Goal: Information Seeking & Learning: Learn about a topic

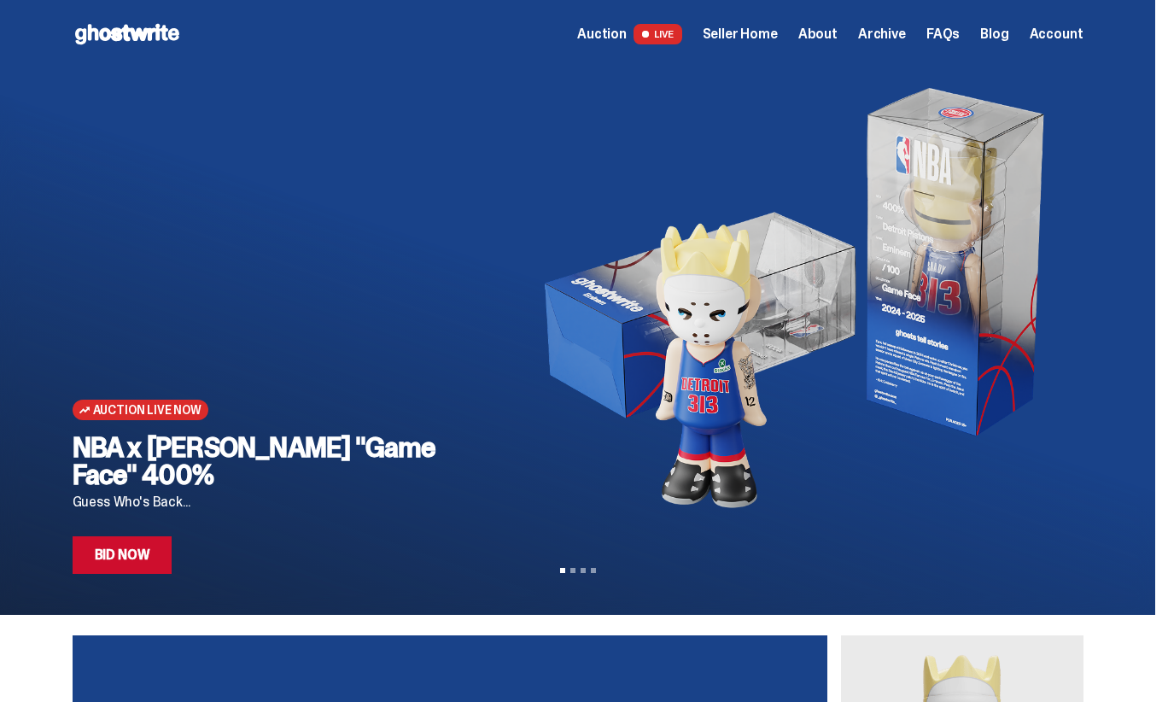
click at [733, 37] on span "Seller Home" at bounding box center [740, 34] width 75 height 14
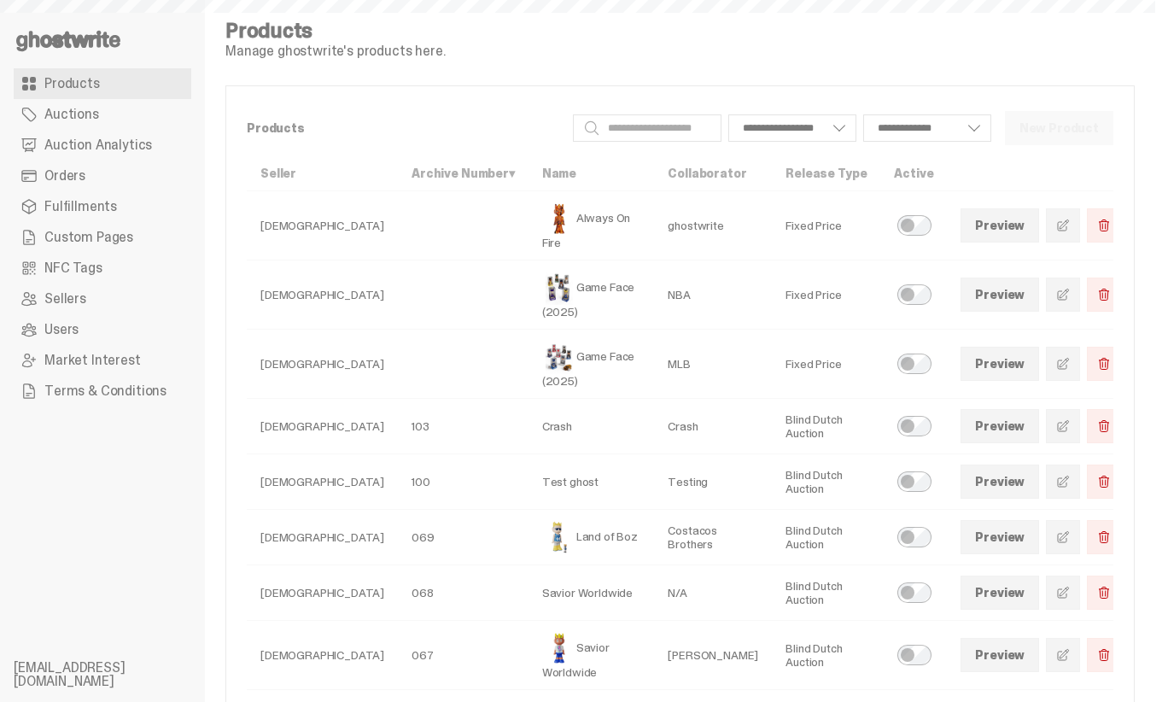
select select
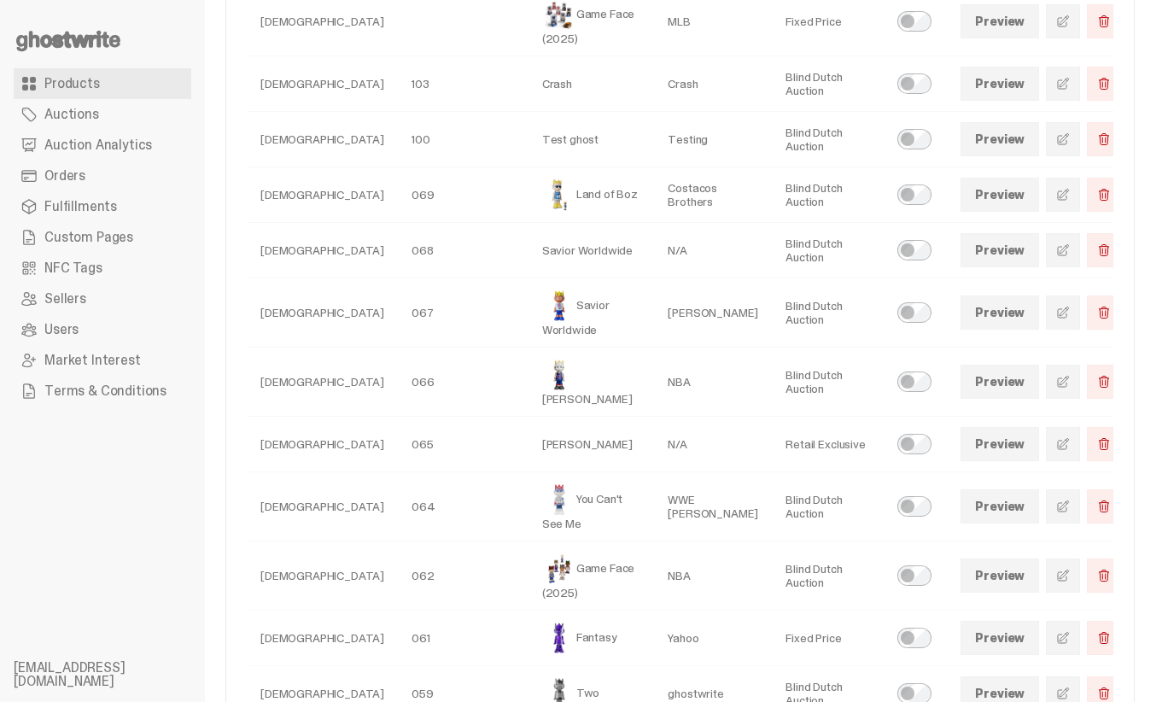
scroll to position [396, 0]
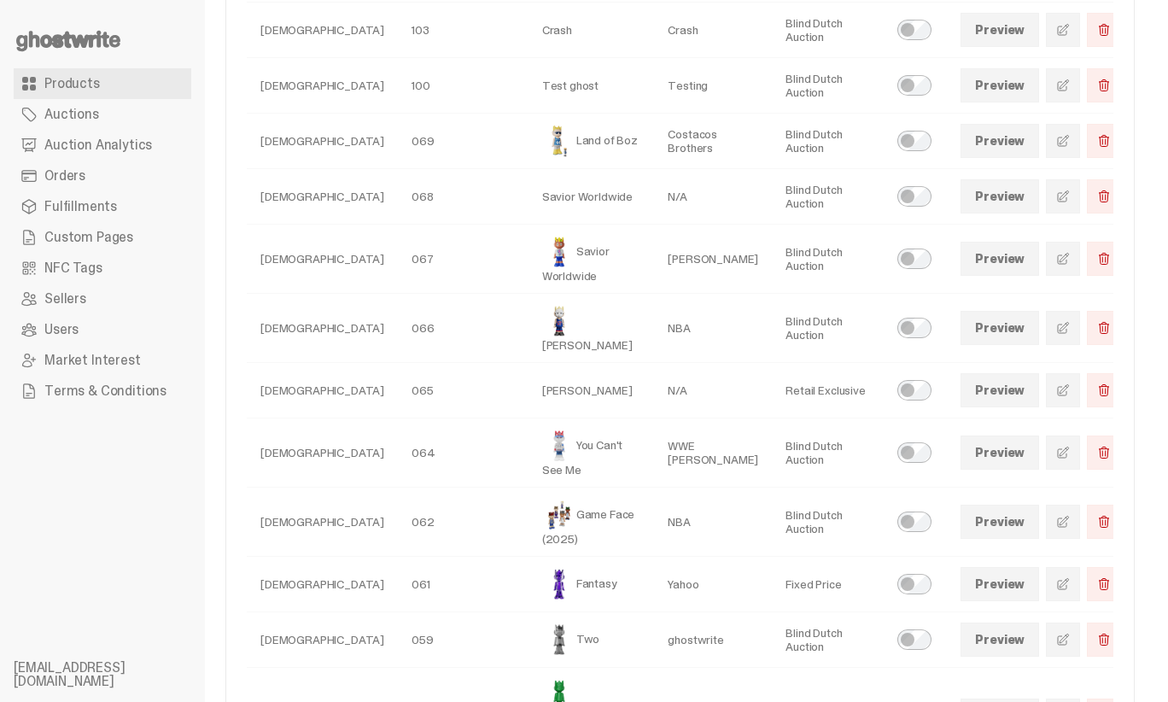
click at [1046, 311] on link at bounding box center [1063, 328] width 34 height 34
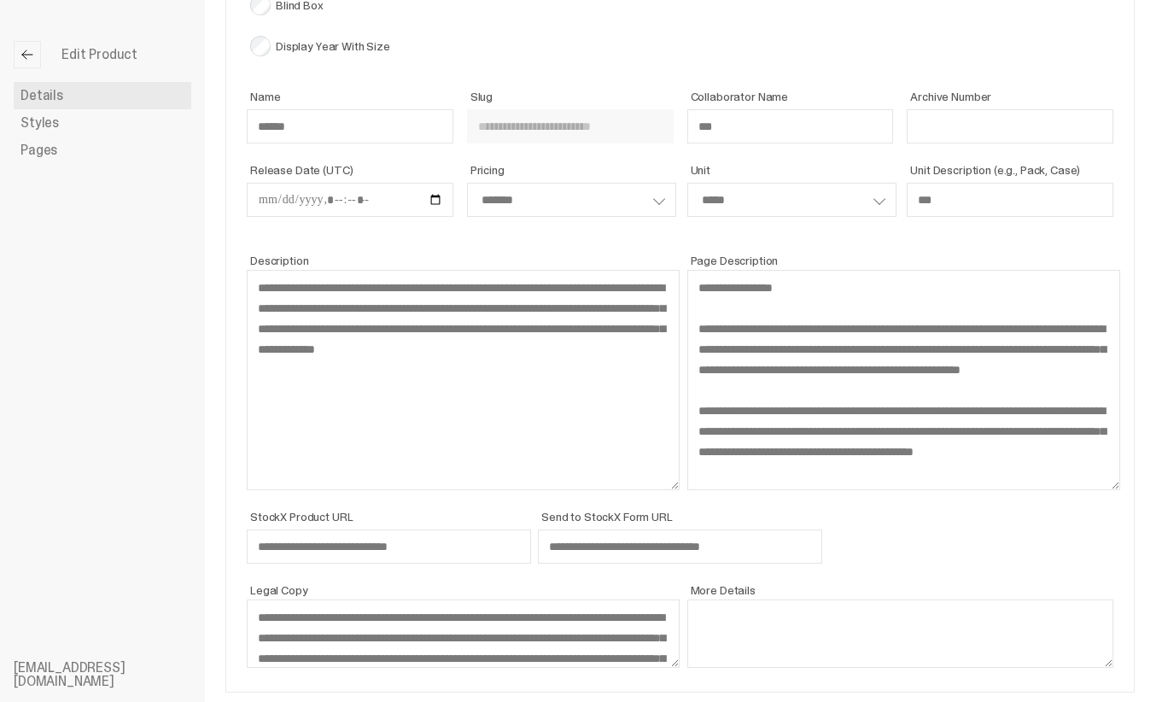
scroll to position [102, 0]
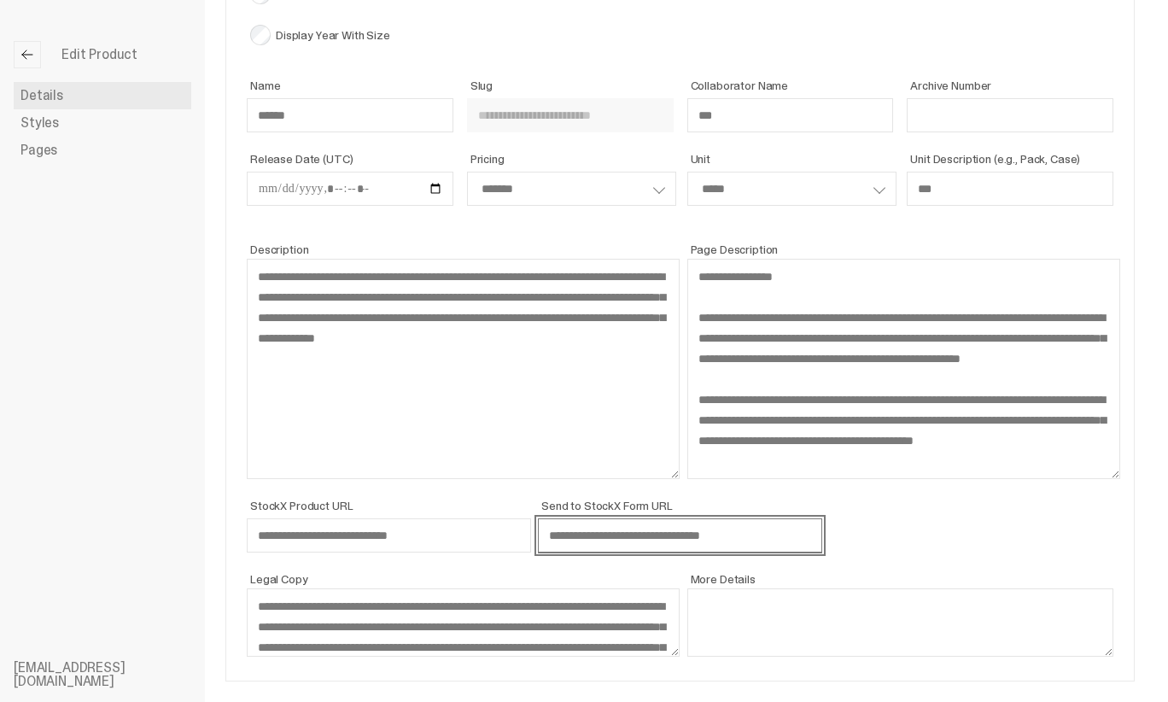
click at [652, 542] on input "**********" at bounding box center [680, 535] width 284 height 34
click at [589, 535] on input "**********" at bounding box center [680, 535] width 284 height 34
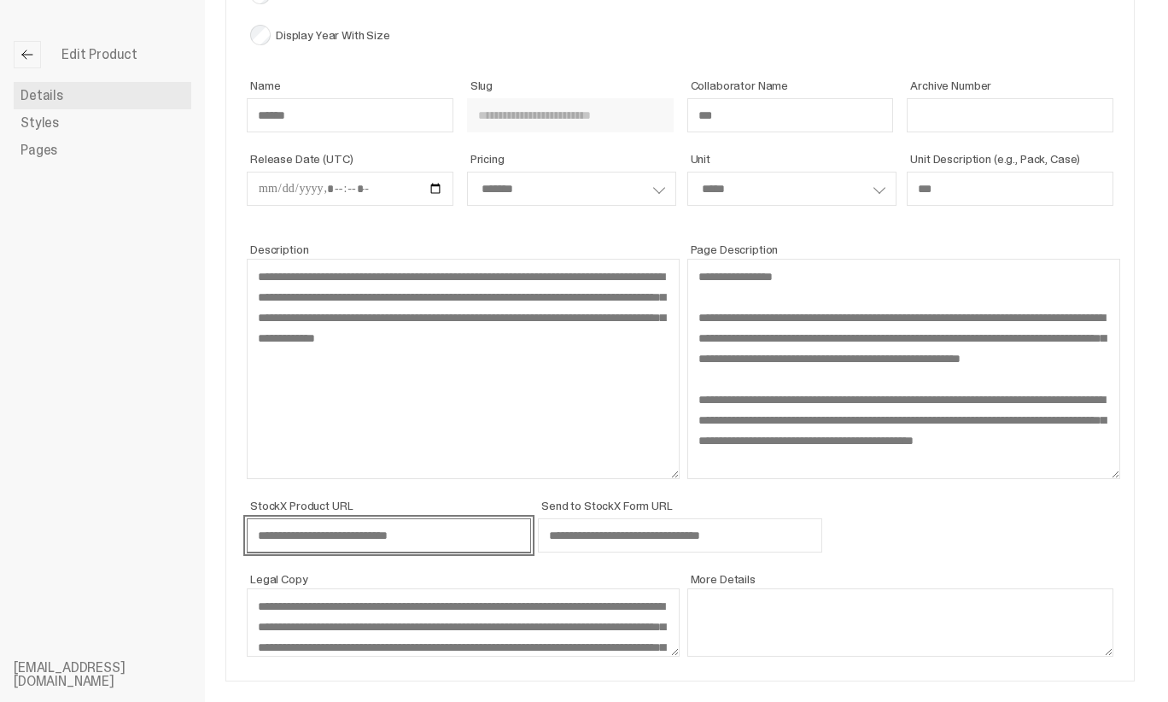
click at [463, 541] on input "**********" at bounding box center [389, 535] width 284 height 34
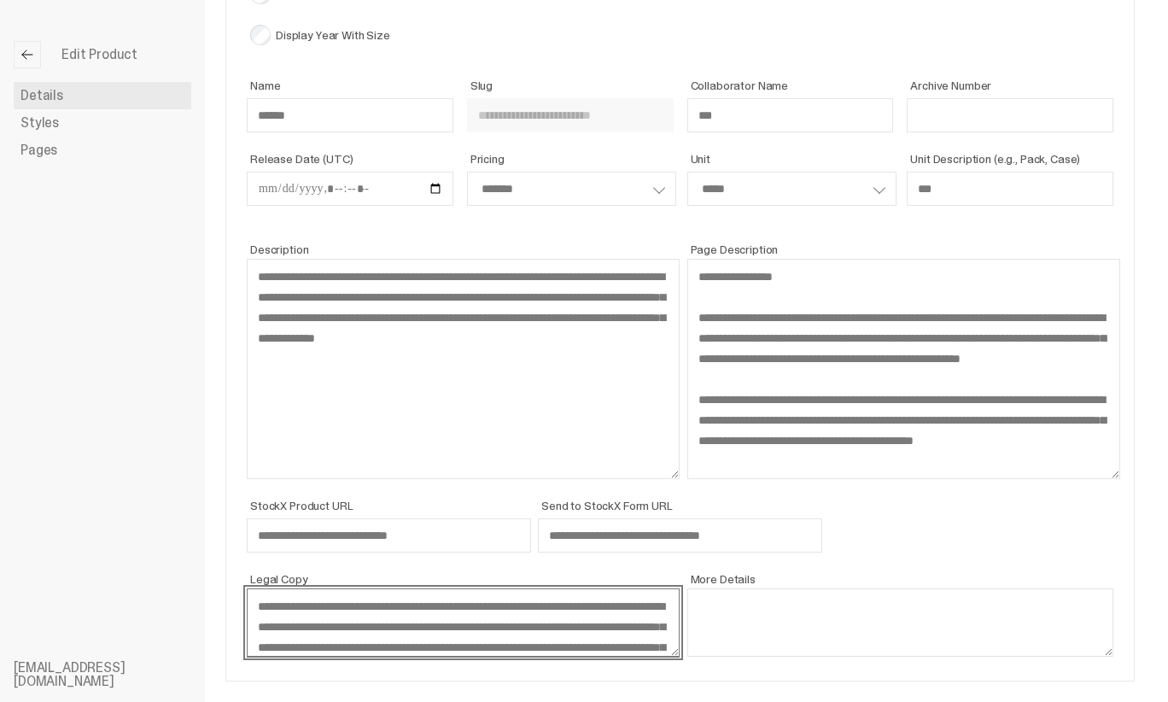
click at [448, 619] on textarea "**********" at bounding box center [463, 622] width 433 height 68
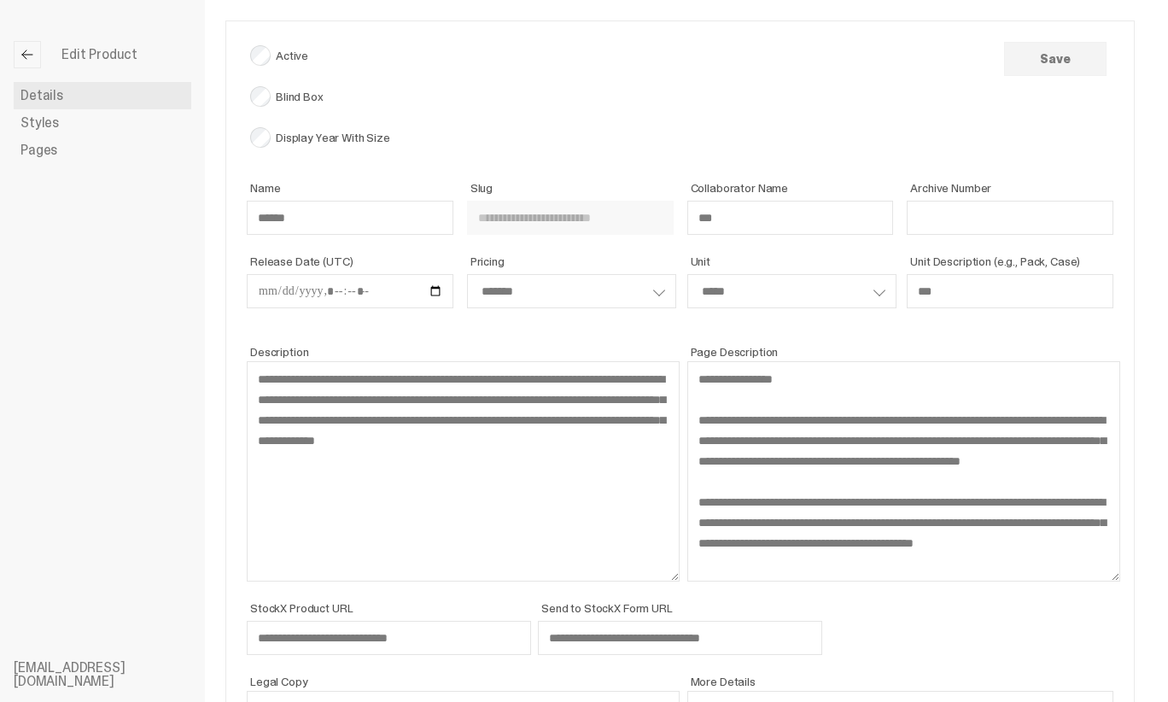
click at [61, 151] on link "Pages" at bounding box center [103, 150] width 178 height 27
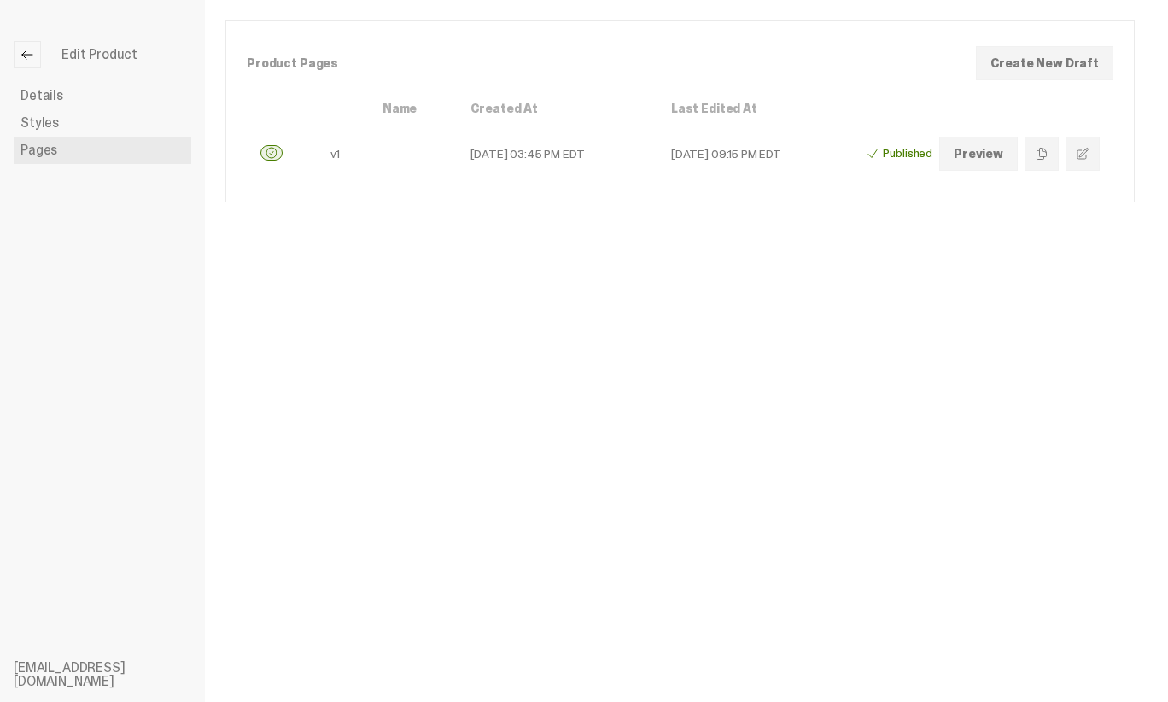
click at [60, 125] on link "Styles" at bounding box center [103, 122] width 178 height 27
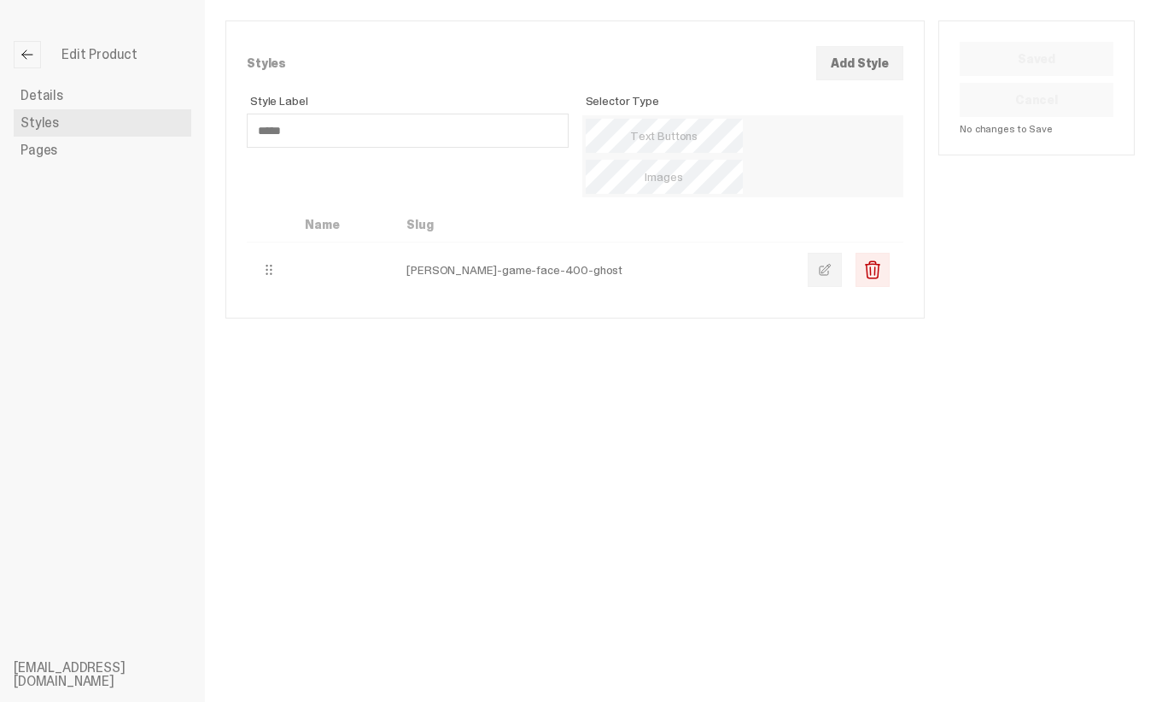
click at [842, 253] on link at bounding box center [825, 270] width 34 height 34
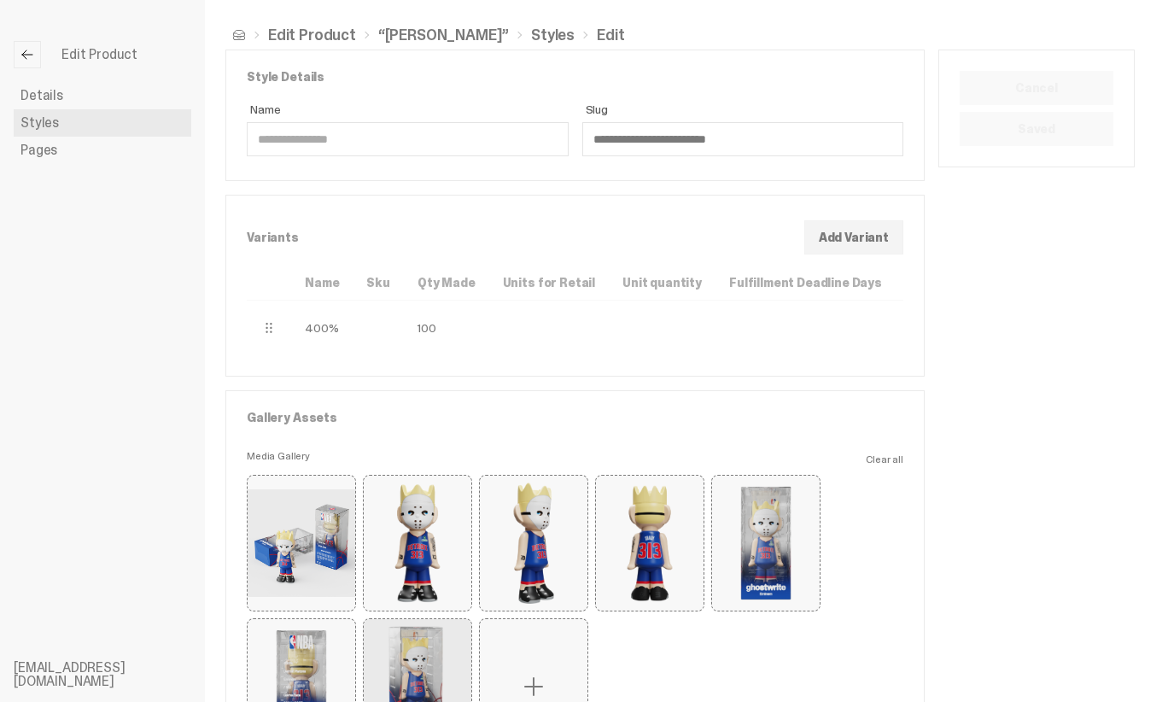
click at [895, 324] on td "$20" at bounding box center [947, 327] width 105 height 55
click at [865, 322] on button "button" at bounding box center [882, 328] width 34 height 34
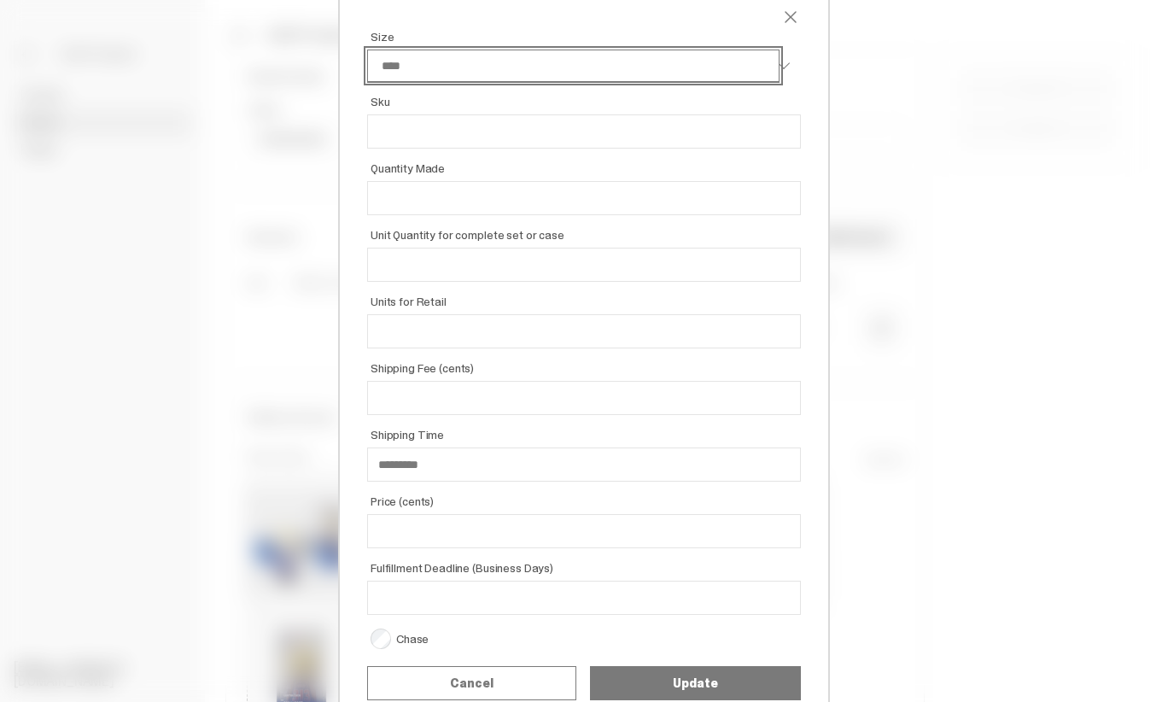
scroll to position [0, 0]
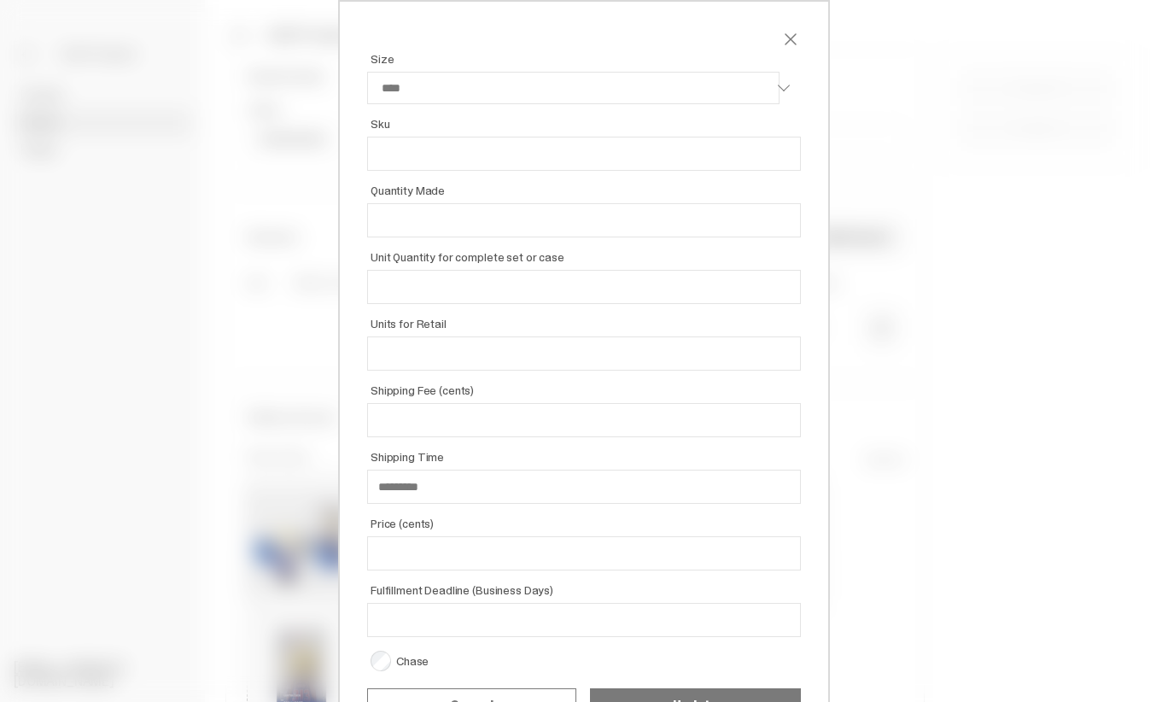
click at [789, 43] on span "close" at bounding box center [790, 39] width 20 height 20
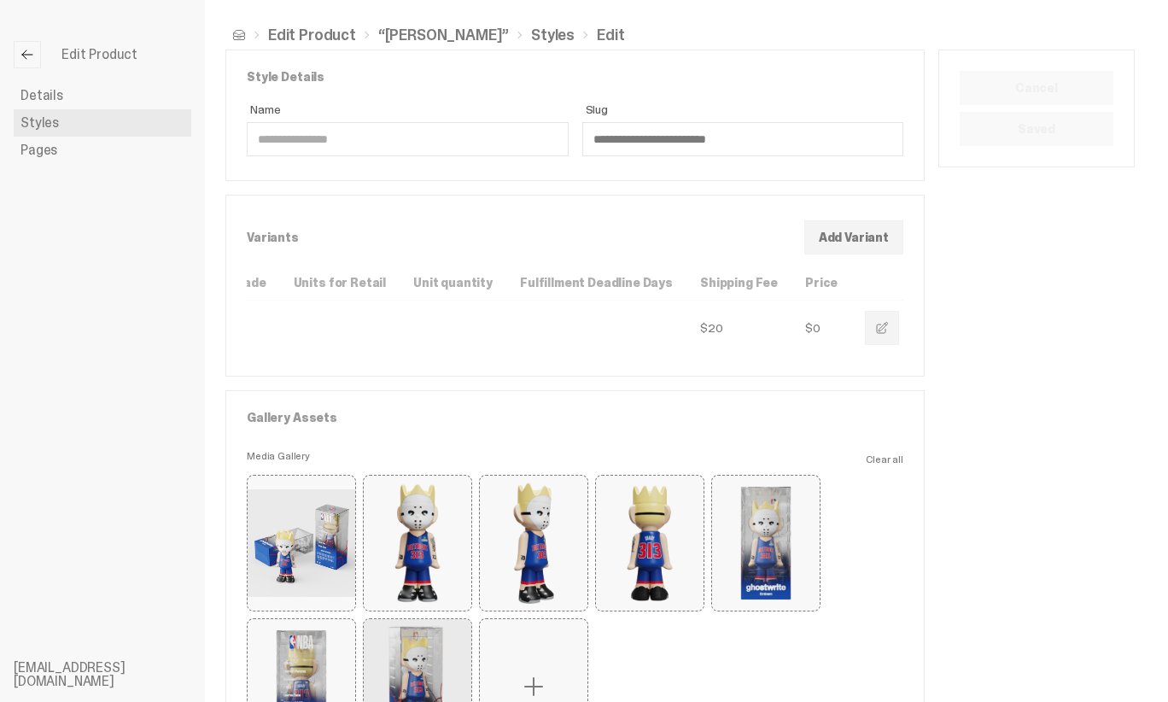
scroll to position [19, 0]
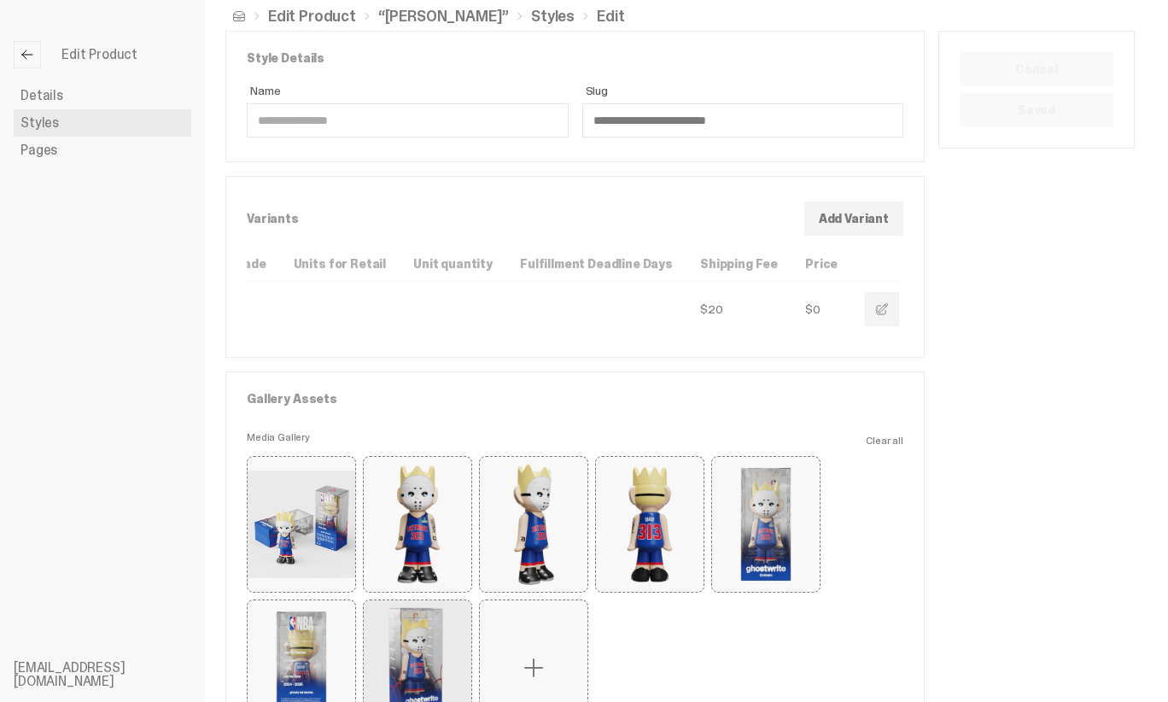
click at [875, 312] on span "button" at bounding box center [882, 309] width 14 height 14
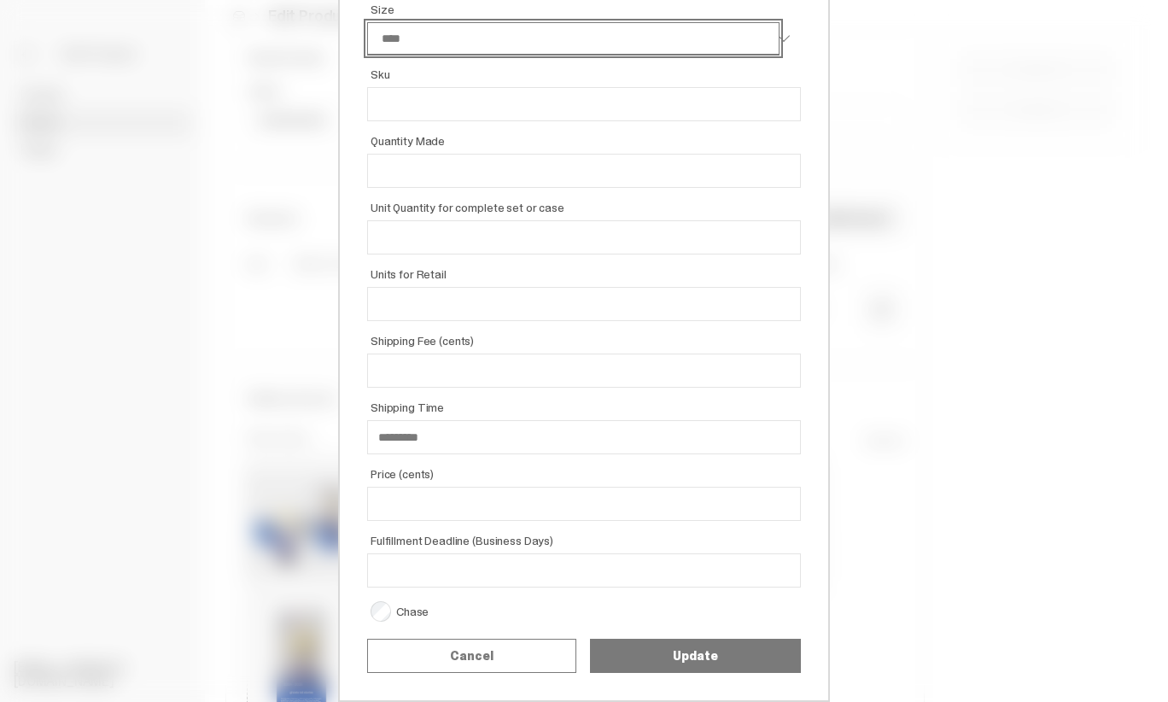
scroll to position [0, 0]
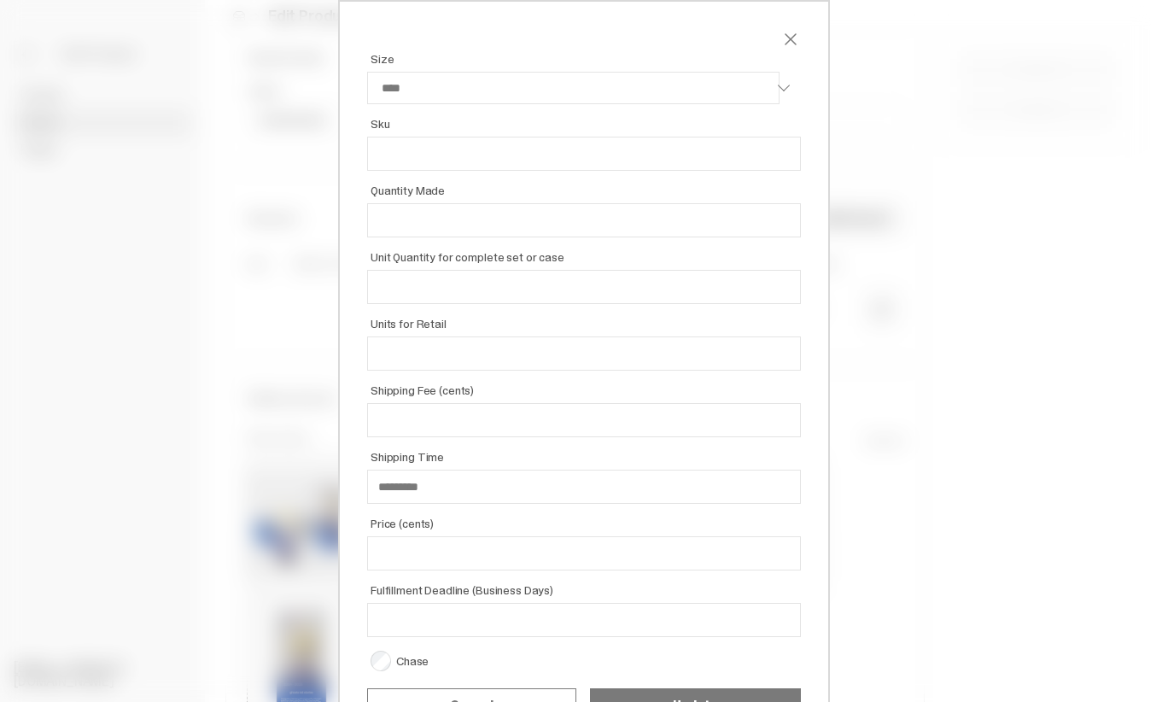
click at [789, 44] on span "close" at bounding box center [790, 39] width 20 height 20
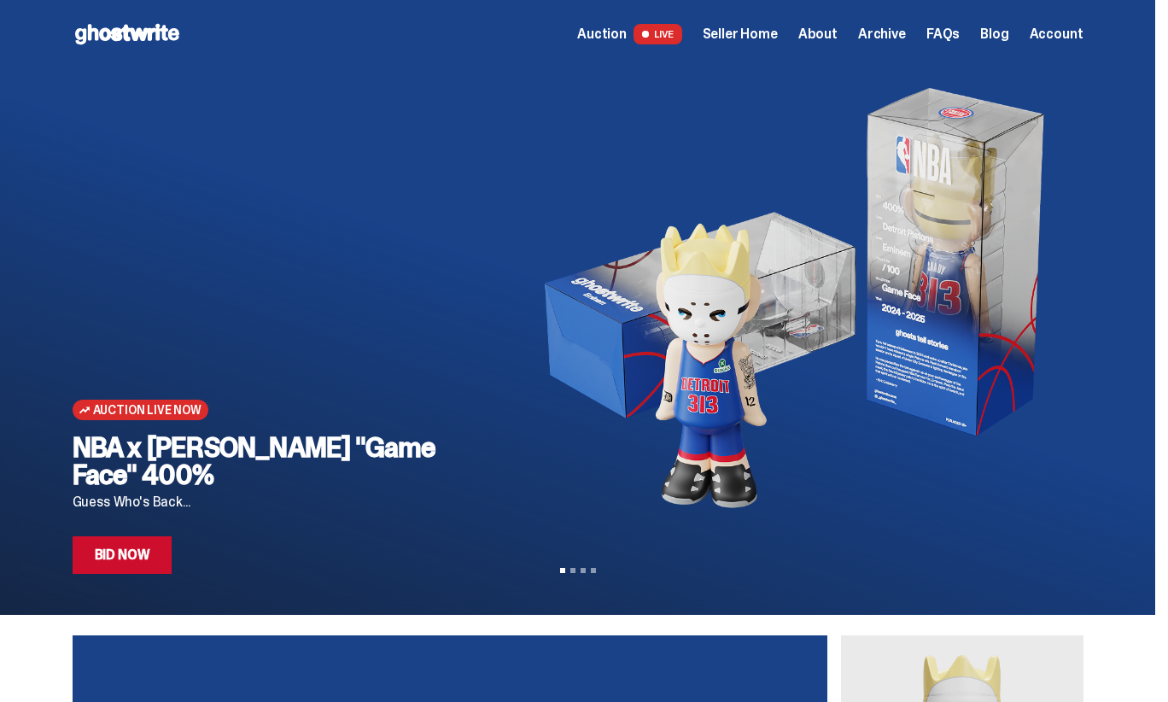
click at [748, 41] on span "Seller Home" at bounding box center [740, 34] width 75 height 14
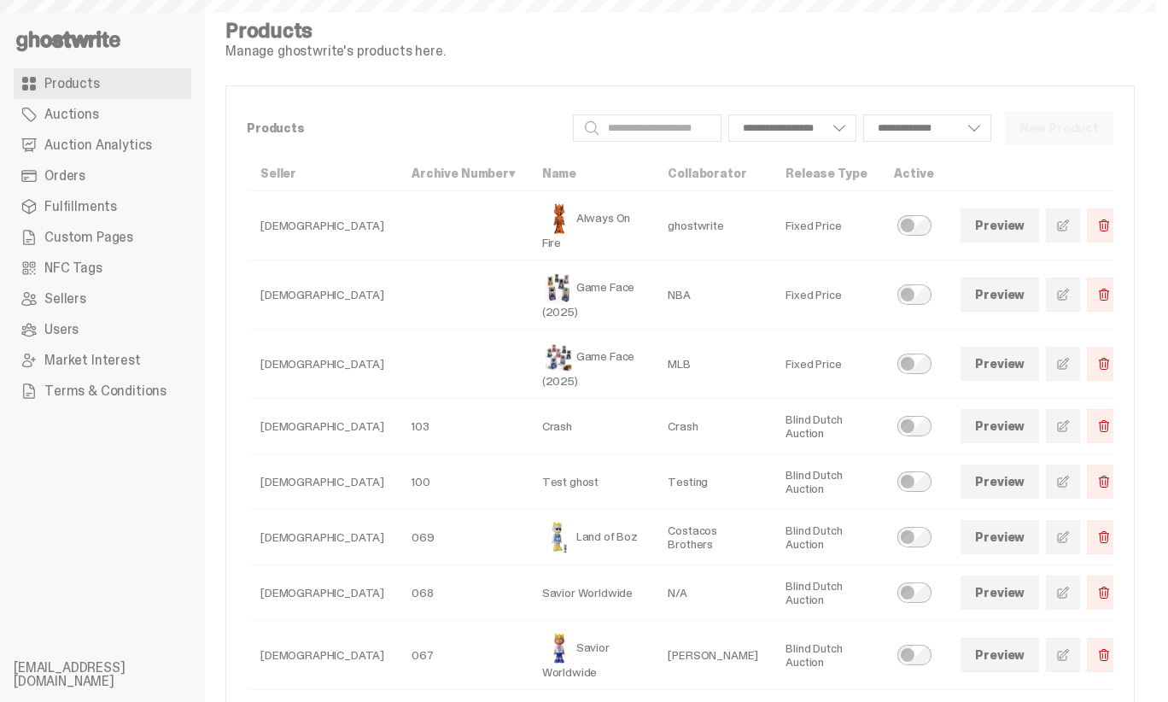
select select
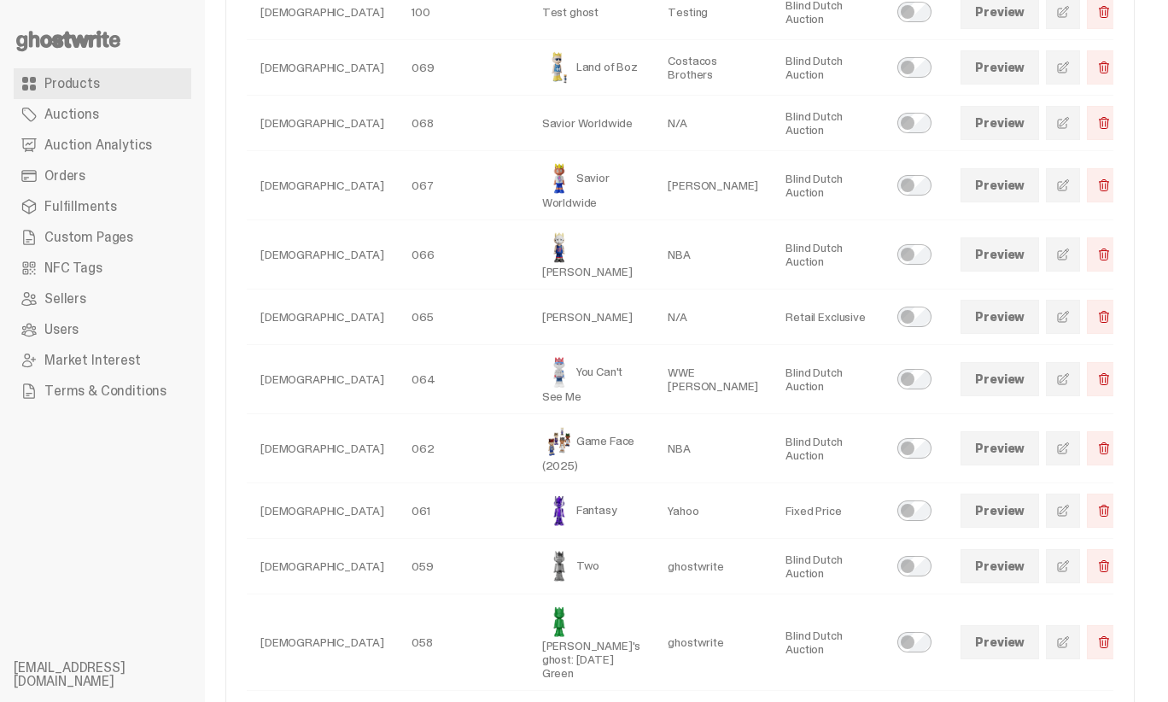
scroll to position [472, 0]
click at [1000, 297] on link "Preview" at bounding box center [999, 314] width 79 height 34
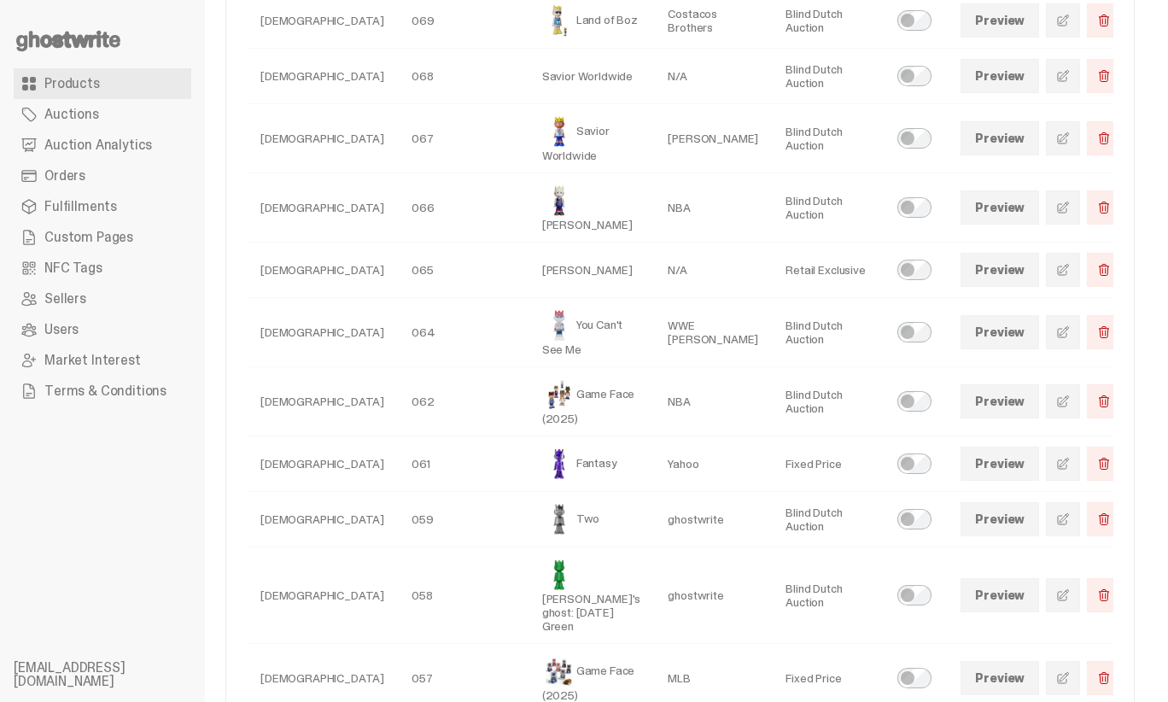
click at [1056, 325] on span at bounding box center [1063, 332] width 14 height 14
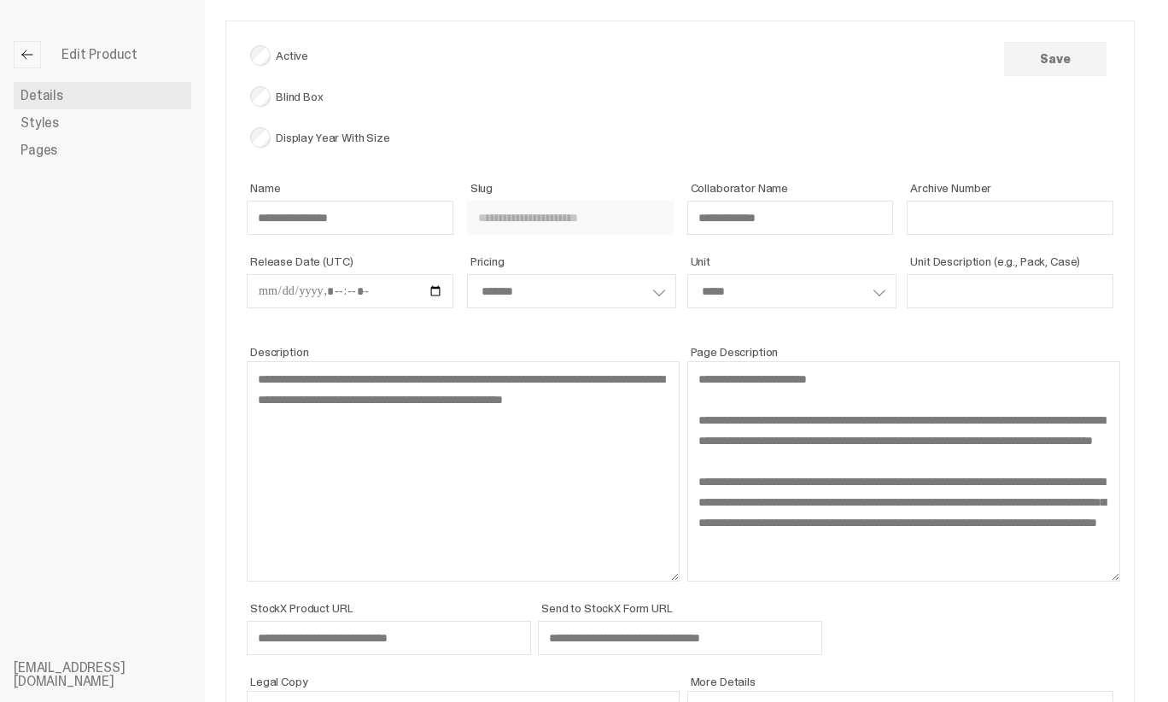
click at [109, 125] on link "Styles" at bounding box center [103, 122] width 178 height 27
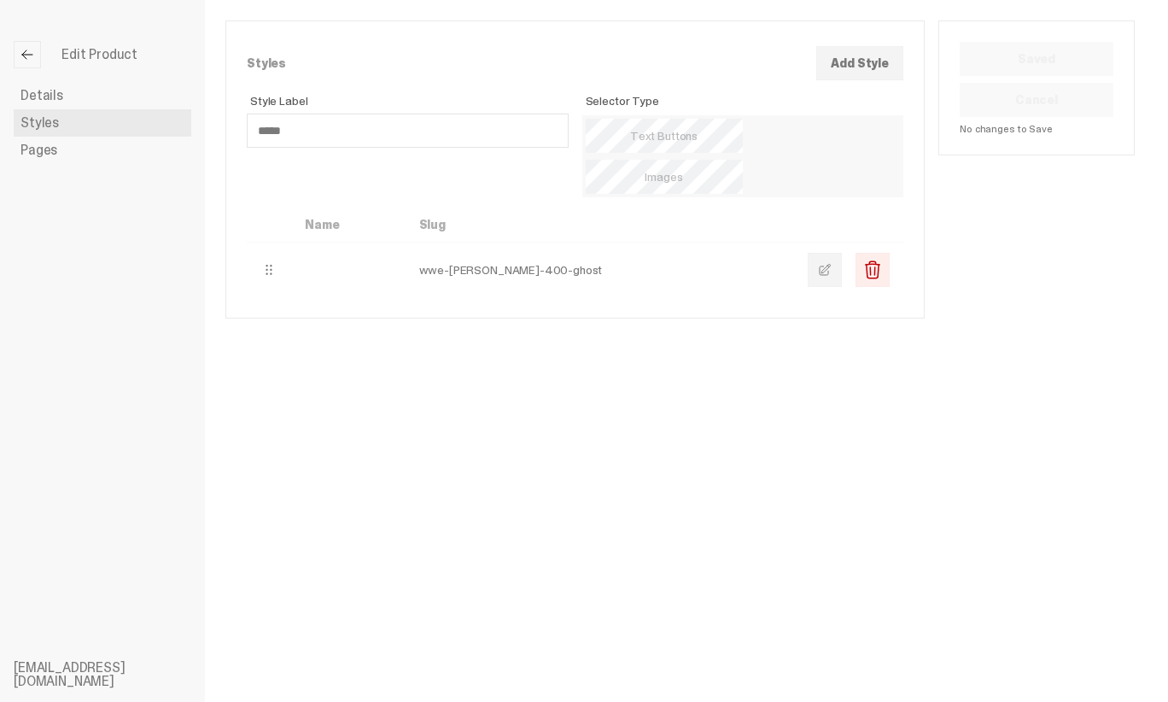
click at [829, 253] on link at bounding box center [825, 270] width 34 height 34
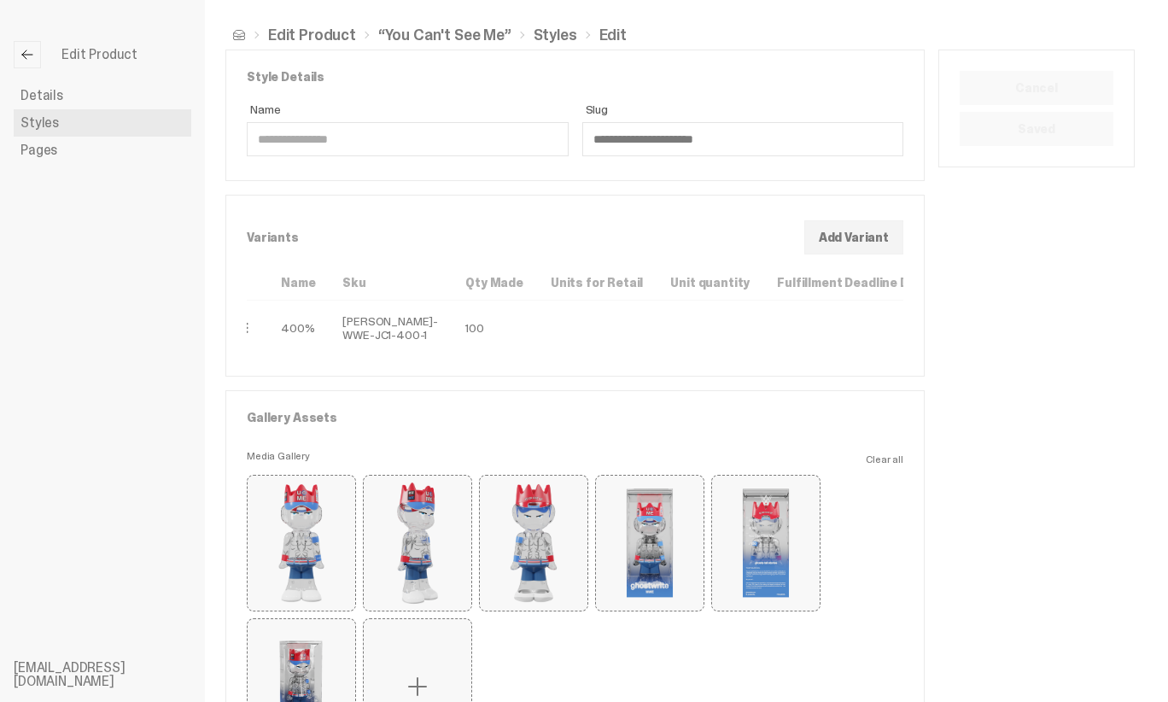
scroll to position [0, 39]
click at [24, 57] on span at bounding box center [27, 55] width 14 height 14
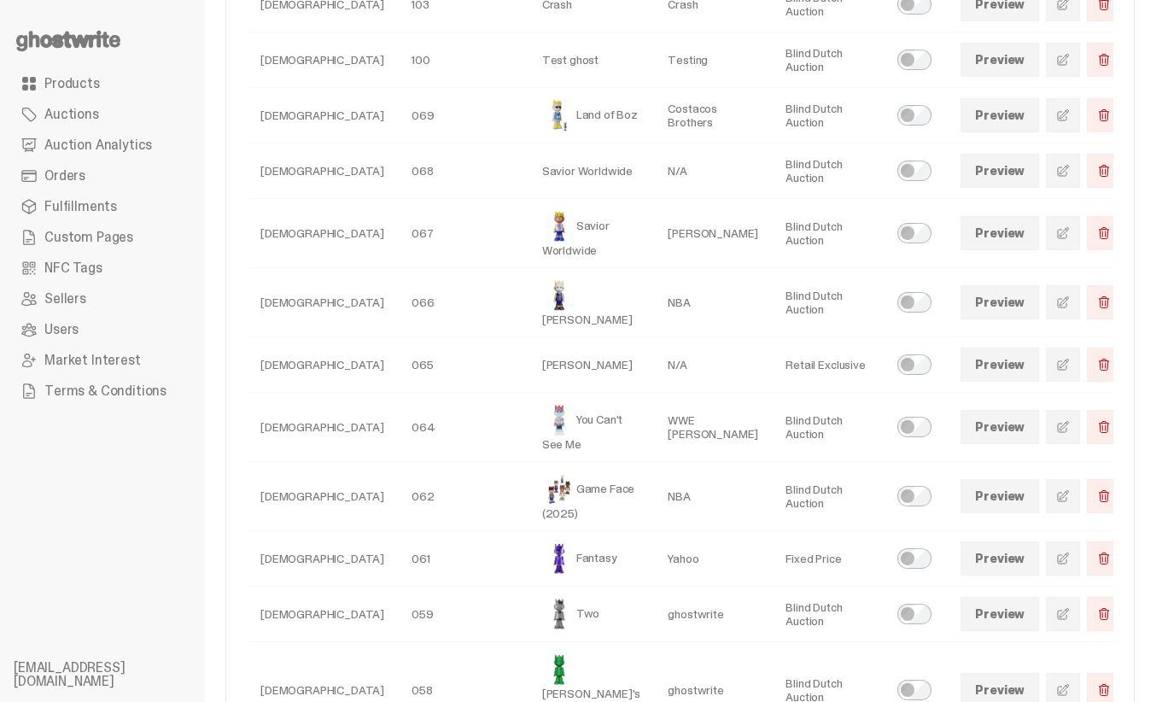
scroll to position [423, 0]
click at [1056, 487] on span at bounding box center [1063, 494] width 14 height 14
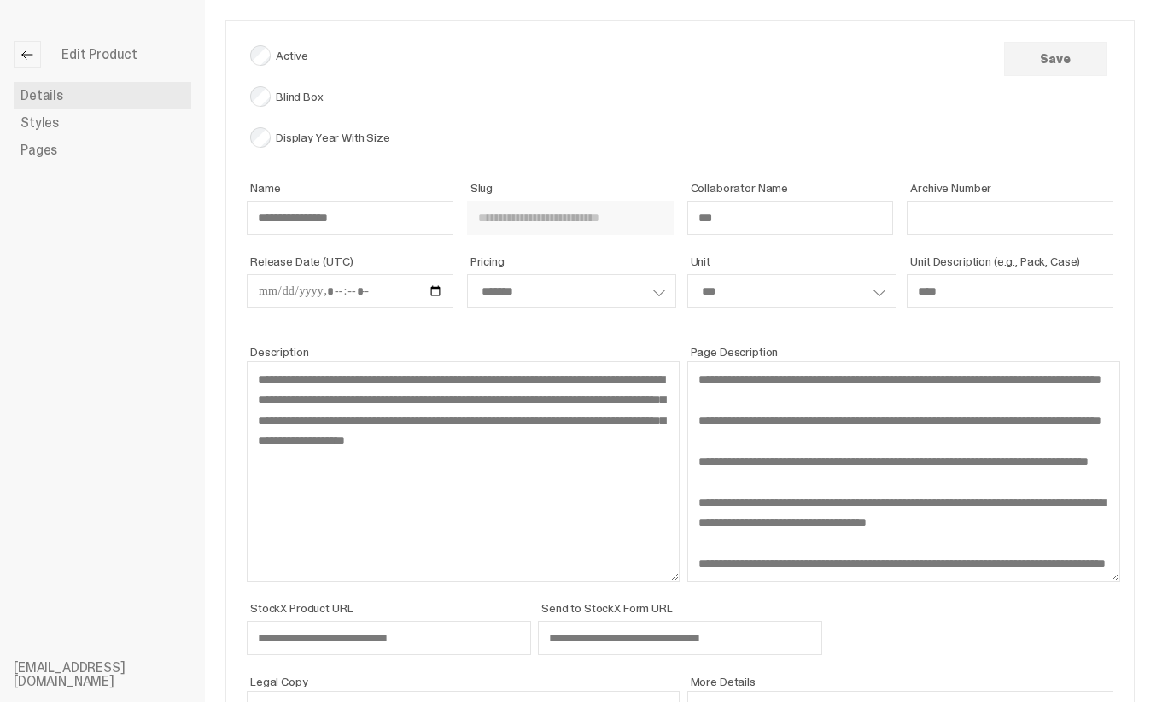
click at [90, 135] on link "Styles" at bounding box center [103, 122] width 178 height 27
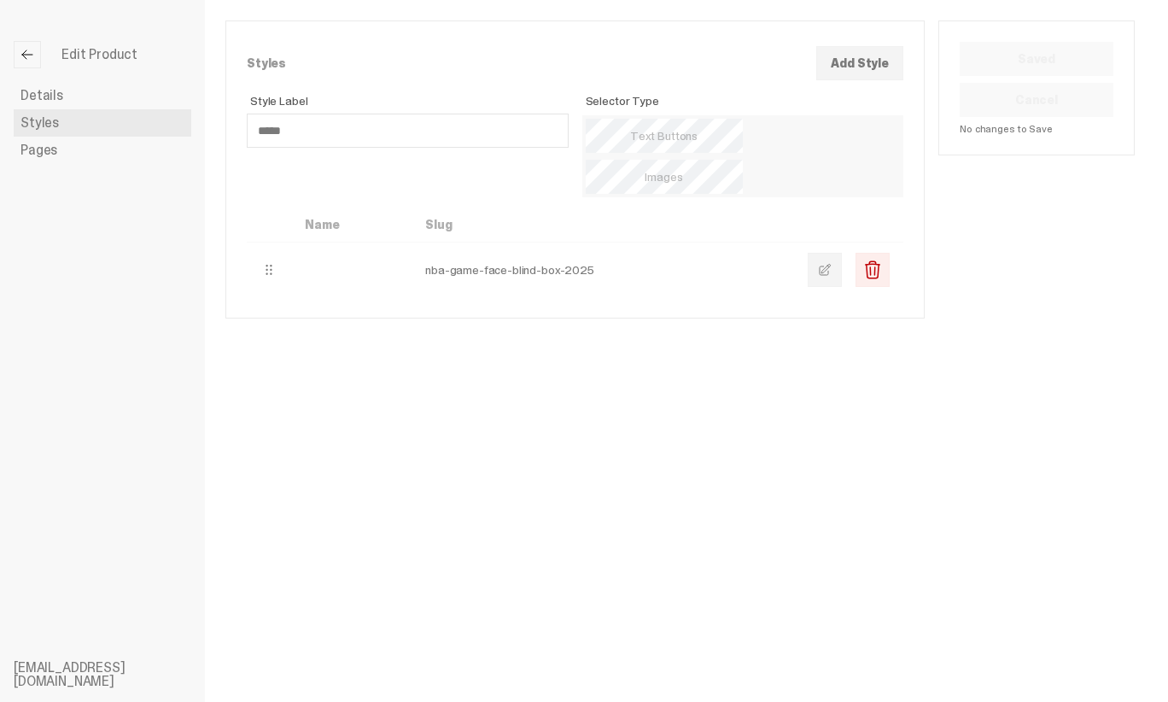
click at [831, 263] on span at bounding box center [825, 270] width 14 height 14
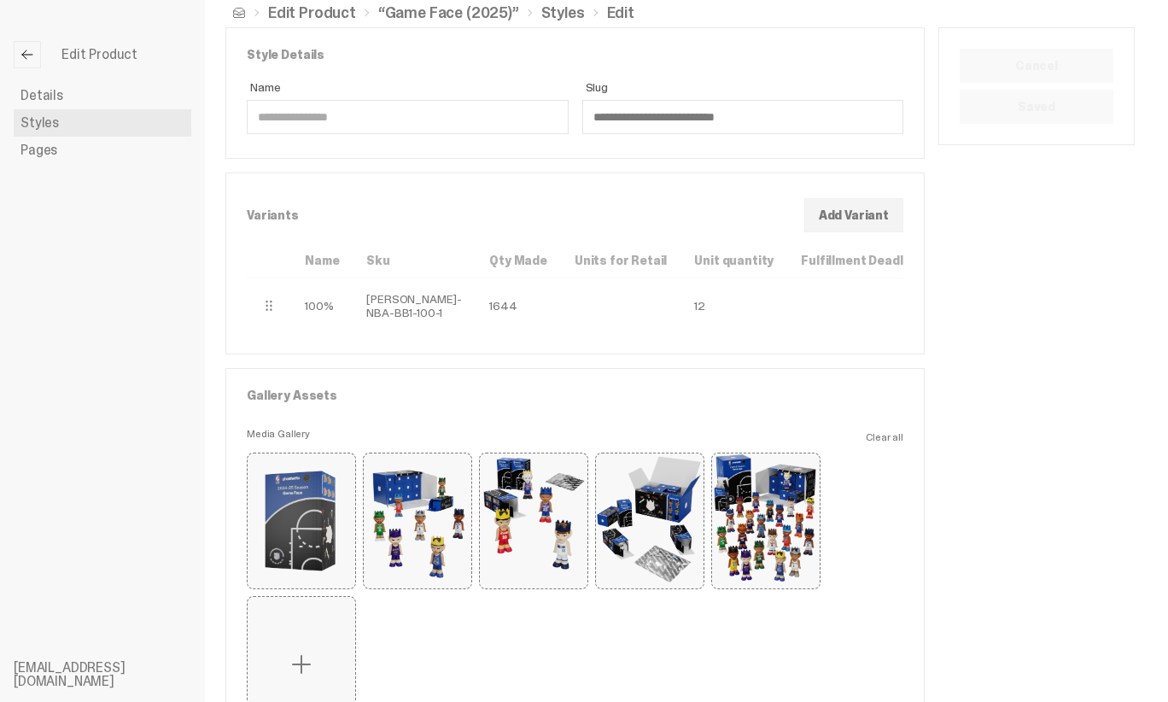
scroll to position [24, 0]
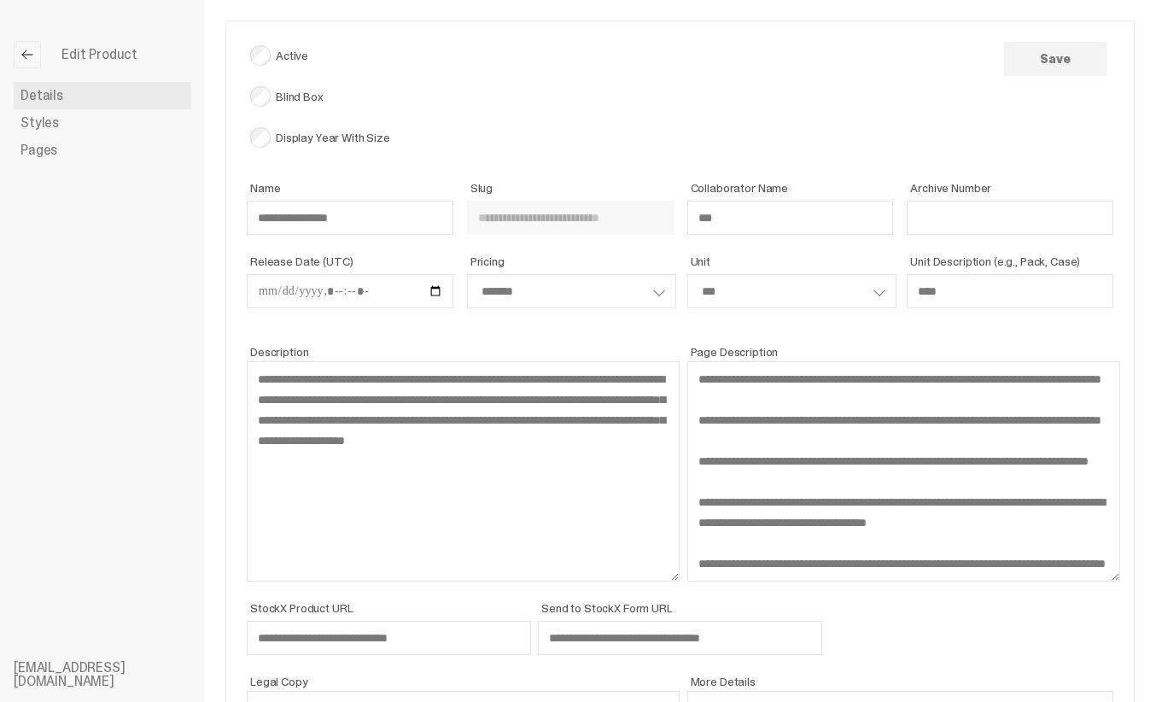
click at [31, 54] on span at bounding box center [27, 55] width 14 height 14
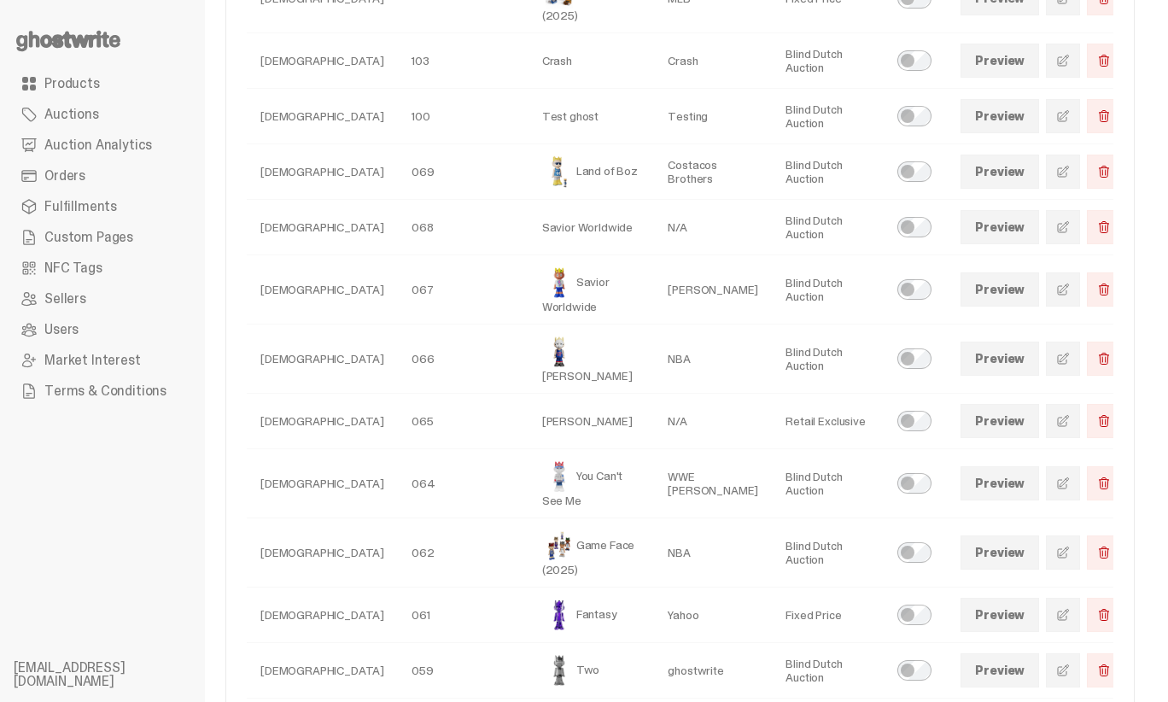
scroll to position [385, 0]
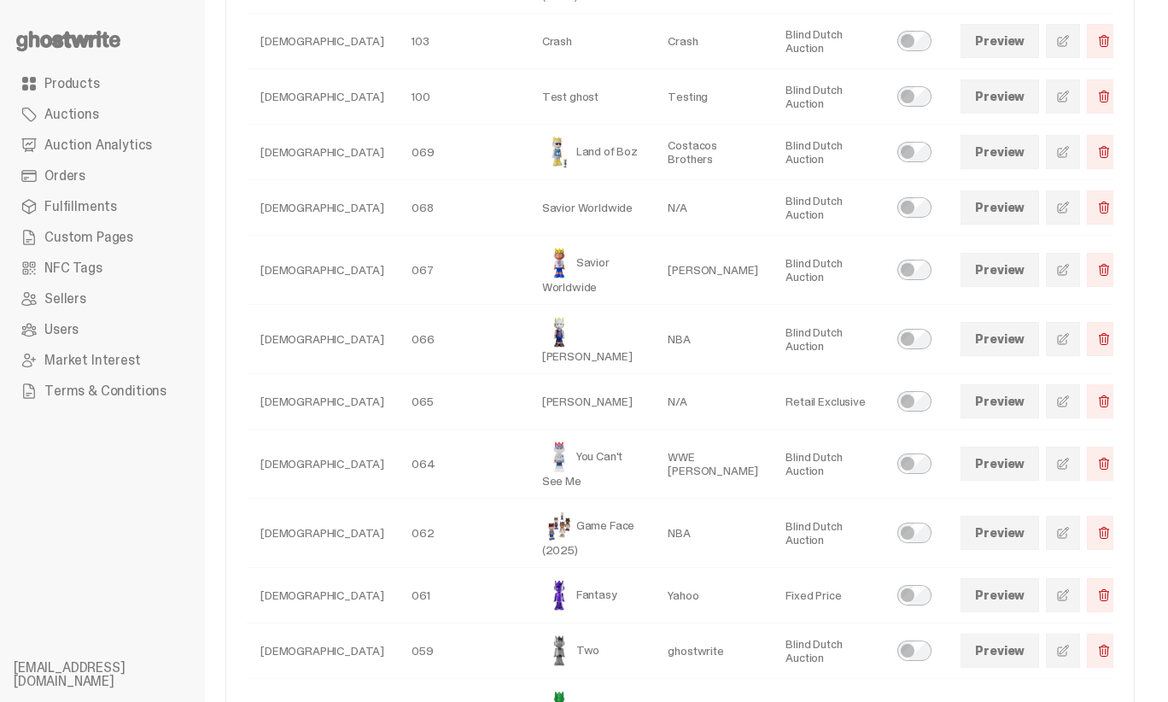
select select
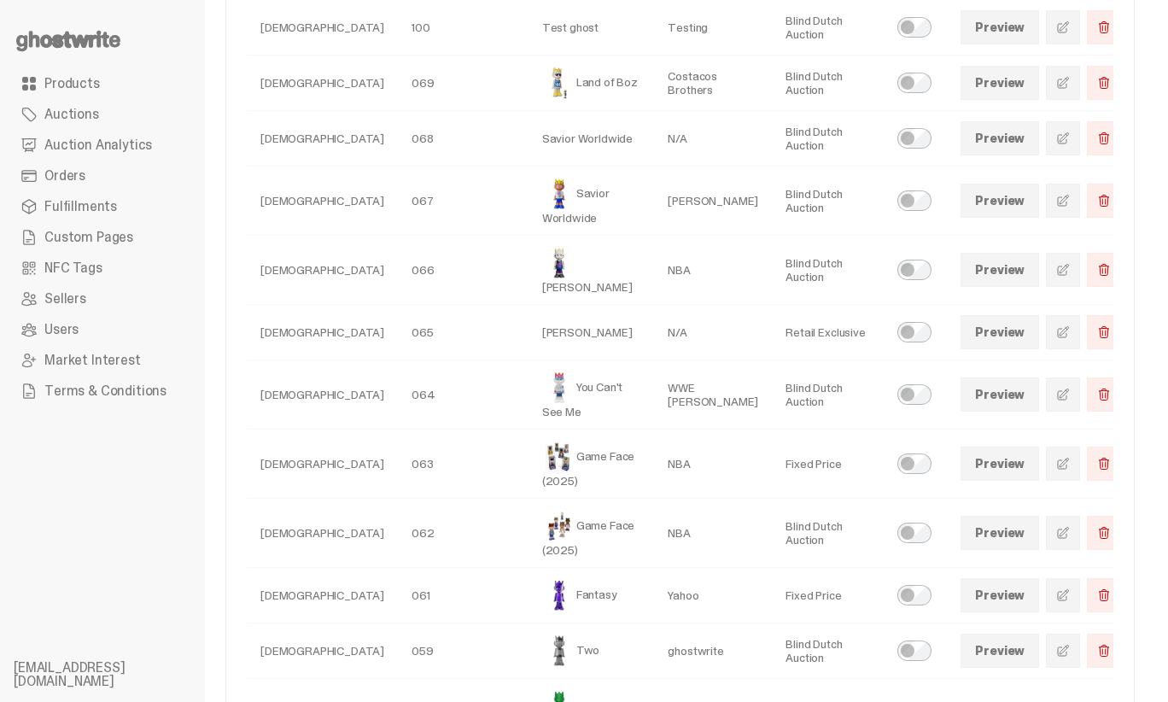
select select
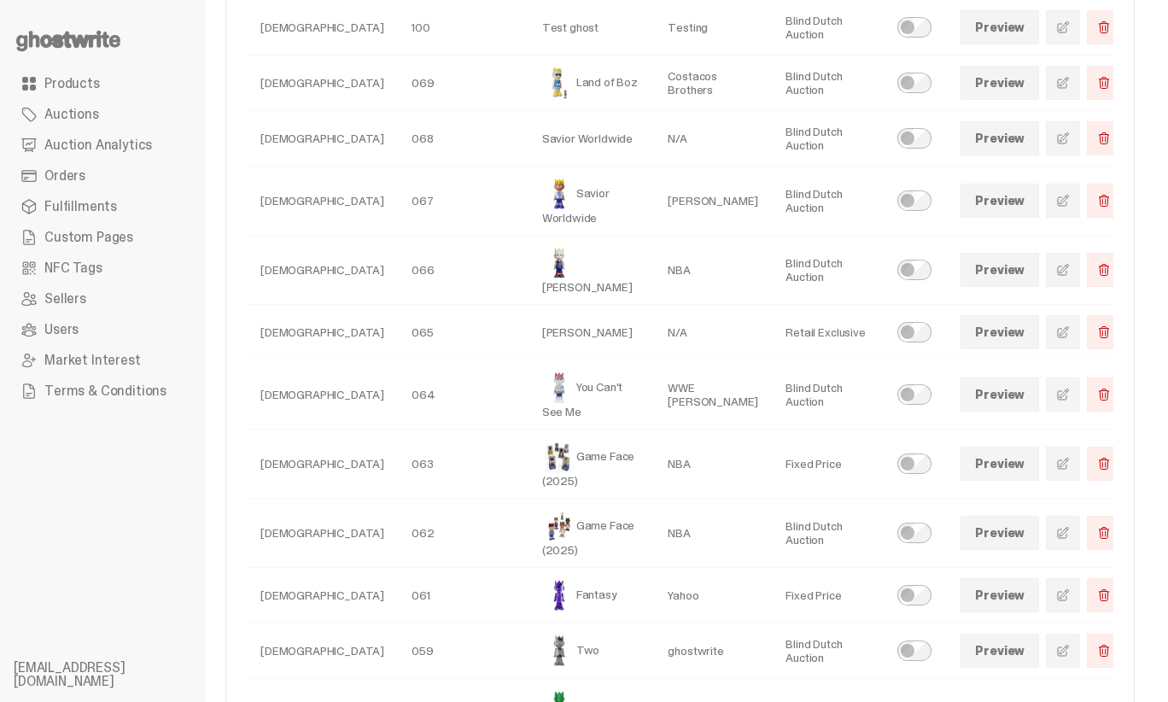
select select
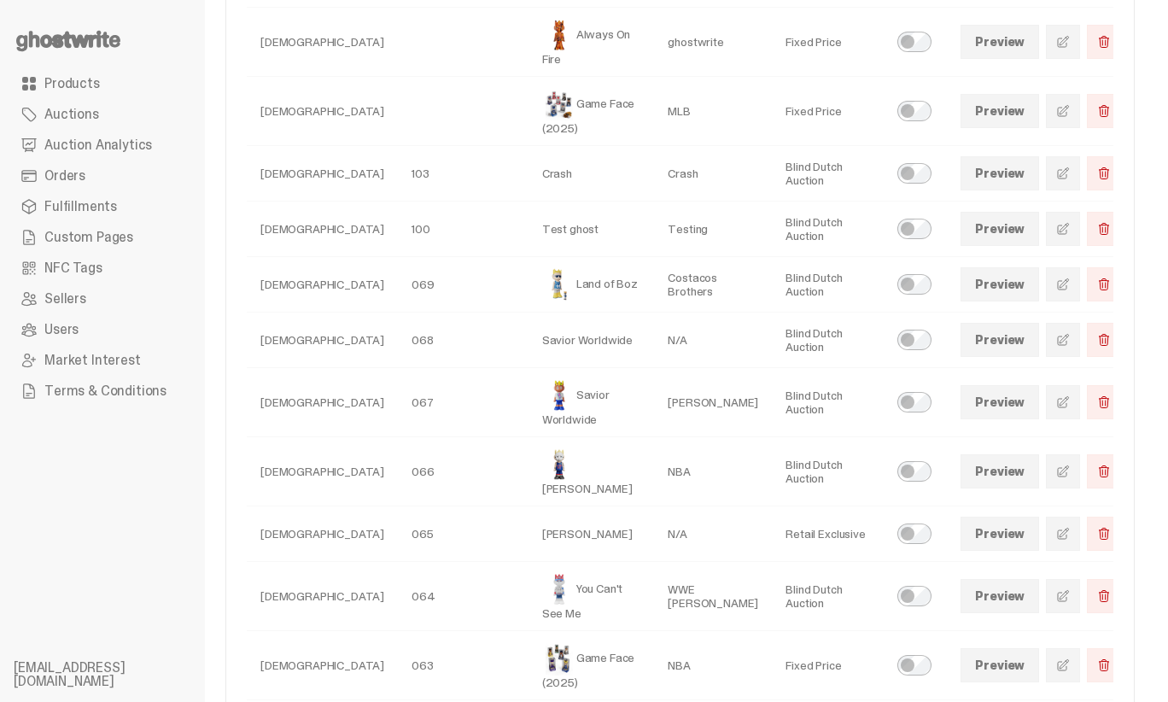
scroll to position [0, 0]
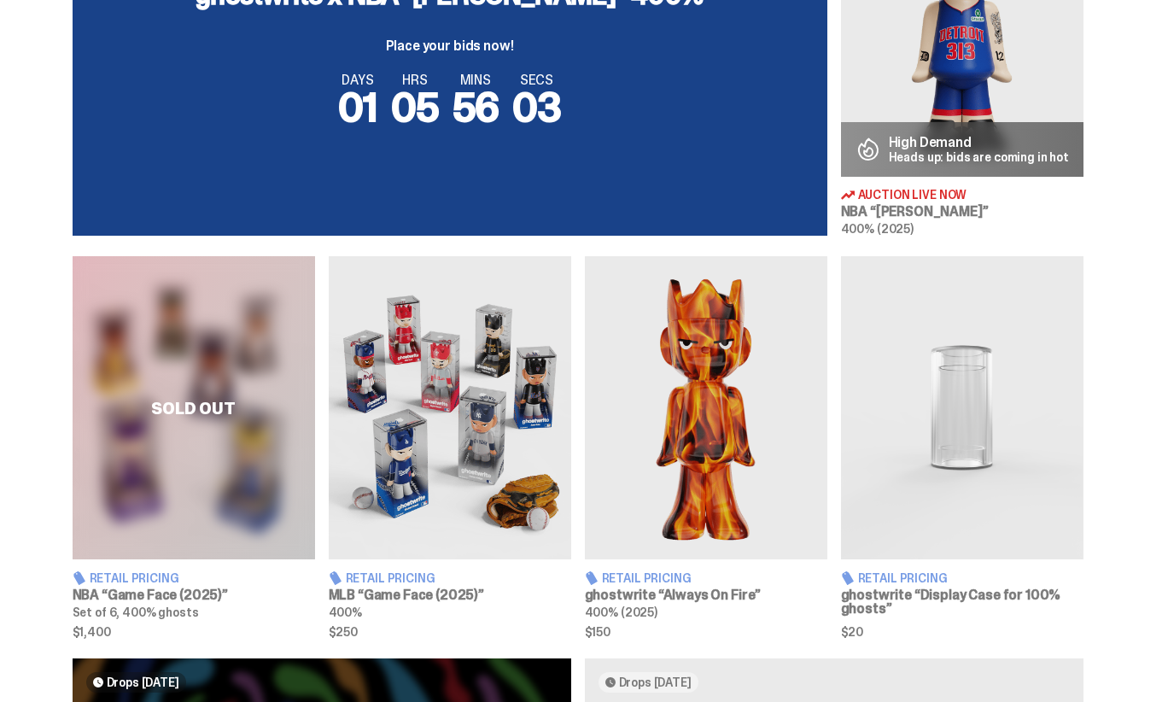
scroll to position [823, 0]
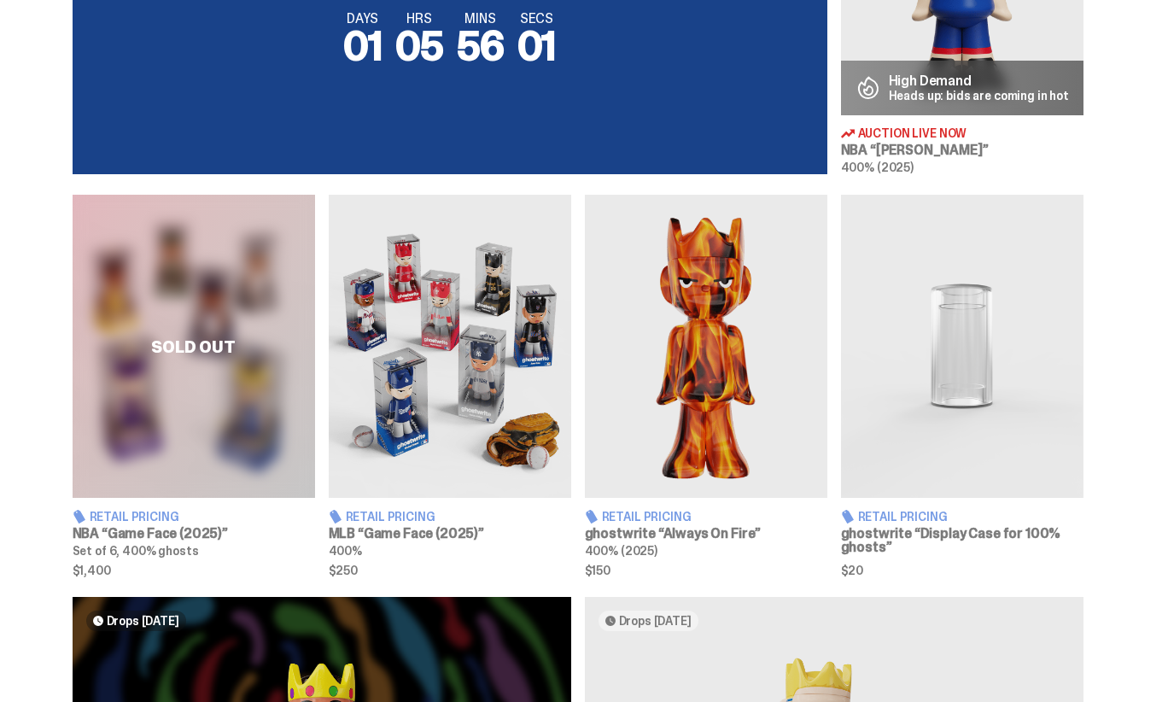
click at [203, 377] on div "Sold Out" at bounding box center [194, 346] width 242 height 303
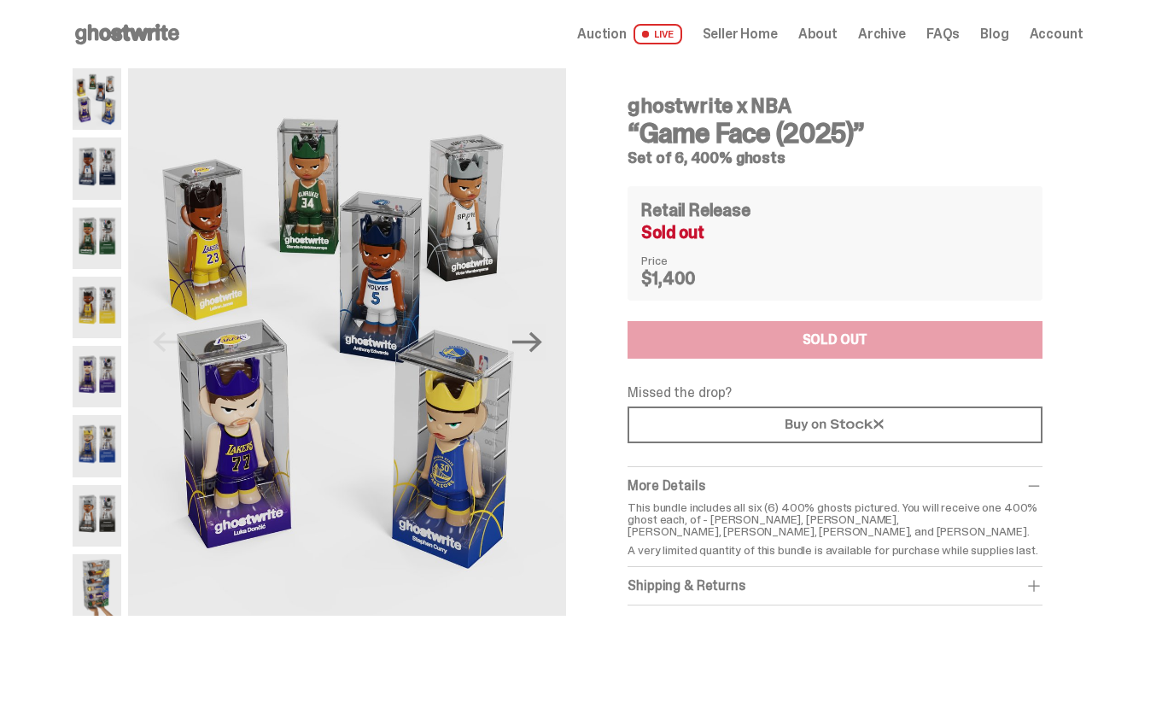
click at [134, 43] on icon at bounding box center [127, 33] width 109 height 27
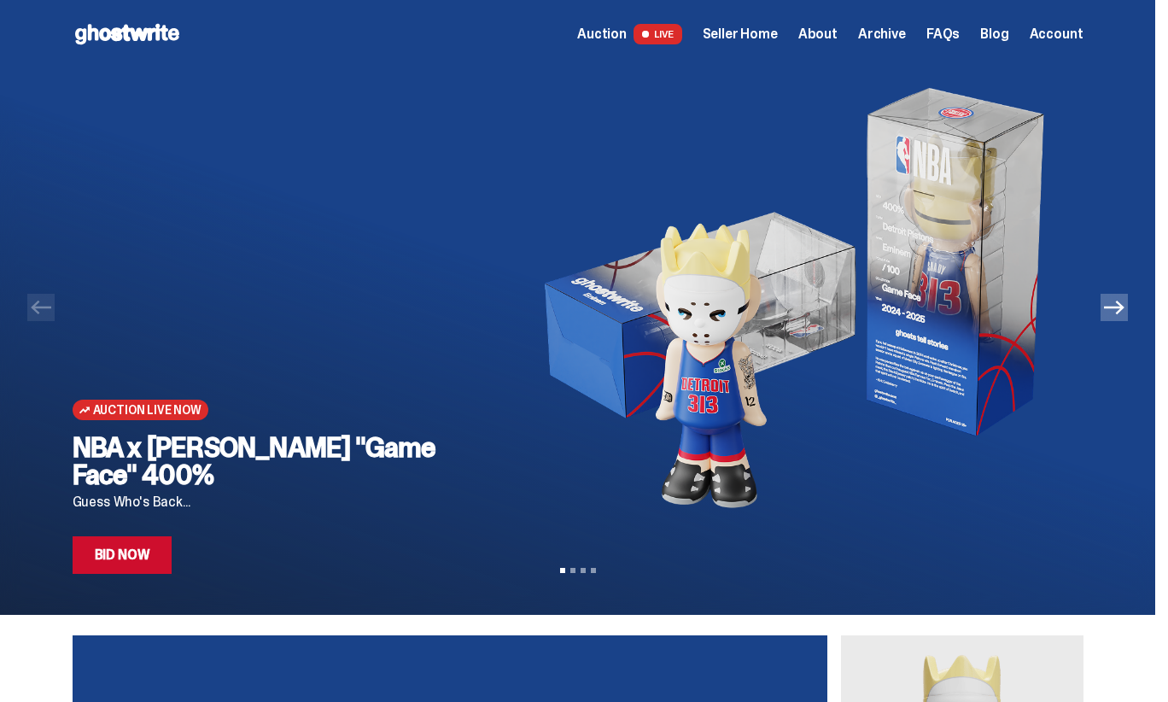
click at [1124, 306] on icon "Next" at bounding box center [1114, 307] width 20 height 14
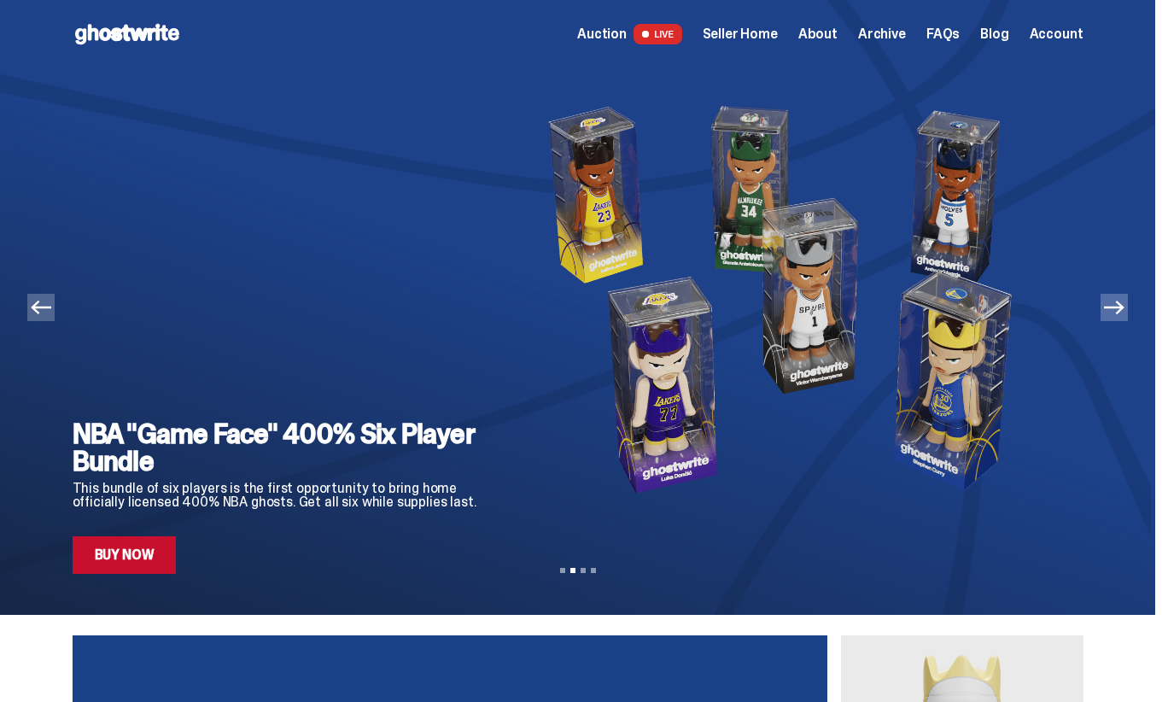
click at [1124, 310] on icon "Next" at bounding box center [1114, 307] width 20 height 20
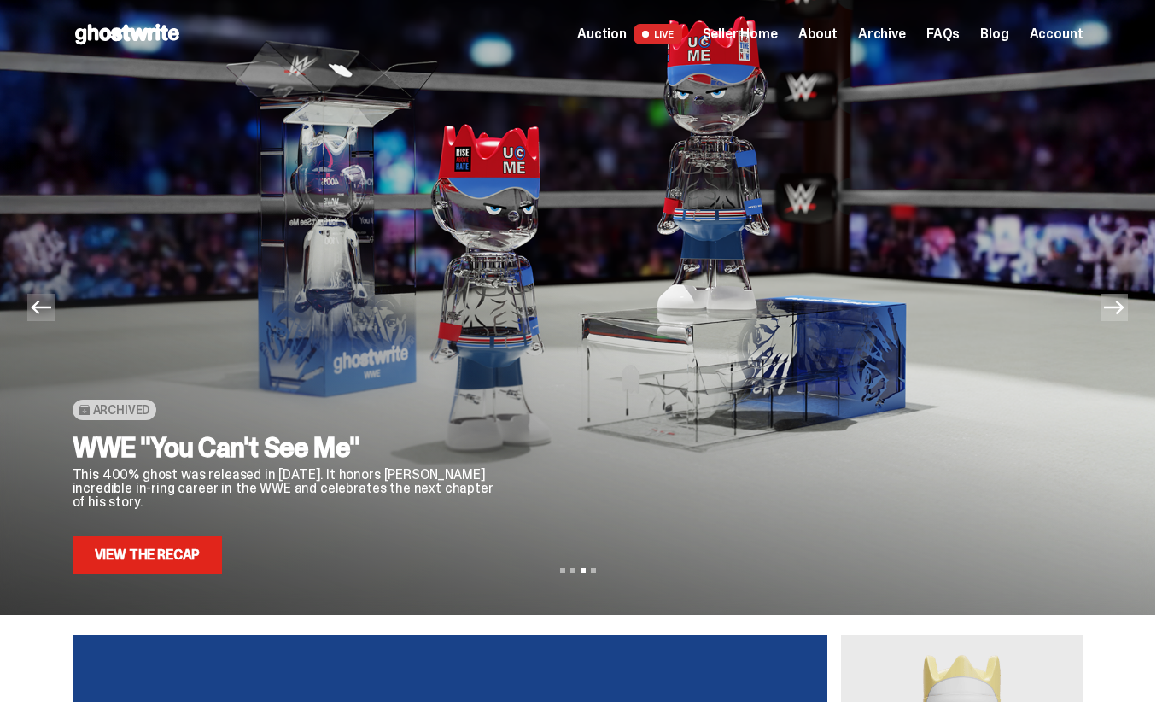
click at [39, 313] on icon "Previous" at bounding box center [41, 307] width 20 height 20
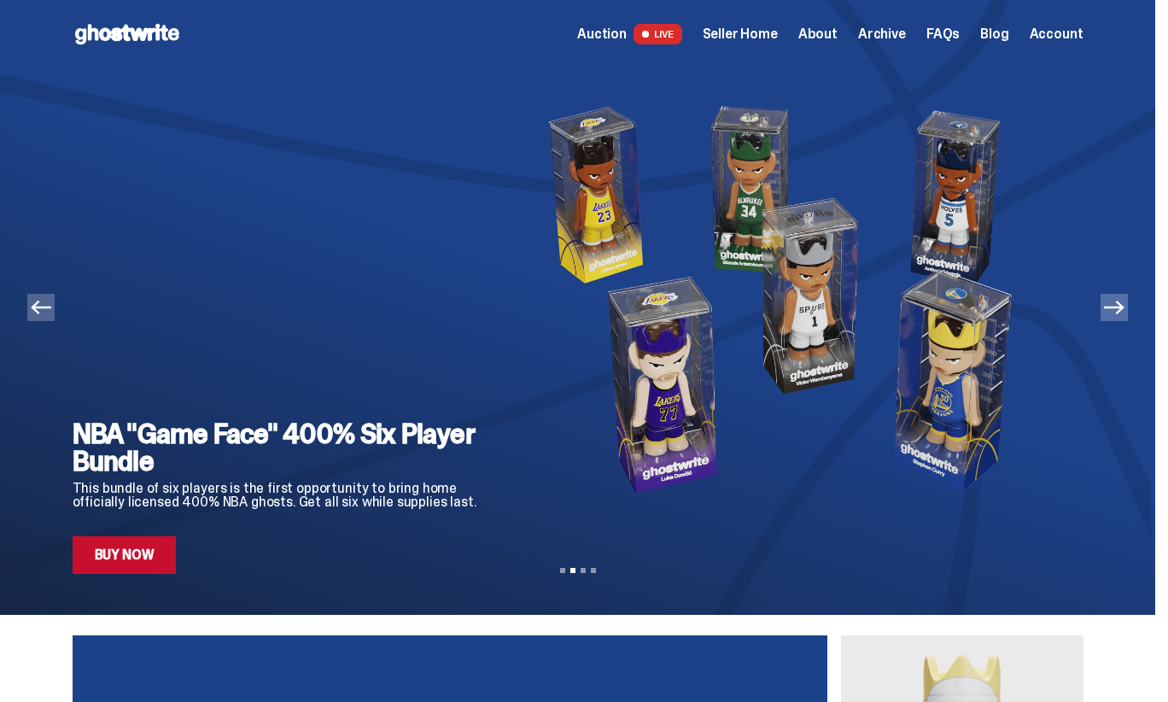
click at [39, 313] on icon "Previous" at bounding box center [41, 307] width 20 height 20
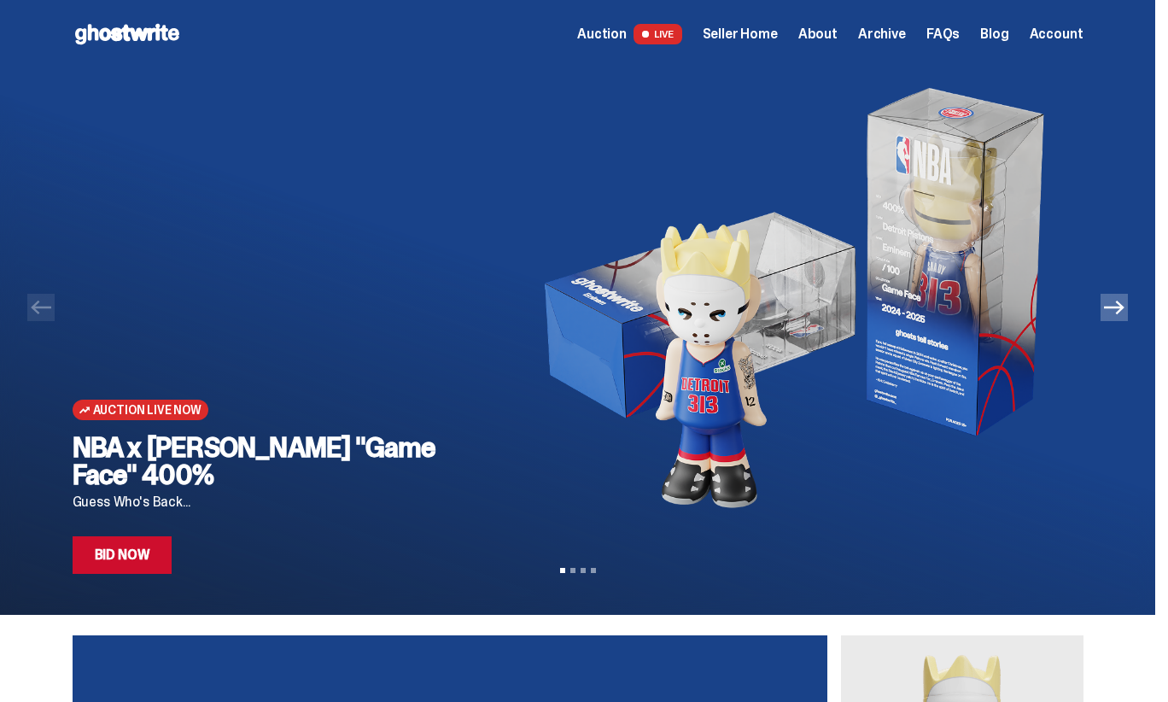
click at [1112, 325] on div "Auction Live Now NBA x Eminem "Game Face" 400% Guess Who's Back... Bid Now" at bounding box center [578, 320] width 1093 height 505
click at [1127, 318] on button "Next" at bounding box center [1113, 307] width 27 height 27
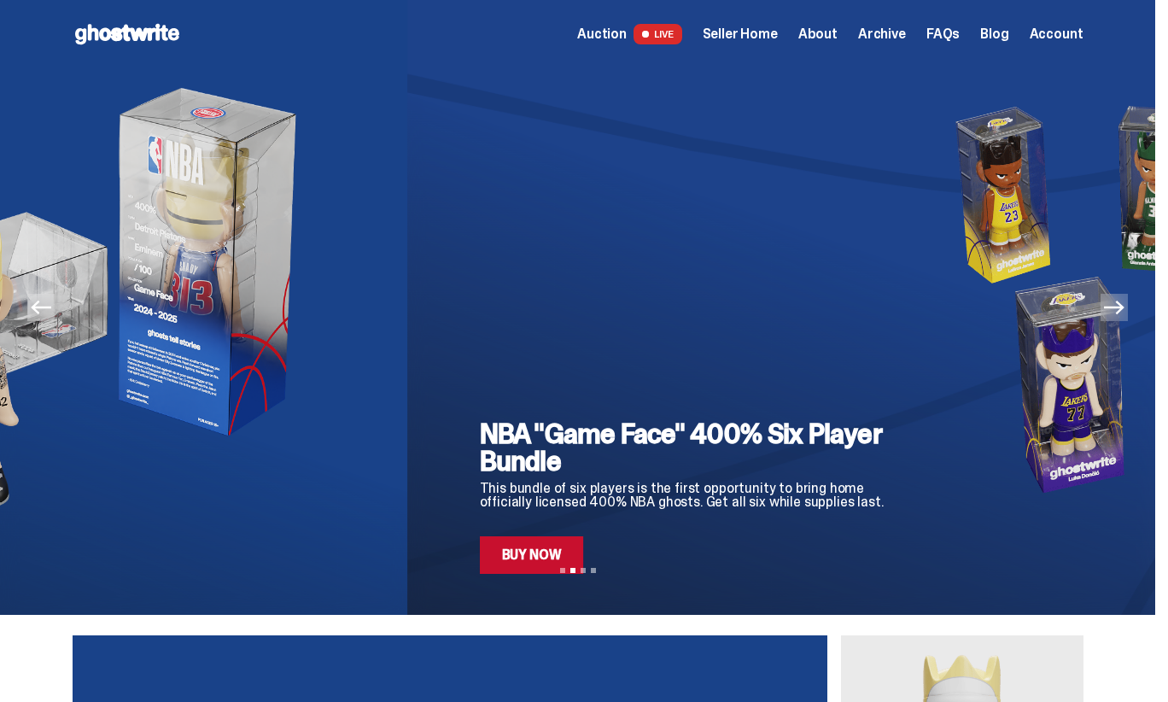
click at [1127, 318] on button "Next" at bounding box center [1113, 307] width 27 height 27
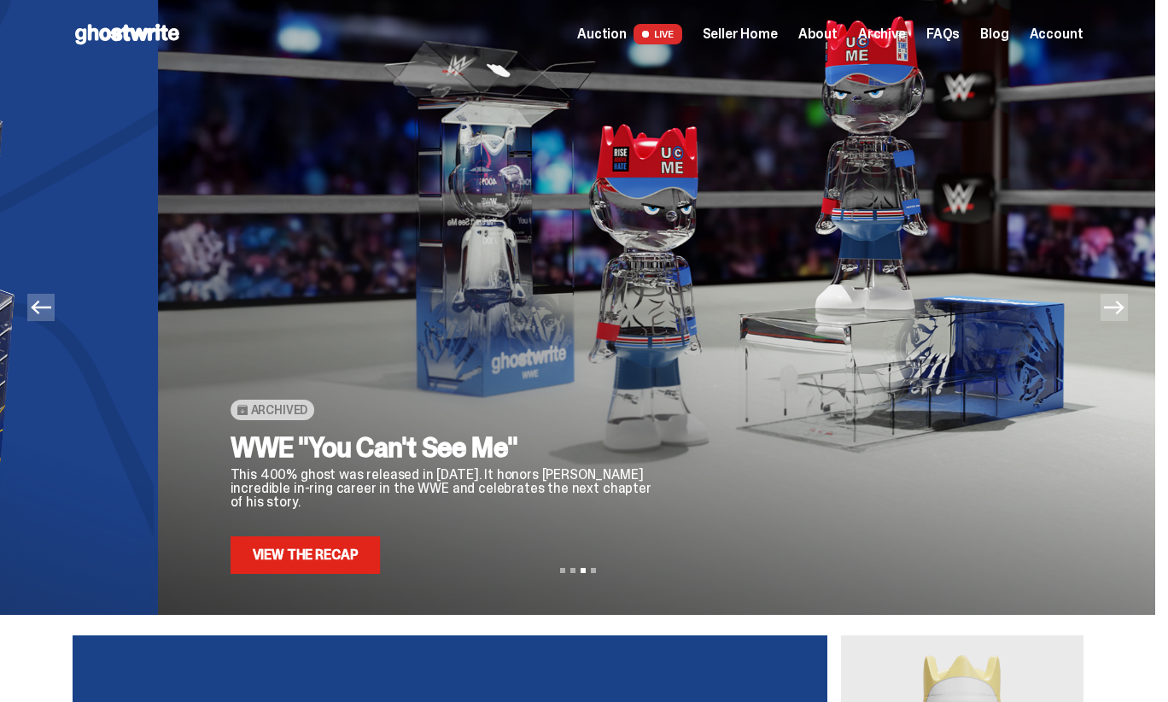
click at [1127, 318] on button "Next" at bounding box center [1113, 307] width 27 height 27
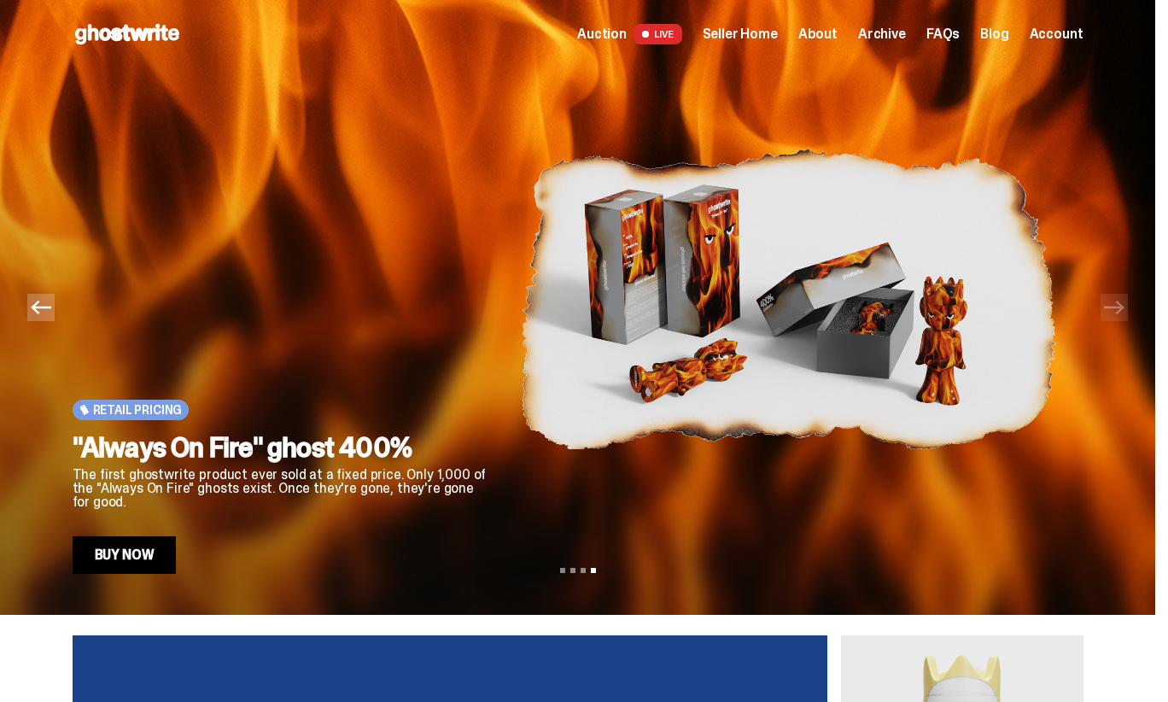
click at [42, 312] on icon "Previous" at bounding box center [41, 307] width 20 height 20
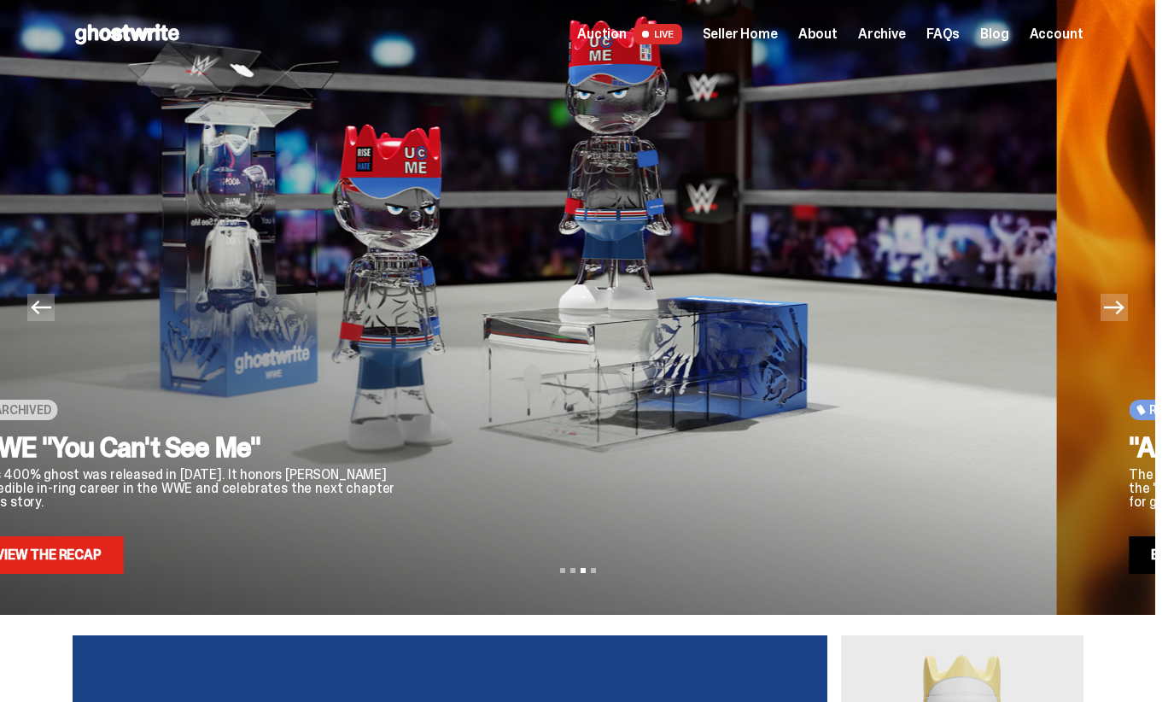
click at [42, 312] on icon "Previous" at bounding box center [41, 307] width 20 height 20
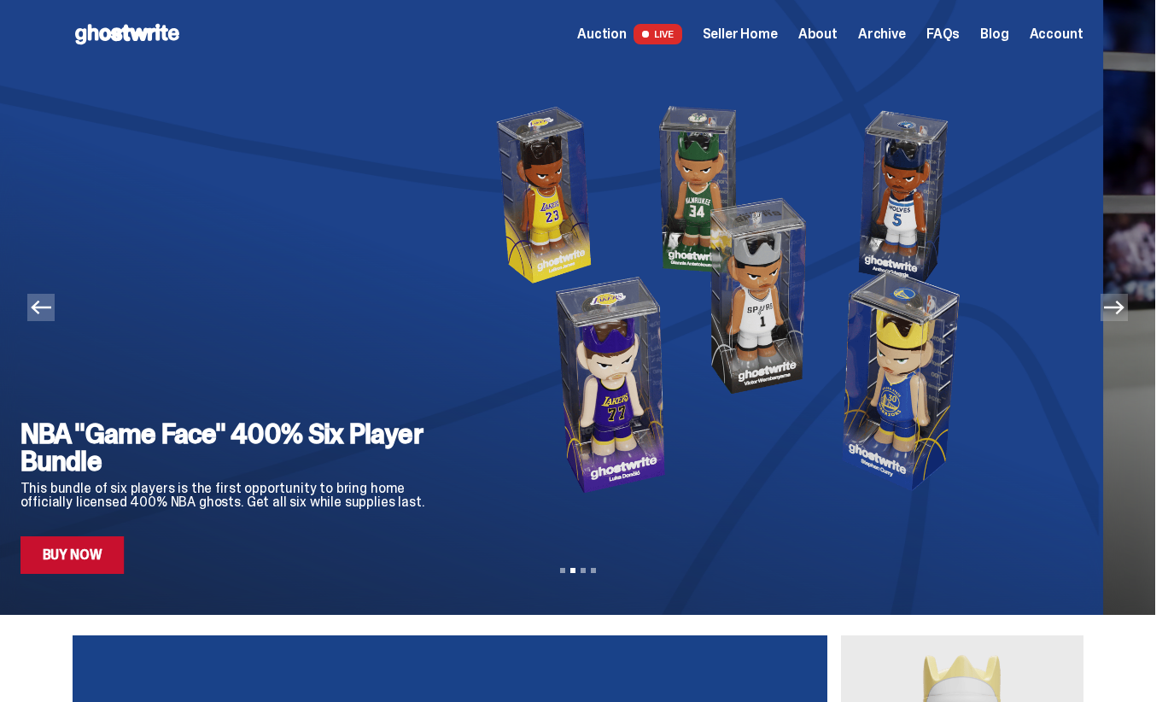
click at [42, 312] on icon "Previous" at bounding box center [41, 307] width 20 height 20
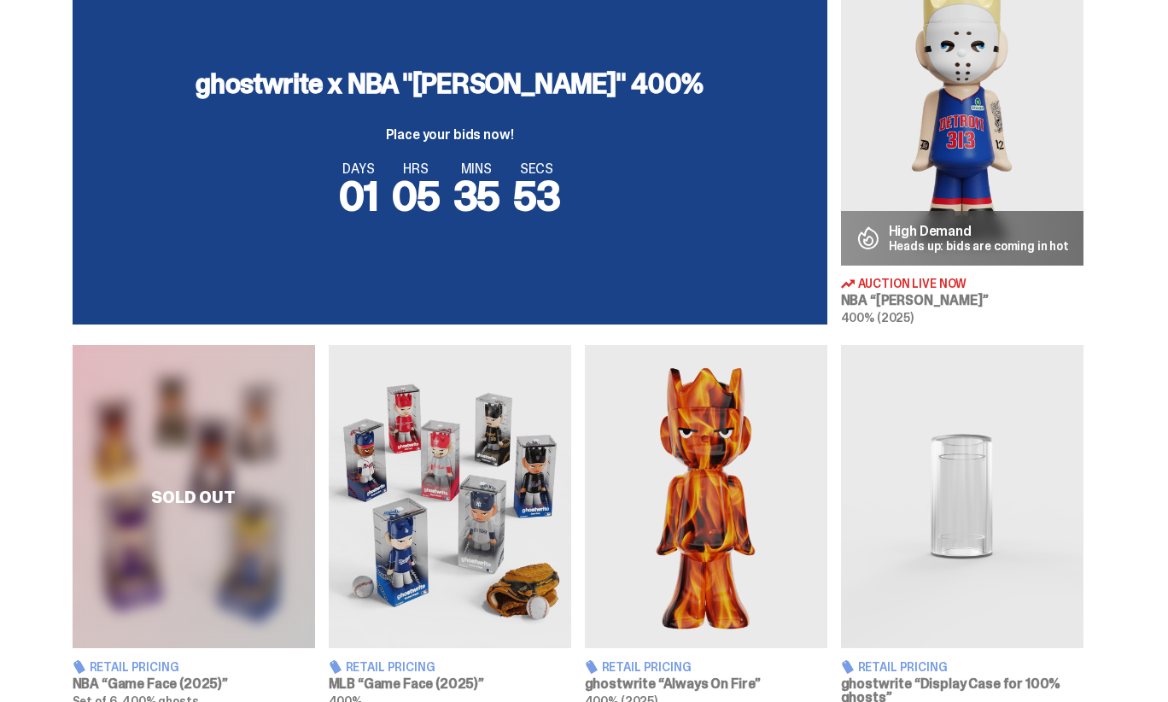
scroll to position [627, 0]
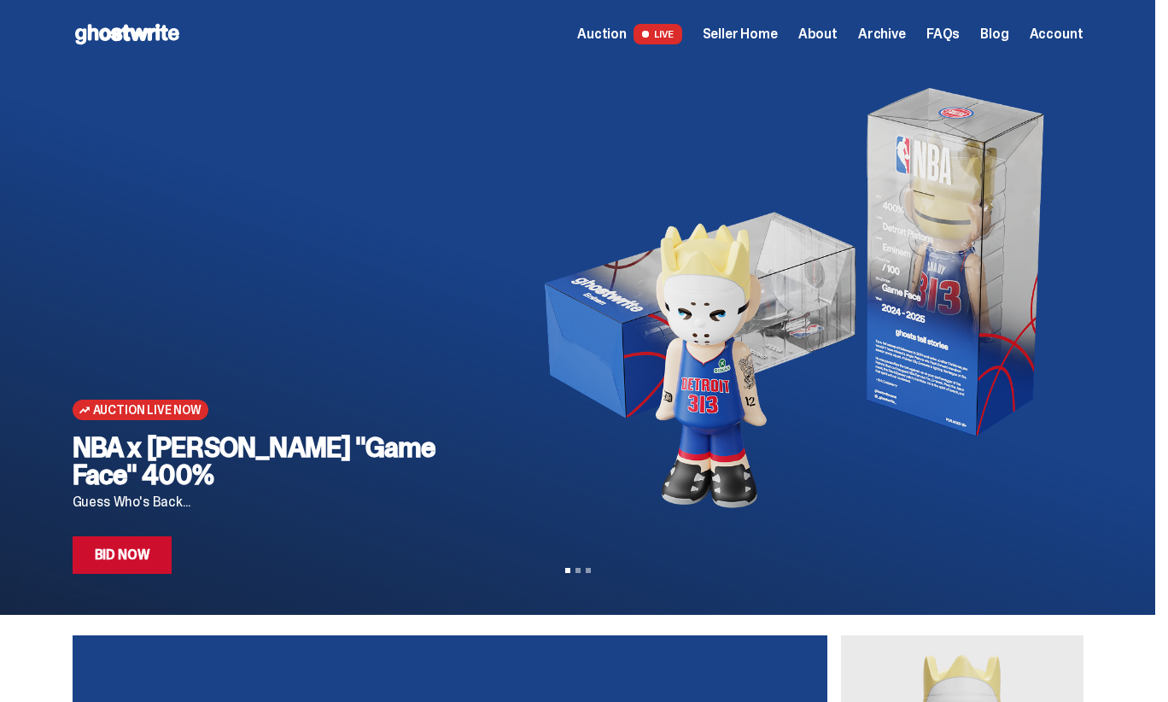
click at [878, 41] on span "Archive" at bounding box center [882, 34] width 48 height 14
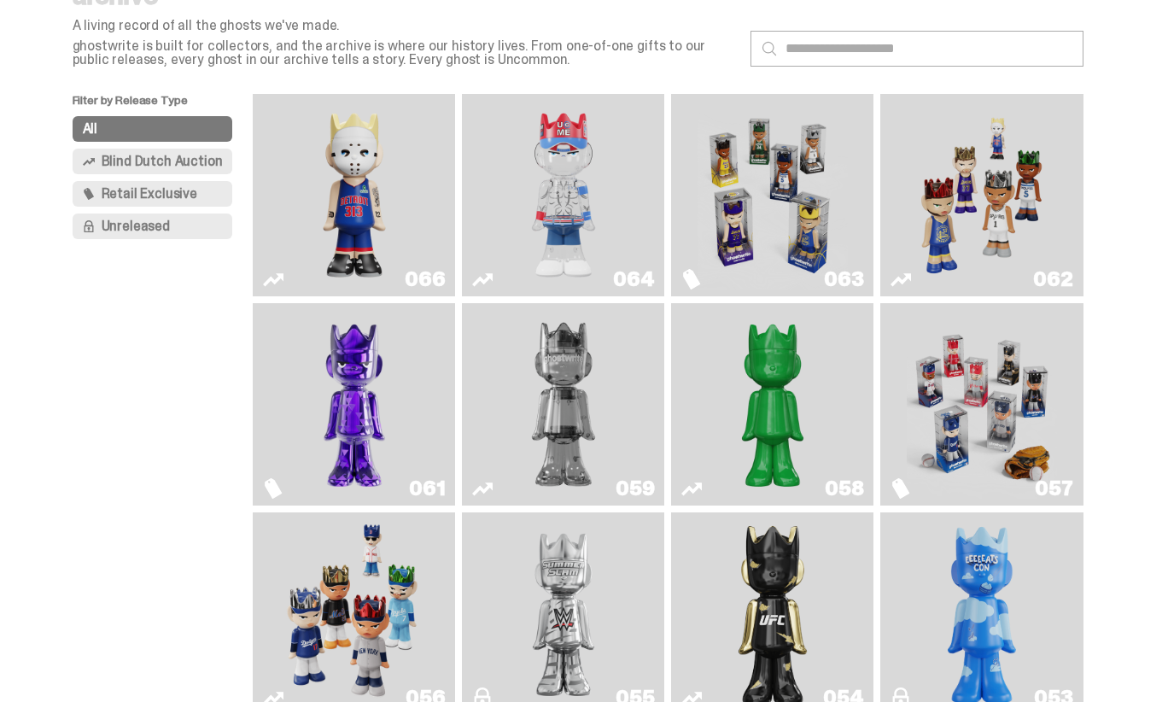
scroll to position [67, 0]
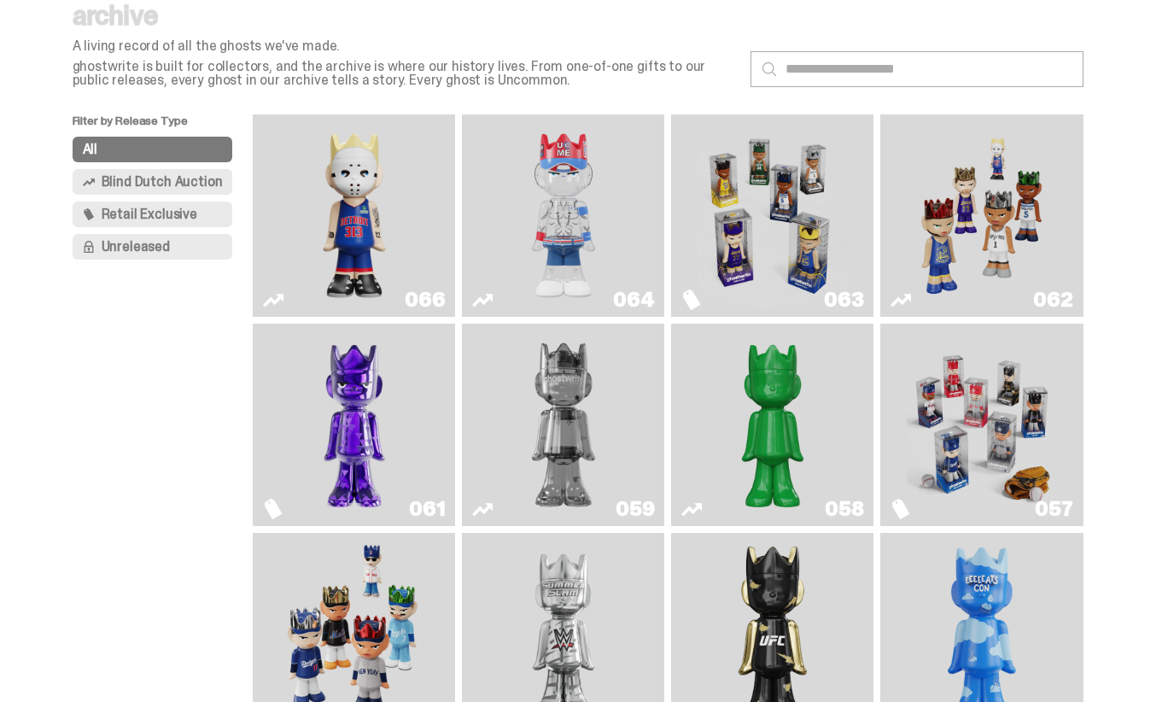
click at [806, 224] on img "Game Face (2025)" at bounding box center [772, 215] width 151 height 189
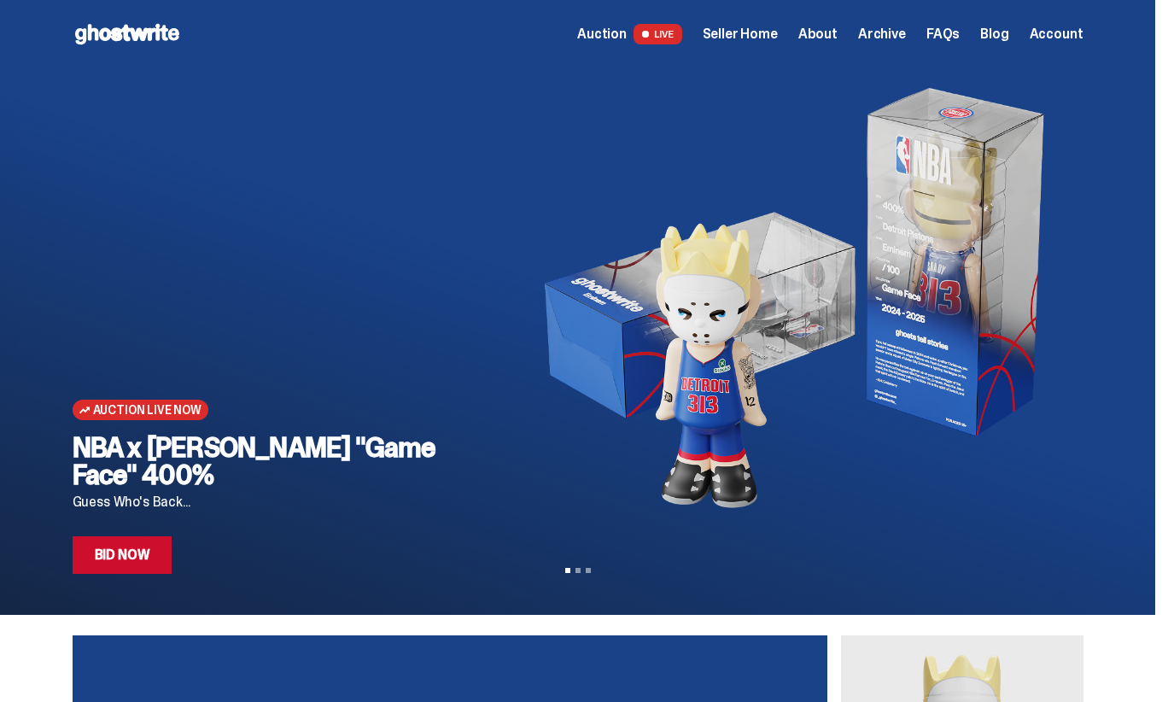
click at [766, 38] on span "Seller Home" at bounding box center [740, 34] width 75 height 14
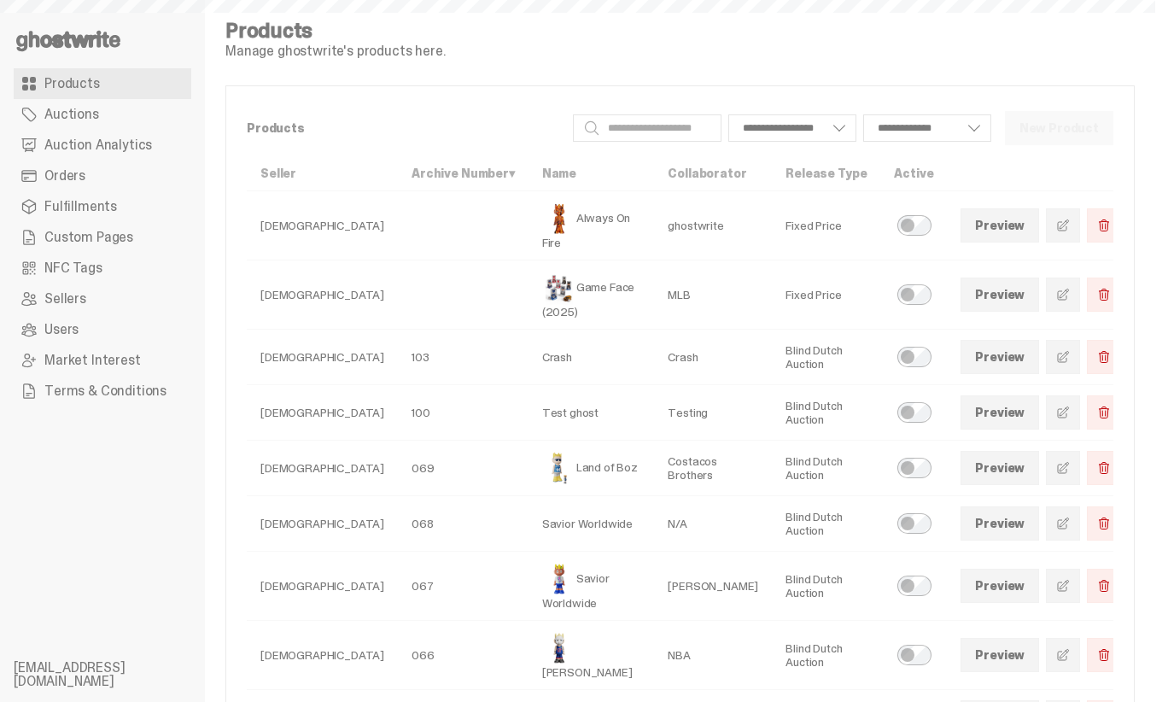
select select
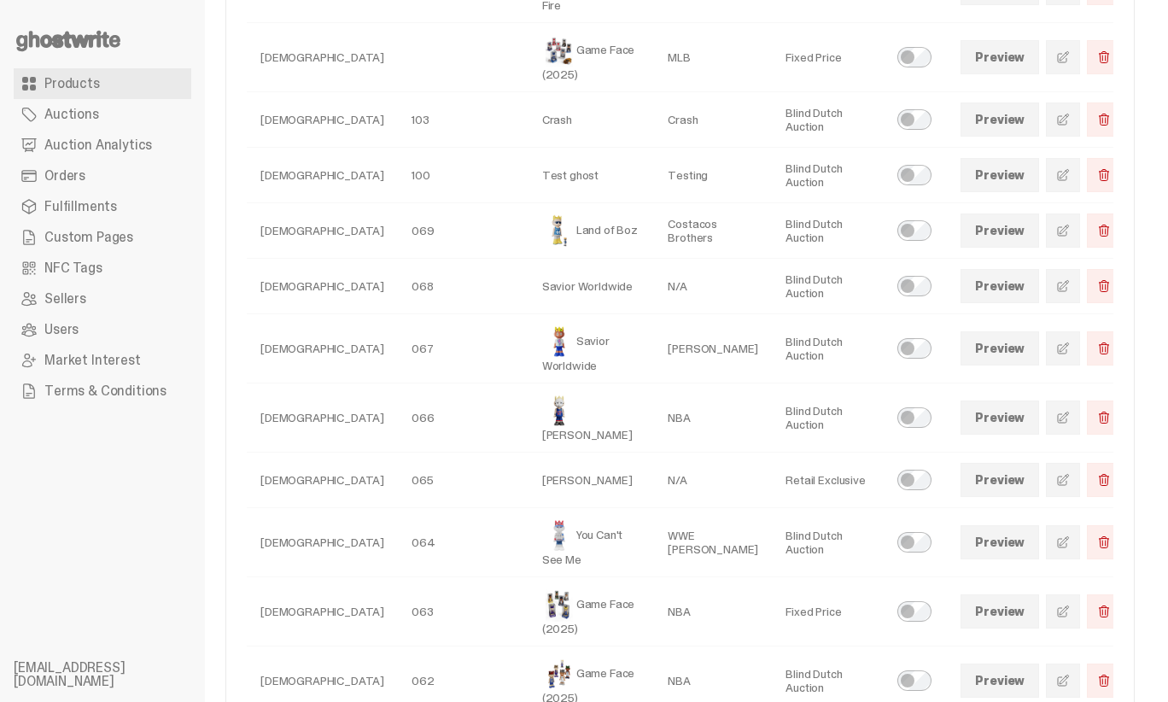
scroll to position [213, 0]
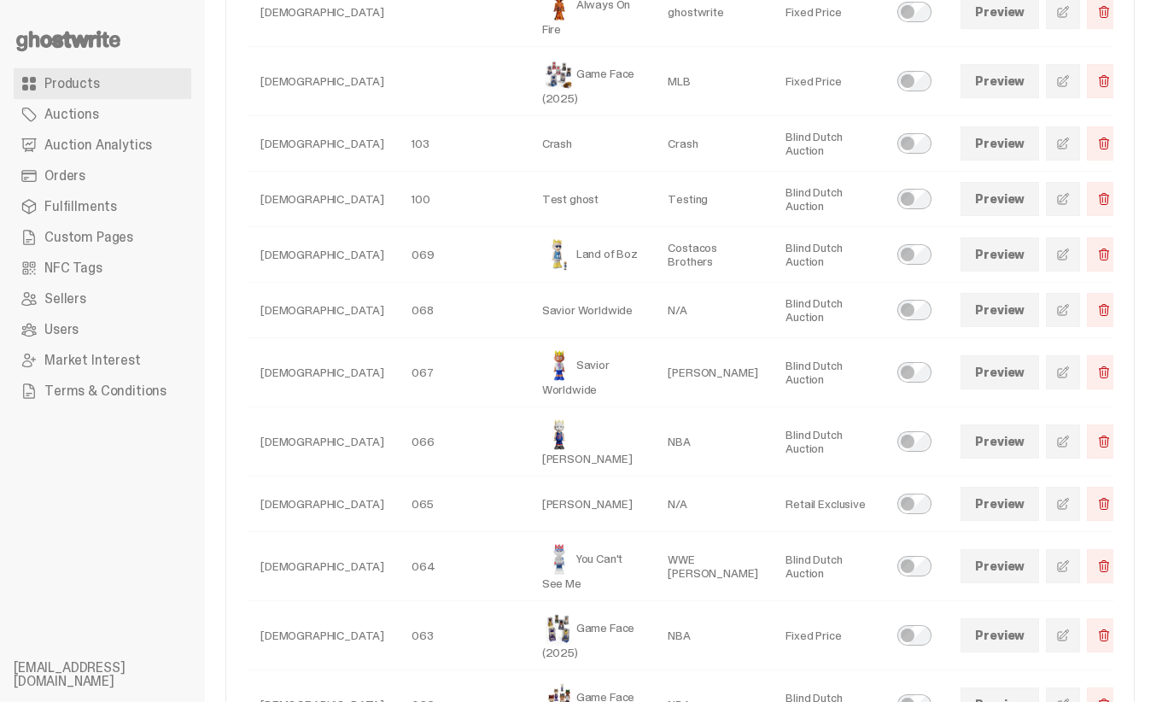
click at [991, 355] on link "Preview" at bounding box center [999, 372] width 79 height 34
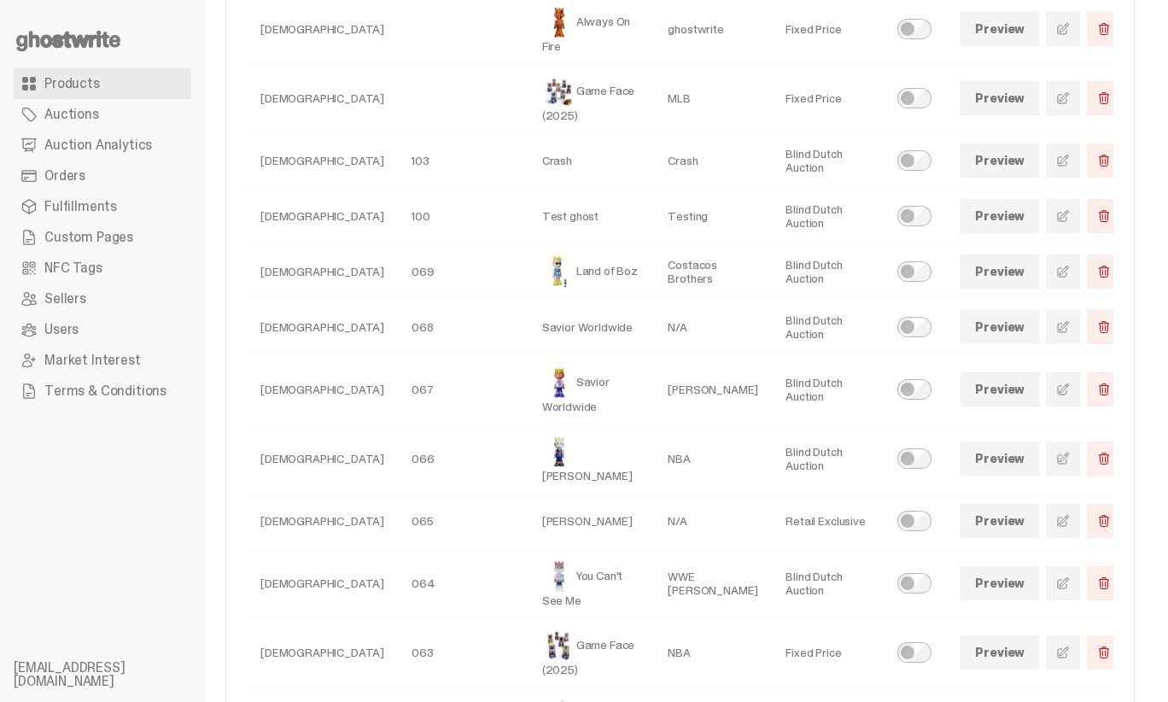
scroll to position [193, 0]
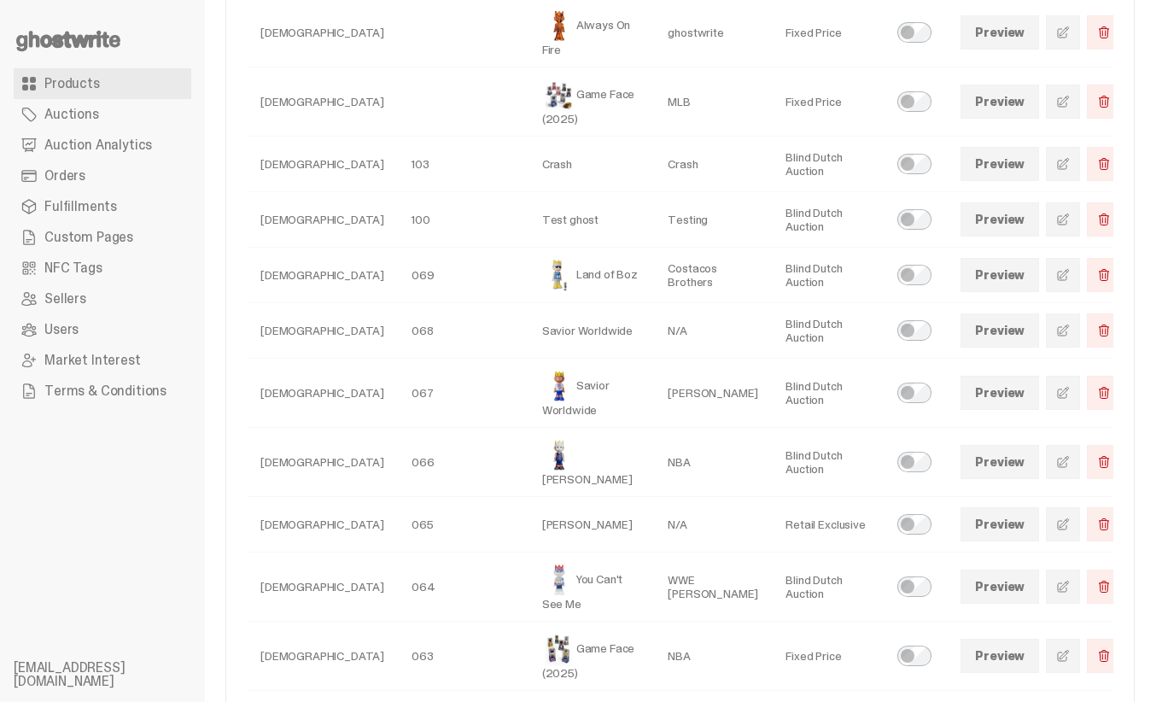
click at [1056, 386] on span at bounding box center [1063, 393] width 14 height 14
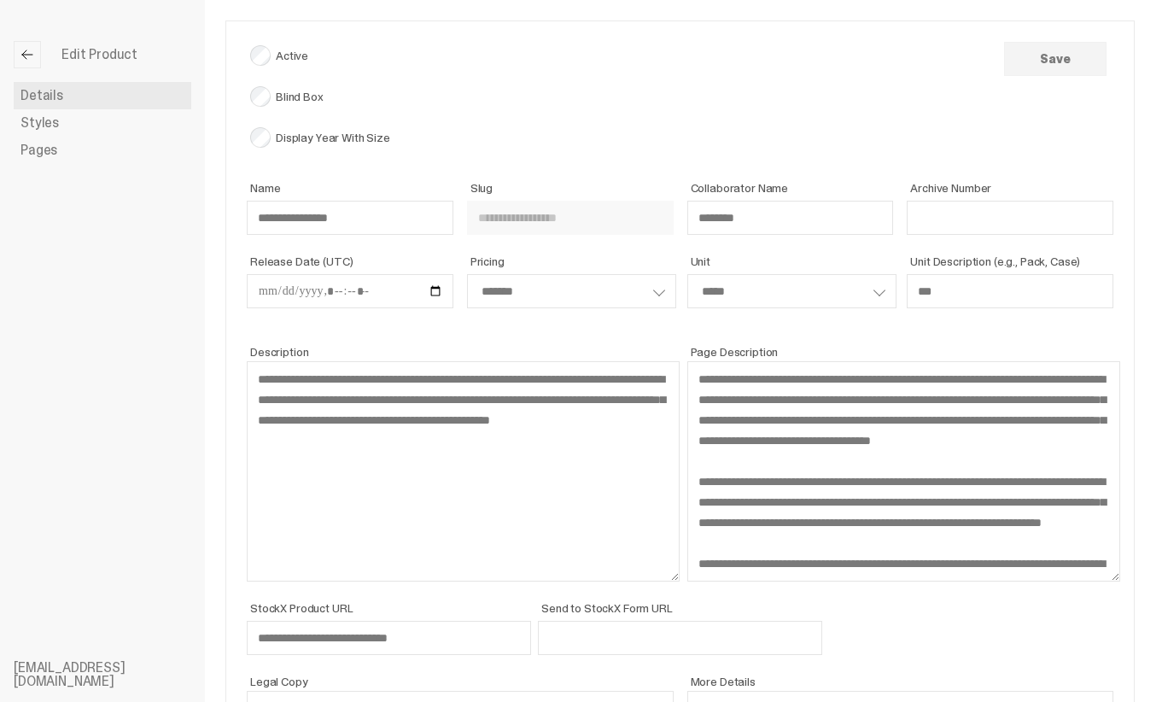
click at [51, 132] on link "Styles" at bounding box center [103, 122] width 178 height 27
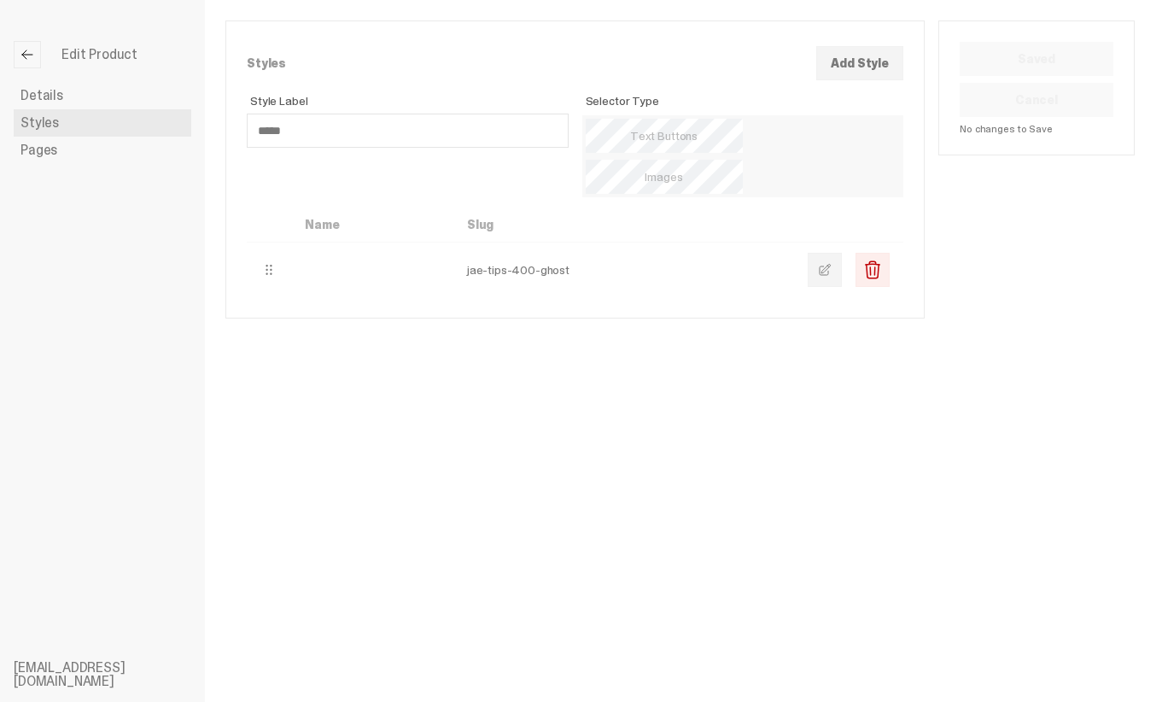
click at [842, 253] on link at bounding box center [825, 270] width 34 height 34
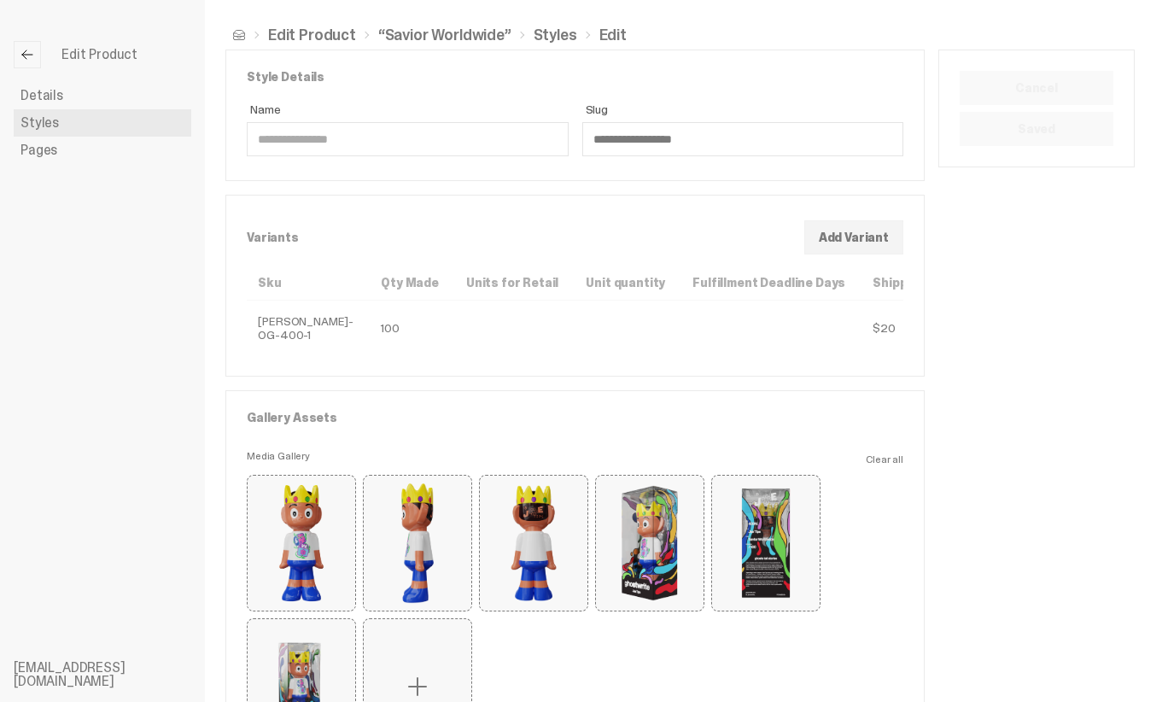
scroll to position [0, 124]
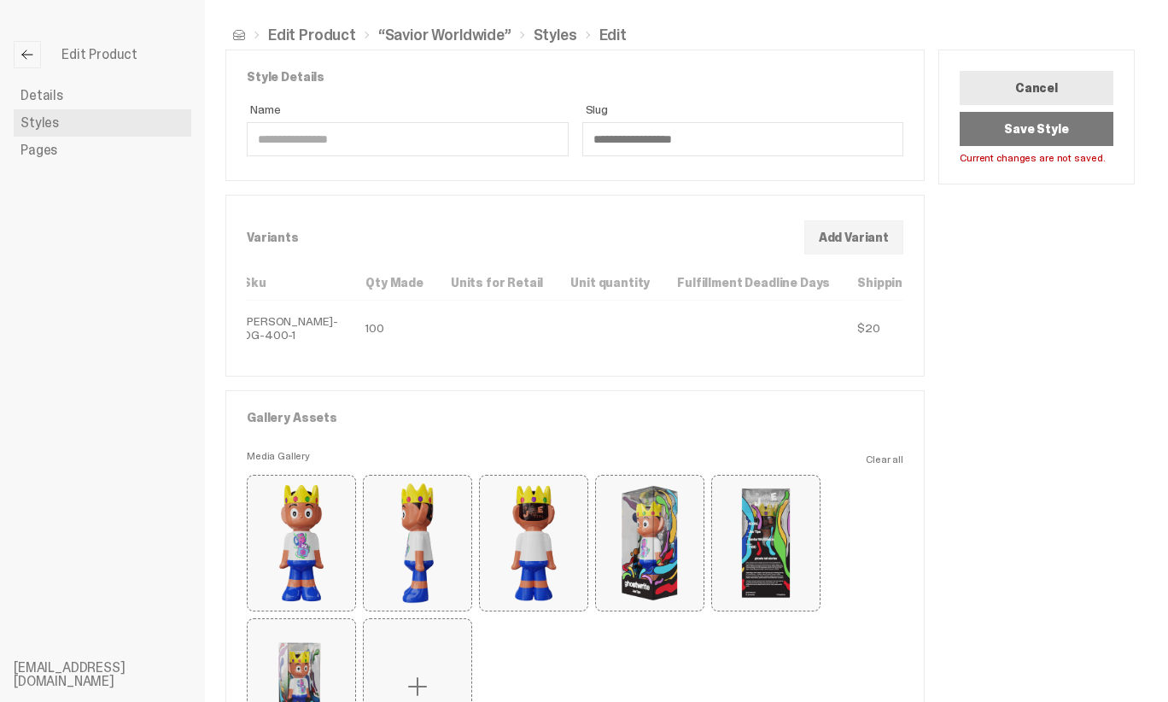
click at [327, 33] on link "Edit Product" at bounding box center [312, 34] width 88 height 15
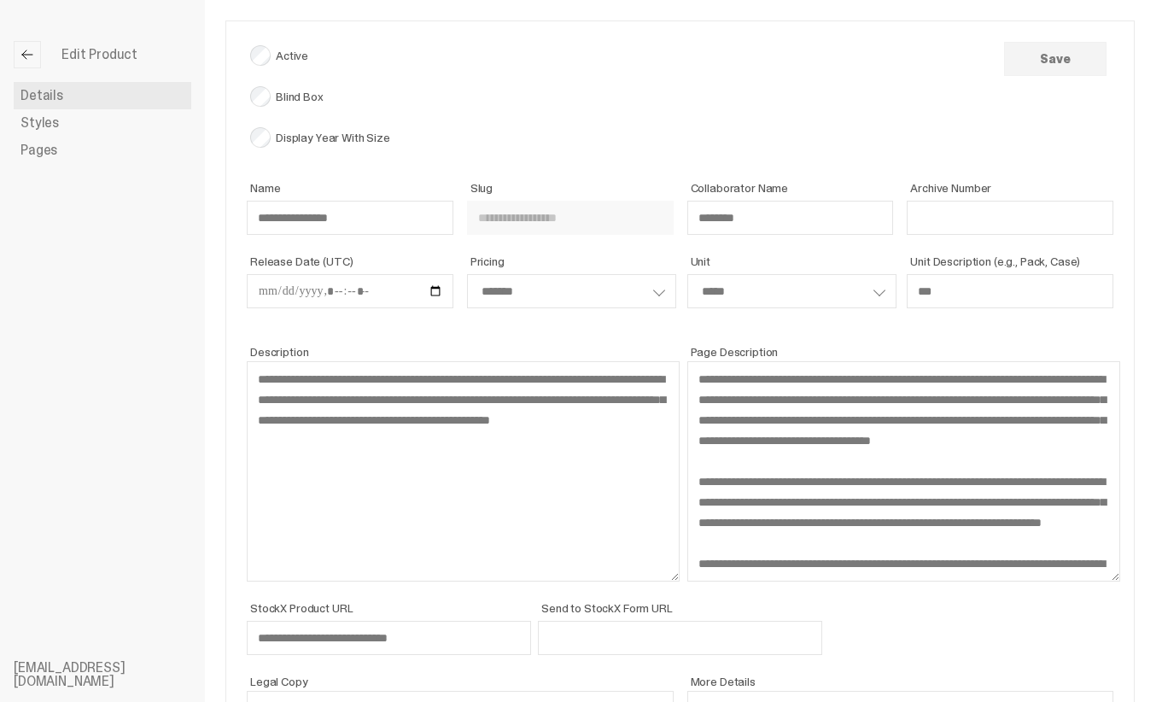
click at [84, 131] on link "Styles" at bounding box center [103, 122] width 178 height 27
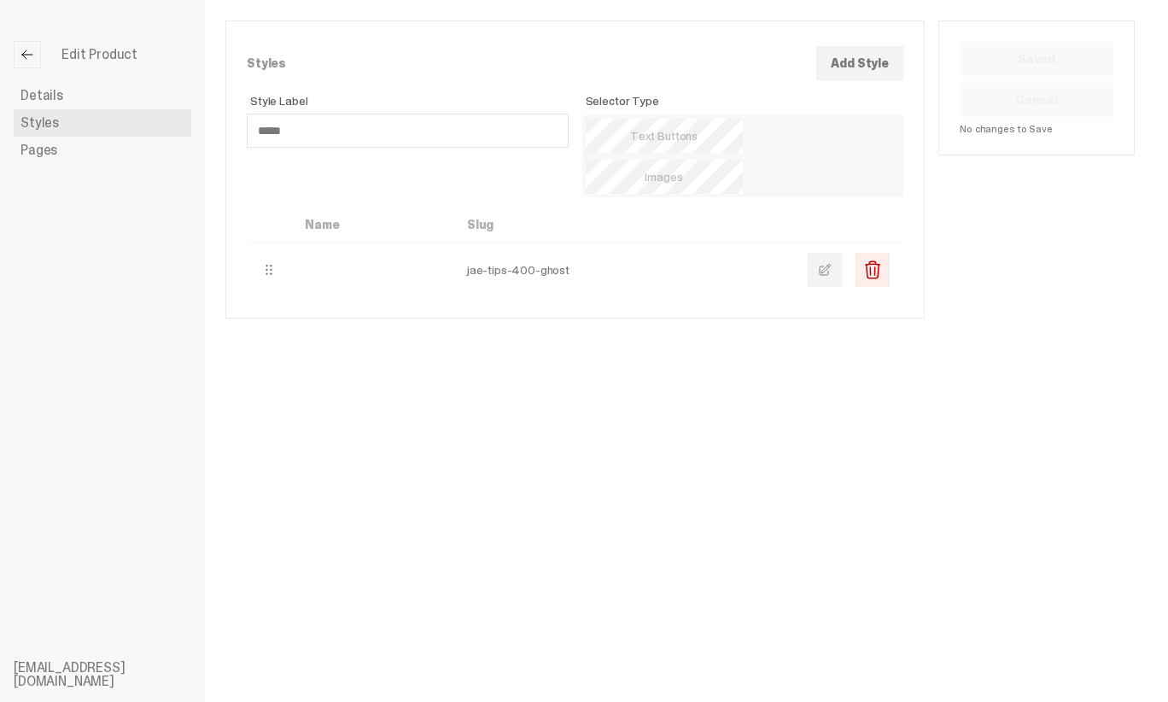
click at [83, 100] on link "Details" at bounding box center [103, 95] width 178 height 27
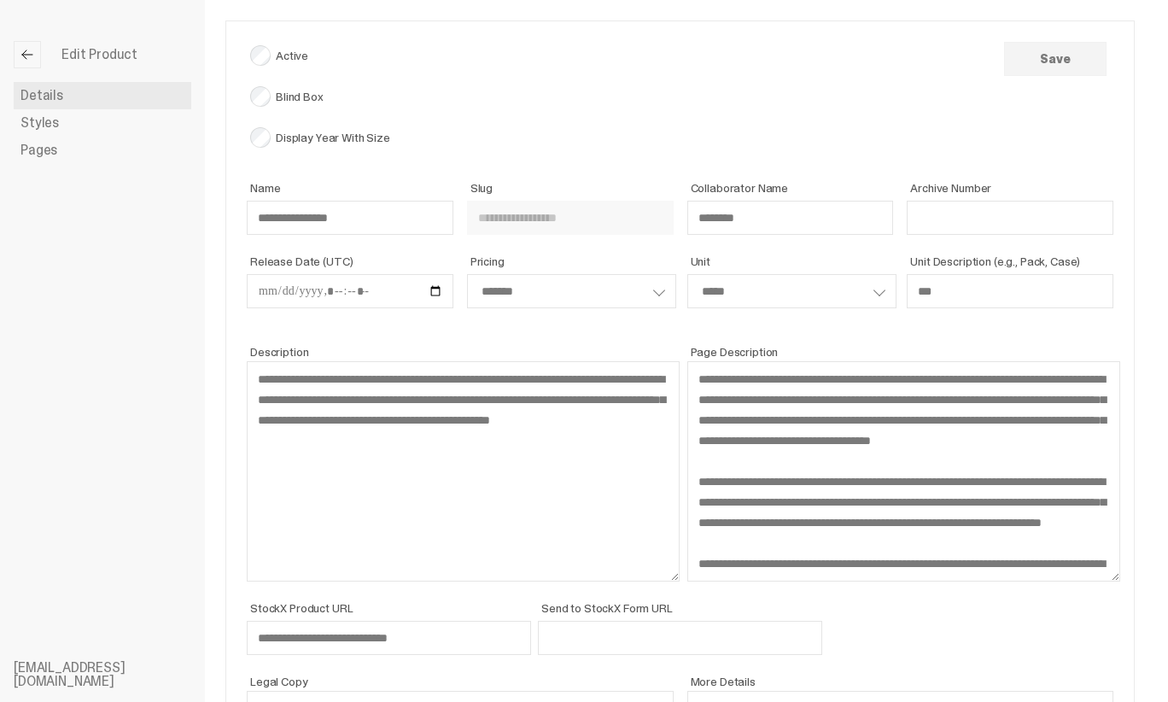
click at [91, 172] on ul "Edit Product Details Styles Pages melina@ghostwrite.com" at bounding box center [102, 351] width 205 height 702
click at [84, 160] on link "Pages" at bounding box center [103, 150] width 178 height 27
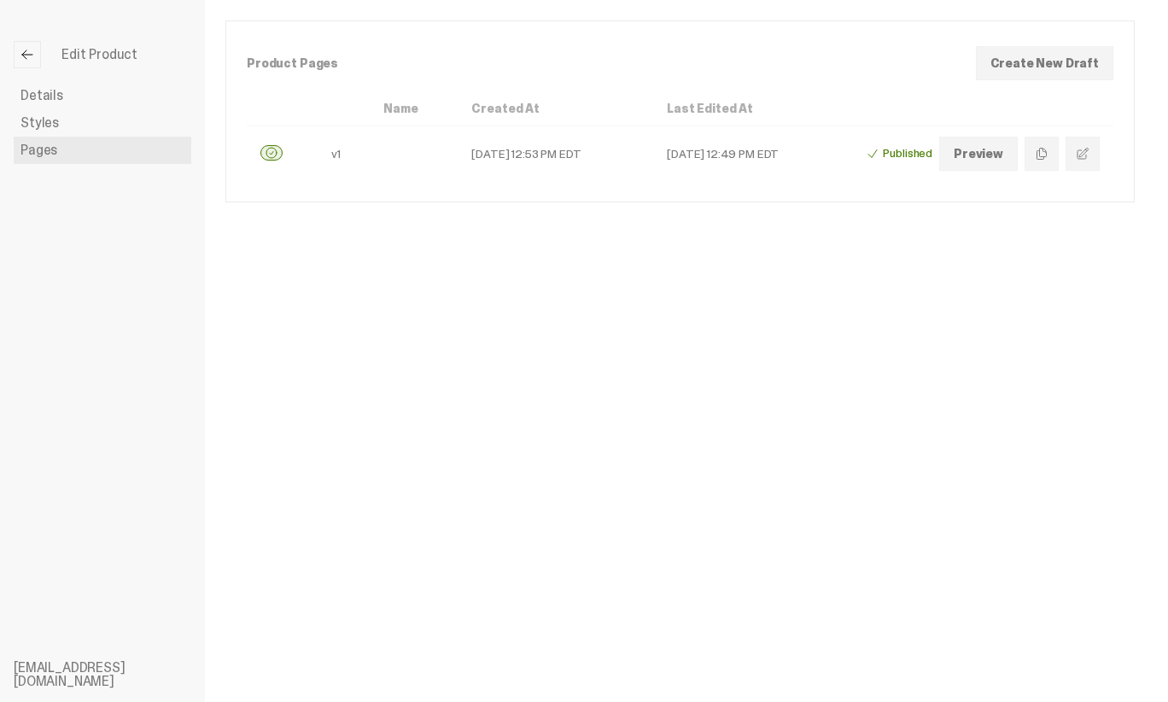
click at [1094, 143] on button "Edit" at bounding box center [1082, 154] width 34 height 34
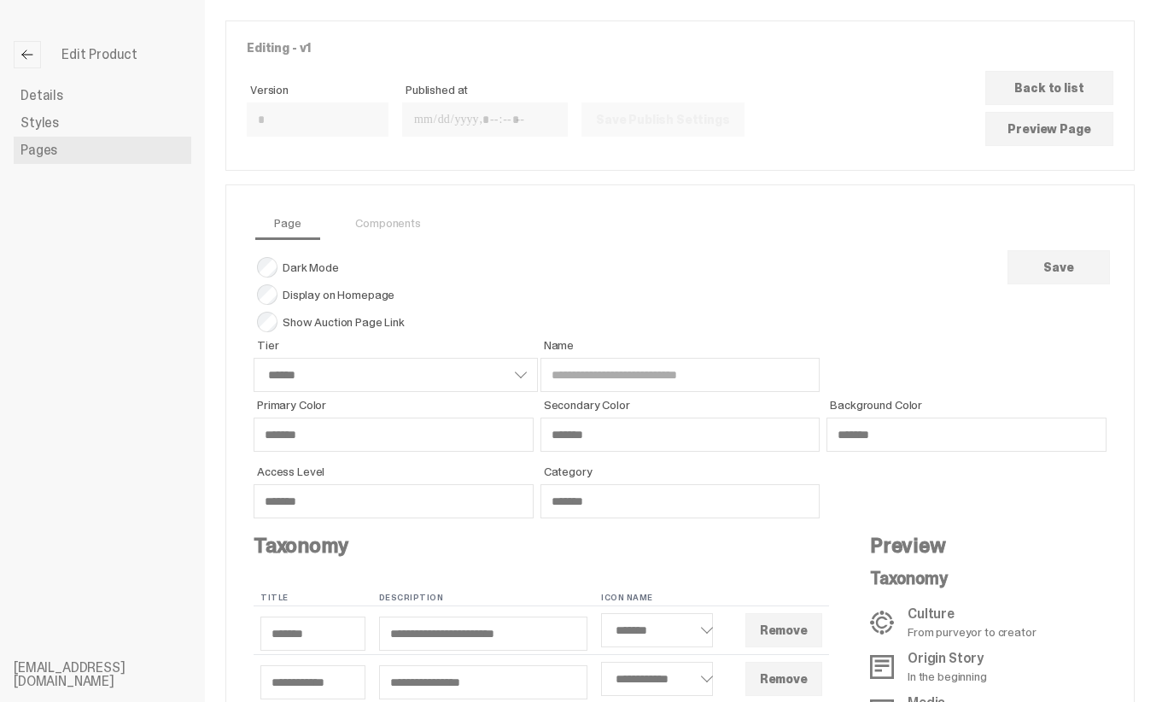
click at [97, 120] on link "Styles" at bounding box center [103, 122] width 178 height 27
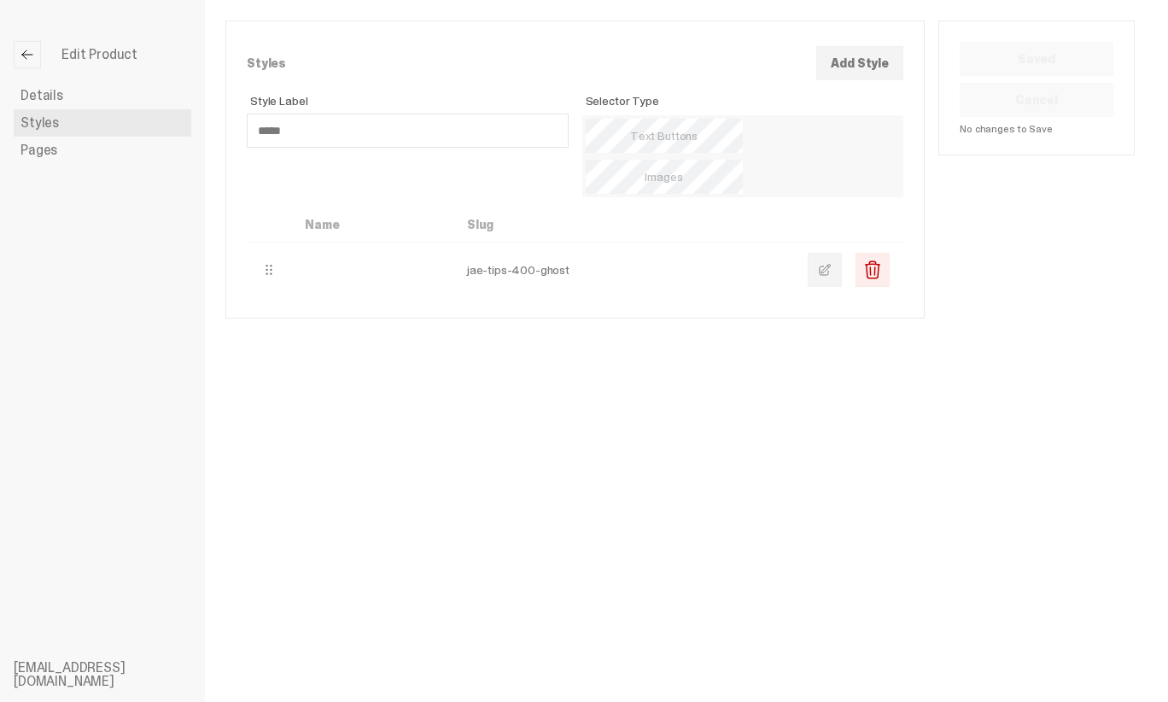
click at [97, 95] on link "Details" at bounding box center [103, 95] width 178 height 27
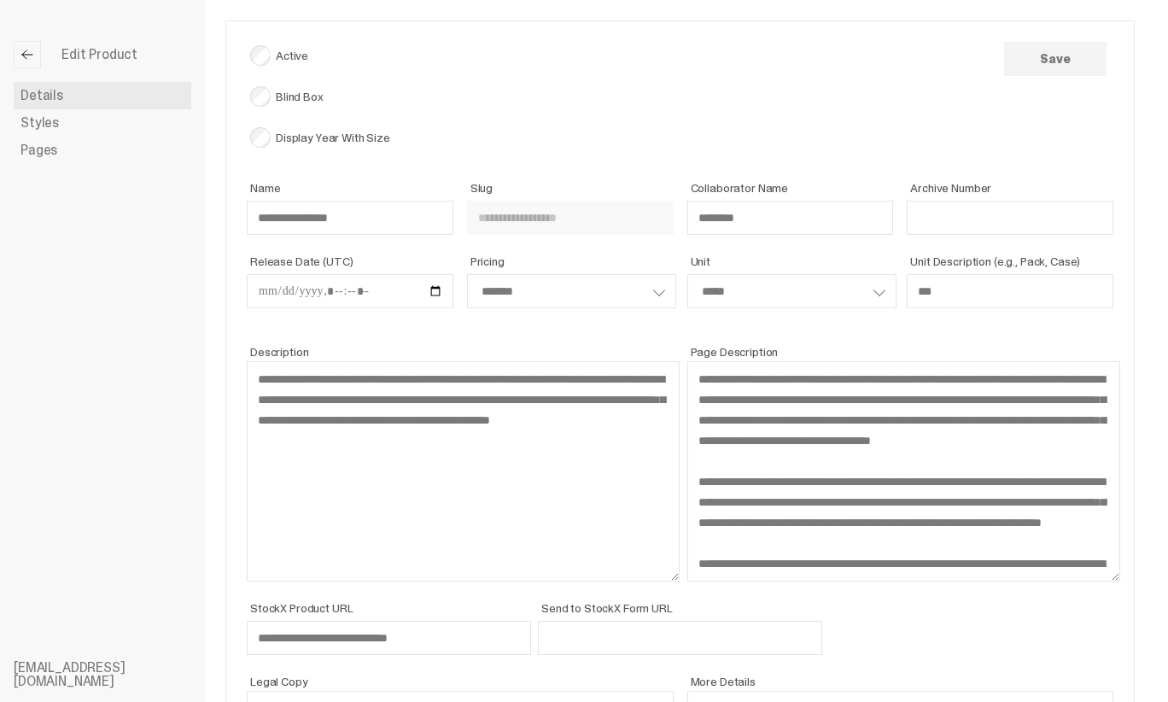
click at [31, 57] on span at bounding box center [27, 55] width 14 height 14
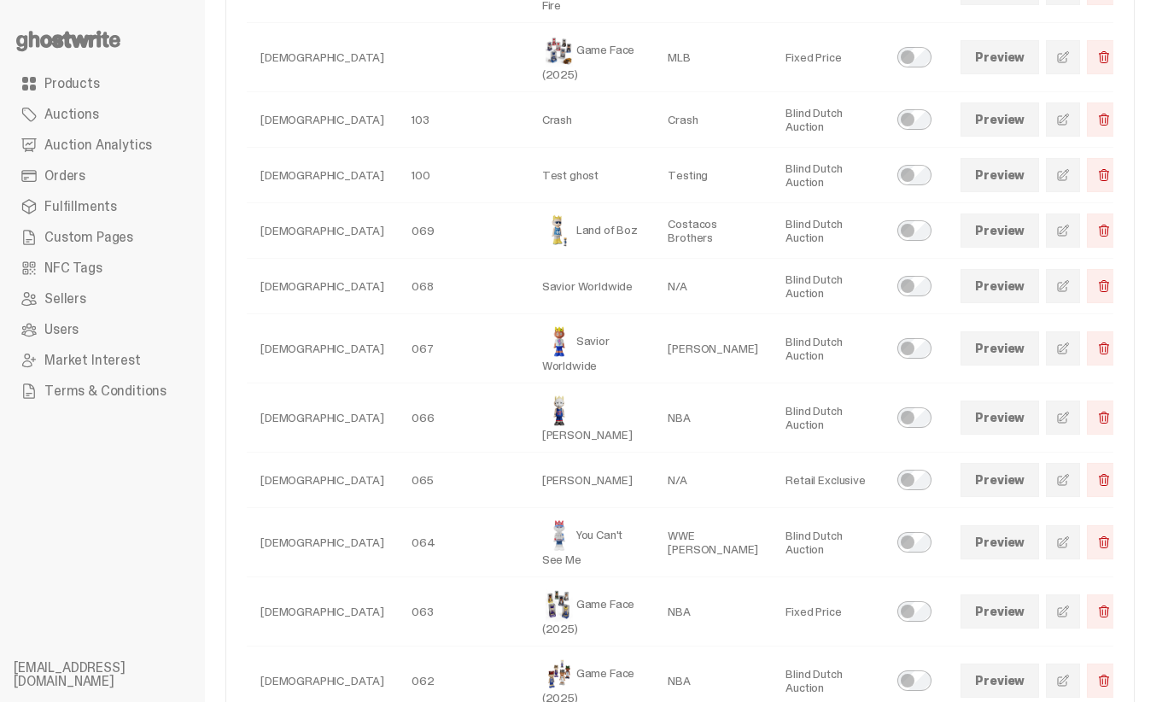
scroll to position [294, 0]
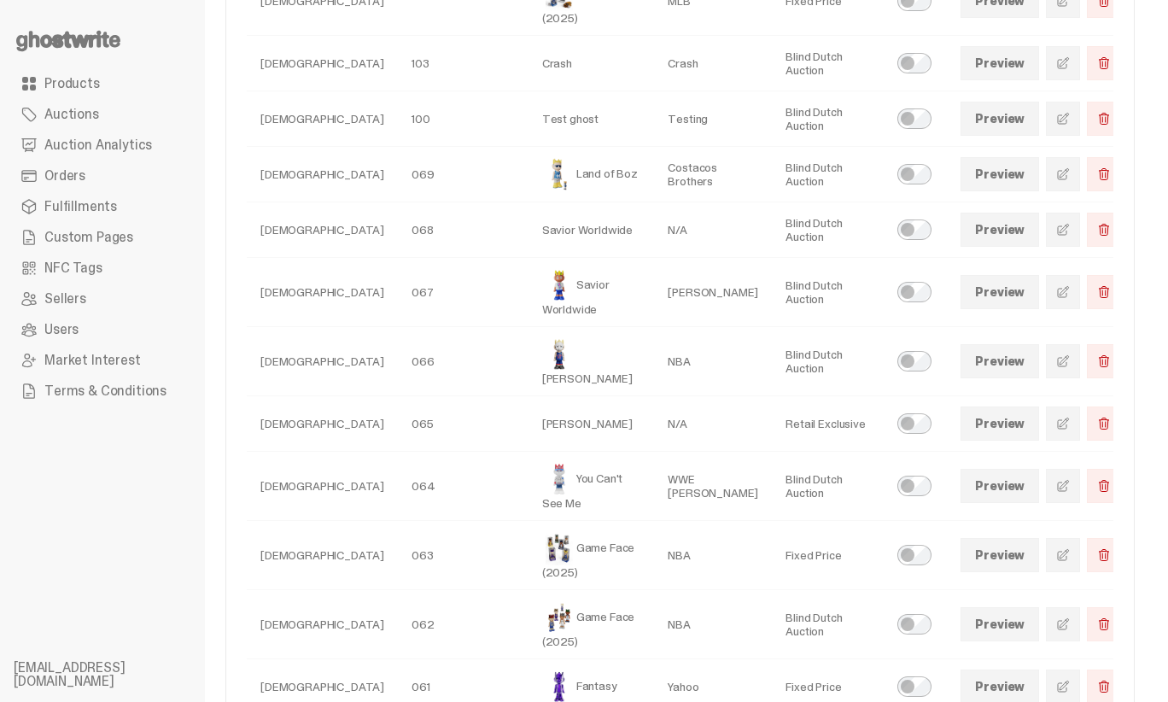
select select
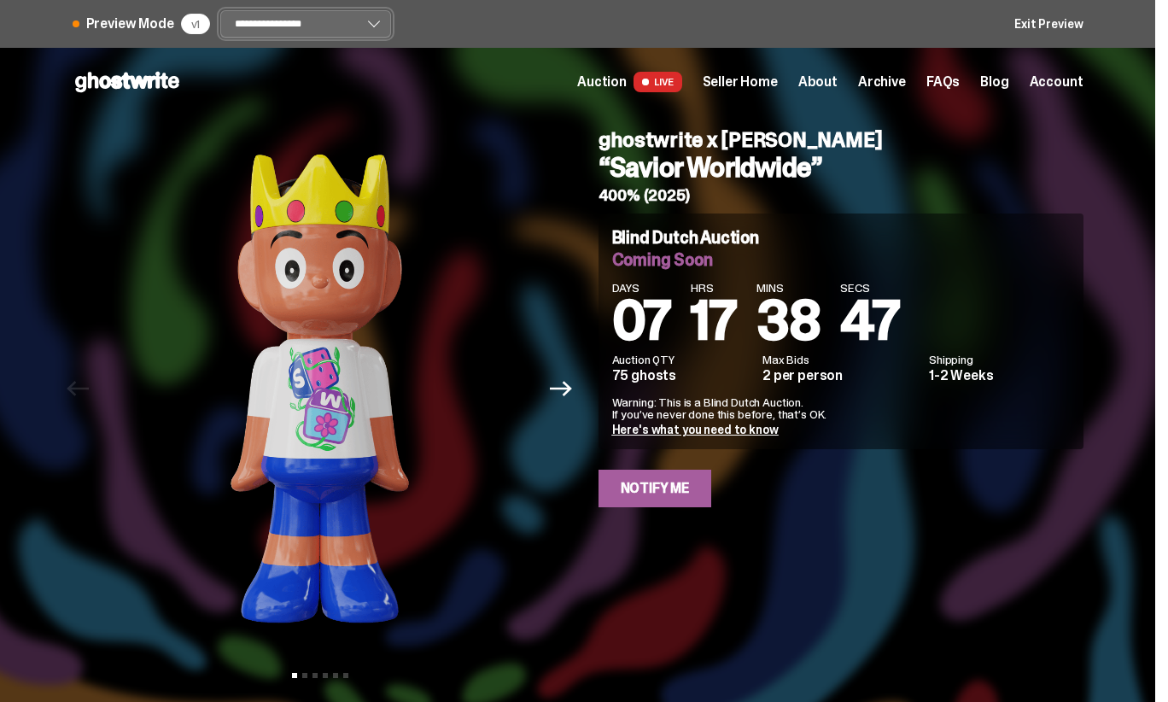
click at [344, 27] on select "**********" at bounding box center [305, 23] width 171 height 27
click at [225, 10] on select "**********" at bounding box center [305, 23] width 171 height 27
select select "*******"
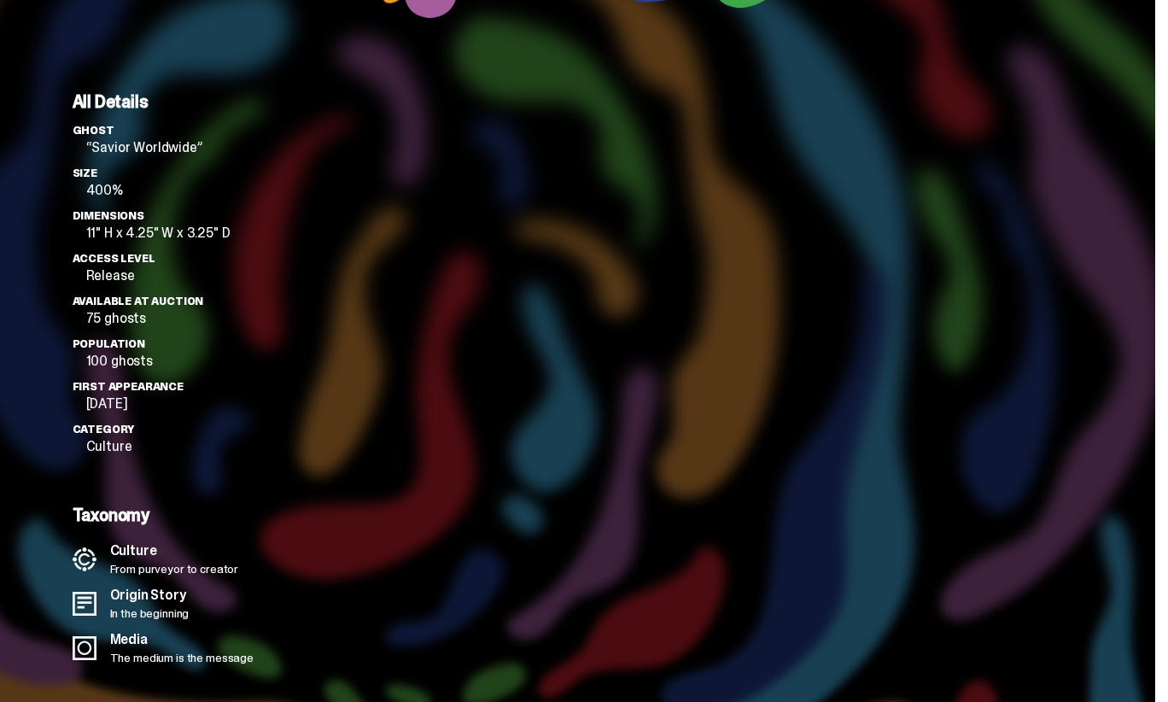
scroll to position [1466, 0]
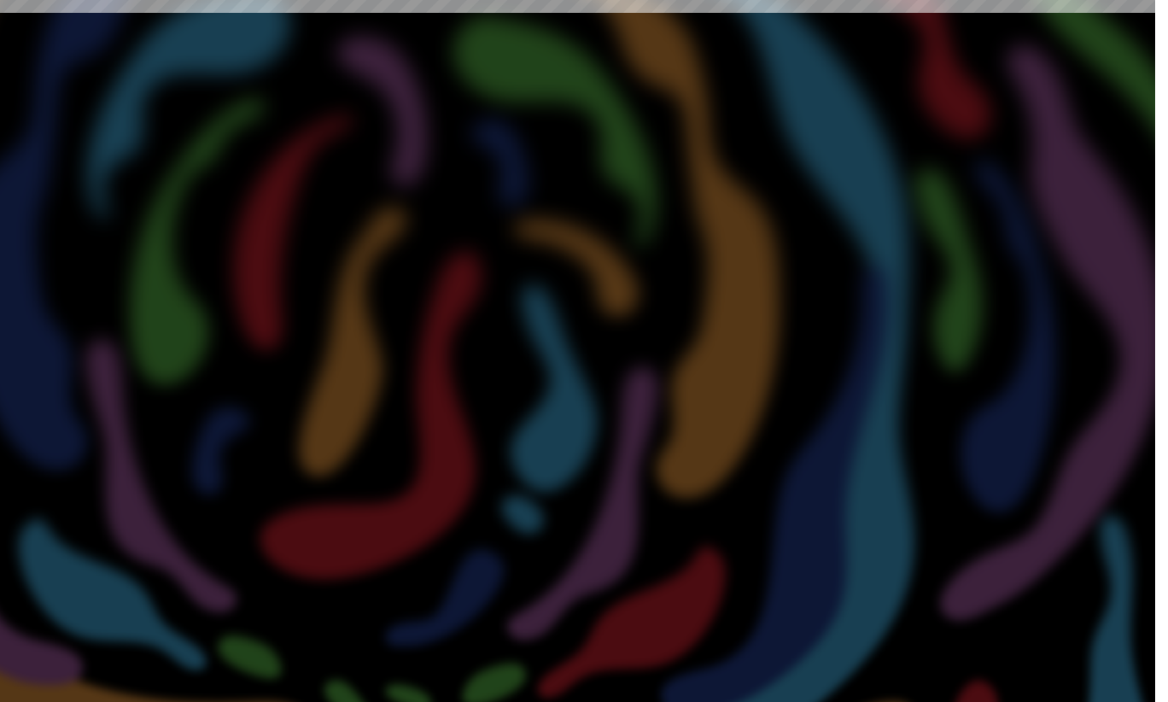
select select "********"
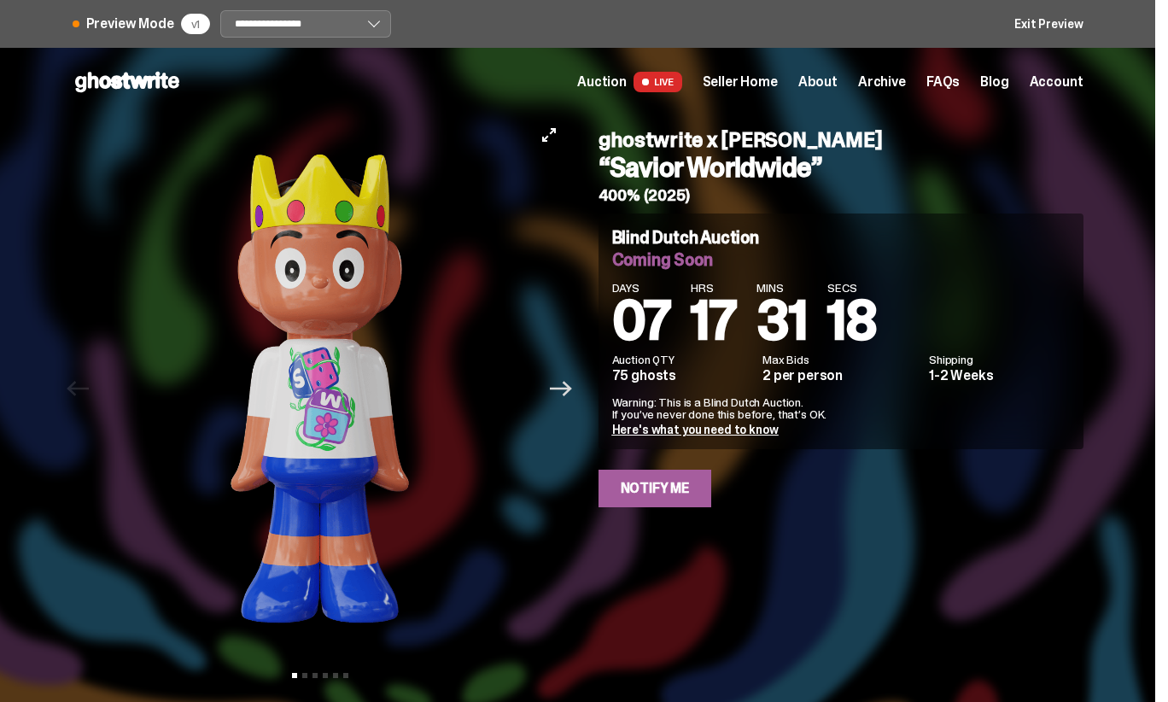
click at [571, 387] on icon "Next" at bounding box center [561, 388] width 22 height 15
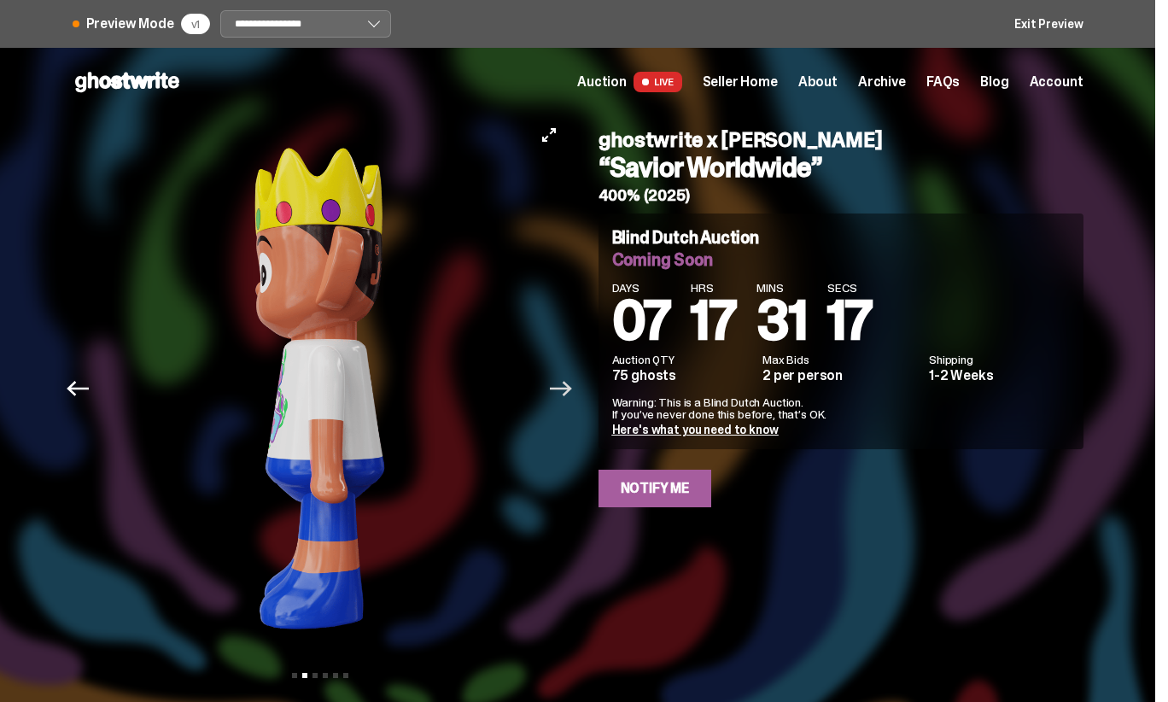
click at [571, 387] on icon "Next" at bounding box center [561, 388] width 22 height 15
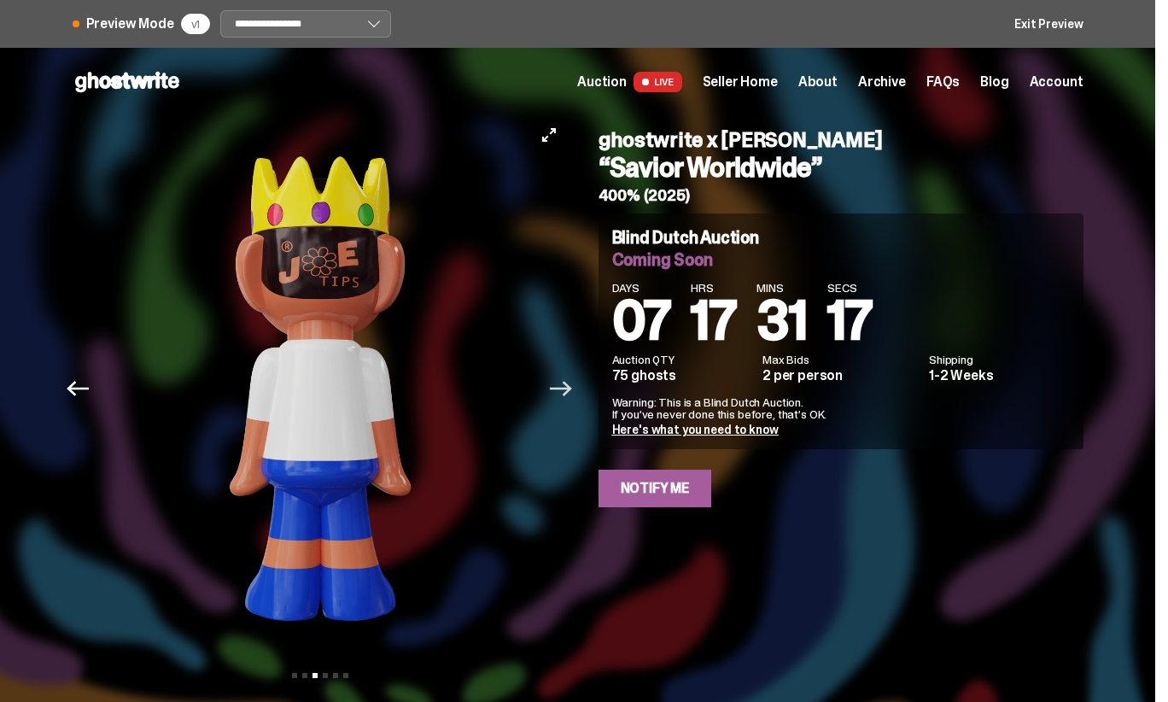
click at [571, 387] on icon "Next" at bounding box center [561, 388] width 22 height 15
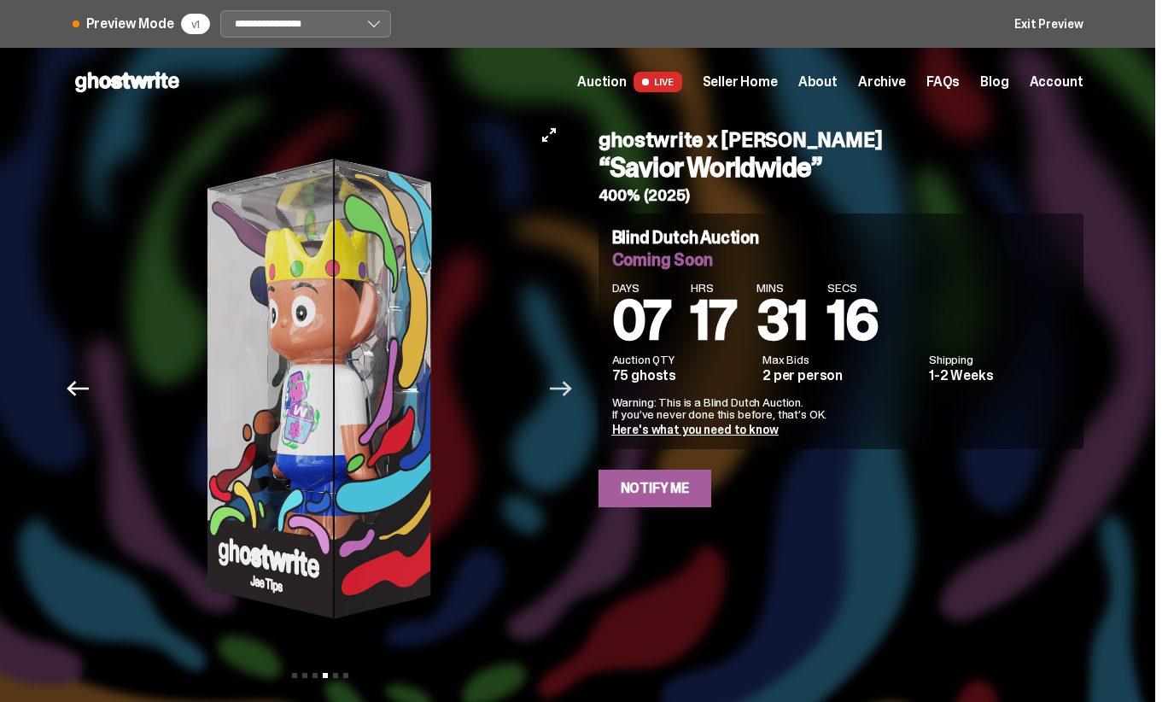
click at [571, 387] on icon "Next" at bounding box center [561, 388] width 22 height 15
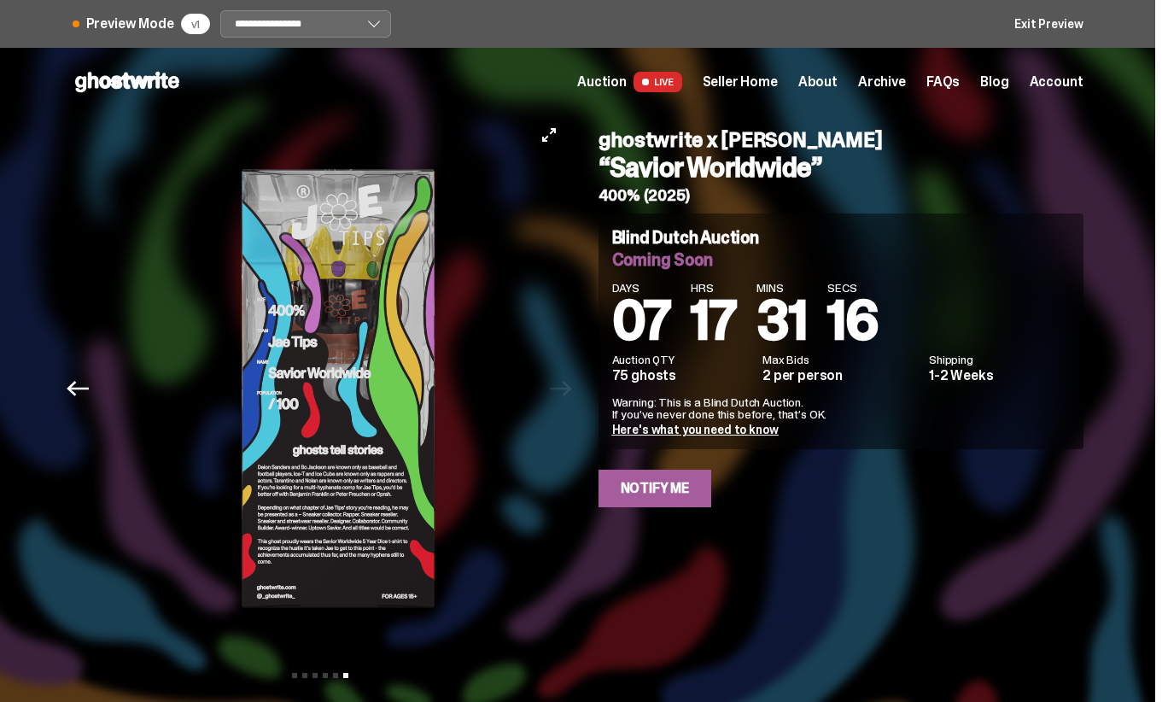
click at [615, 387] on img at bounding box center [832, 388] width 435 height 545
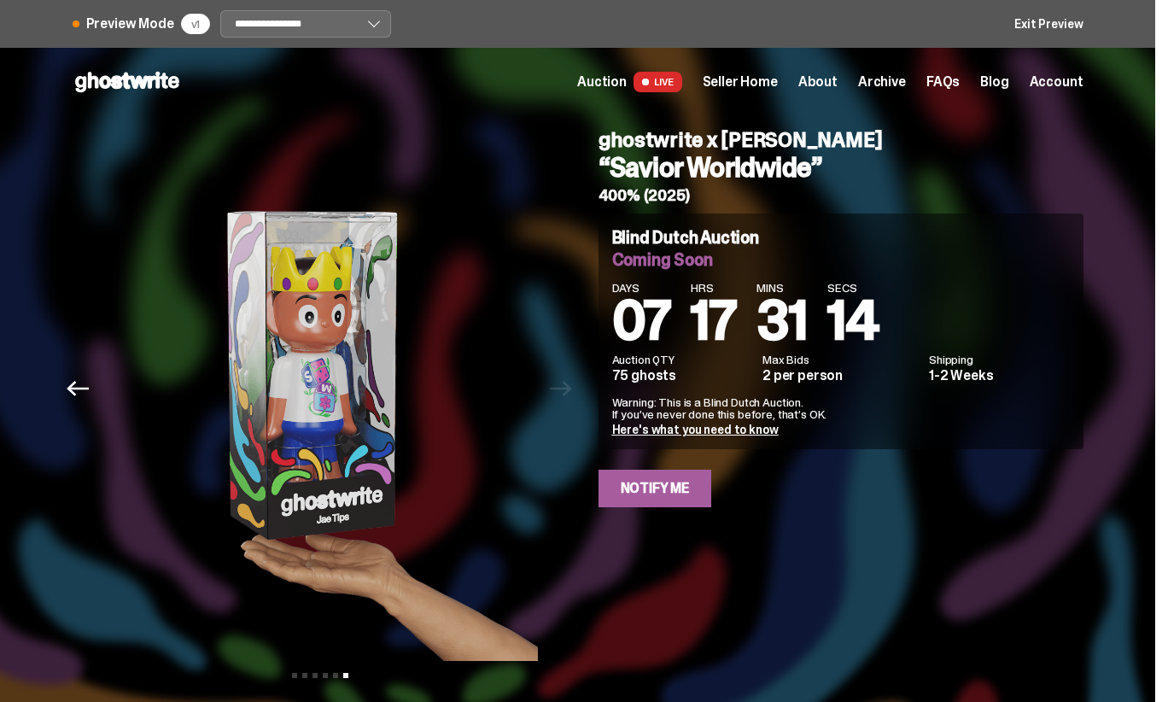
click at [149, 82] on use at bounding box center [127, 82] width 104 height 20
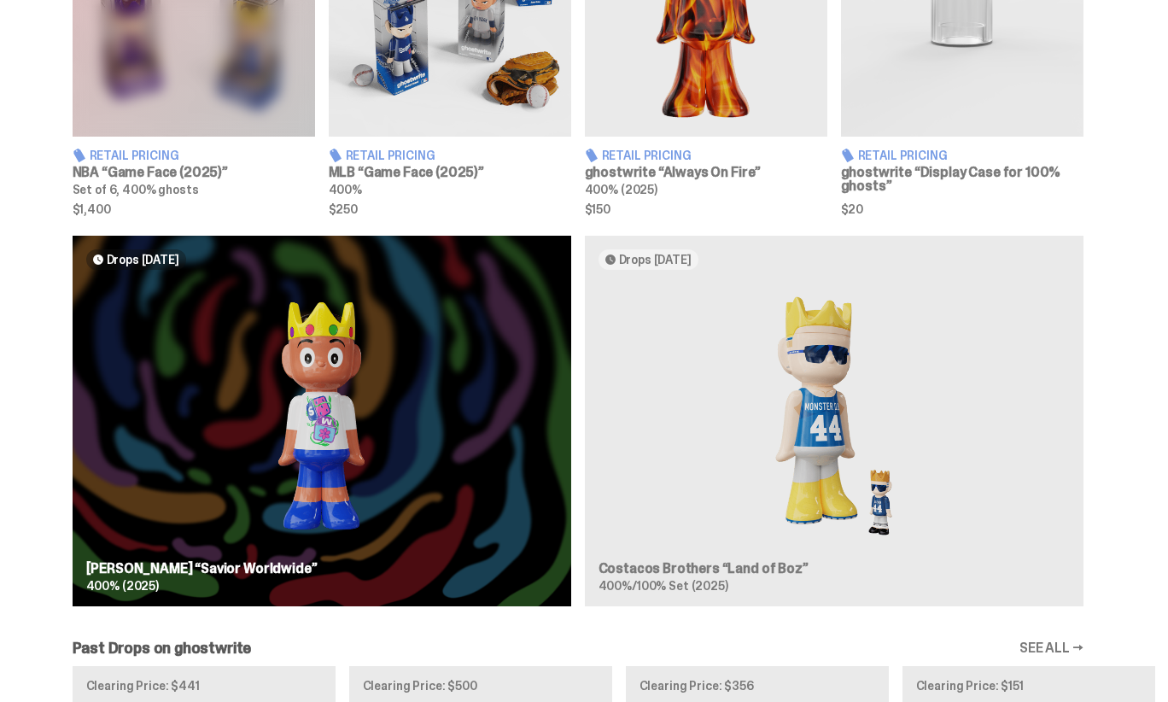
scroll to position [1189, 0]
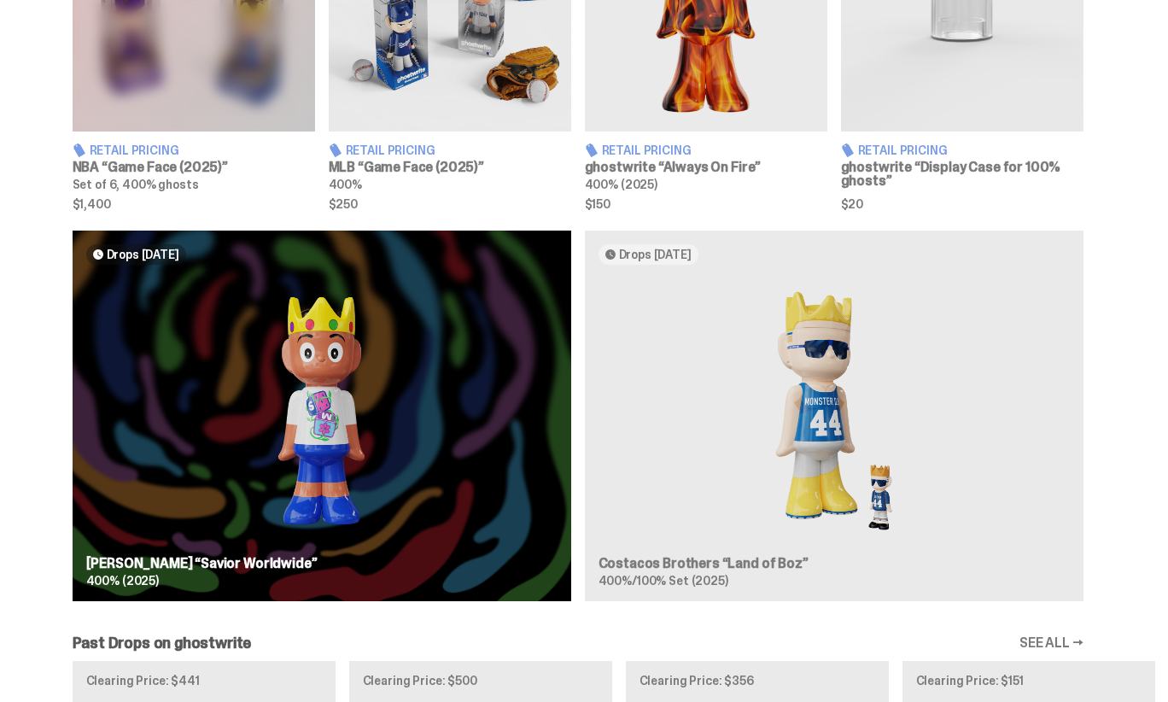
click at [420, 519] on div "Drops Oct 23 Jae Tips “Savior Worldwide” 400% (2025) Drops Nov 4 Costacos Broth…" at bounding box center [577, 422] width 1155 height 385
click at [308, 382] on div "Drops Oct 23 Jae Tips “Savior Worldwide” 400% (2025) Drops Nov 4 Costacos Broth…" at bounding box center [577, 422] width 1155 height 385
click at [356, 414] on div "Drops Oct 23 Jae Tips “Savior Worldwide” 400% (2025) Drops Nov 4 Costacos Broth…" at bounding box center [577, 422] width 1155 height 385
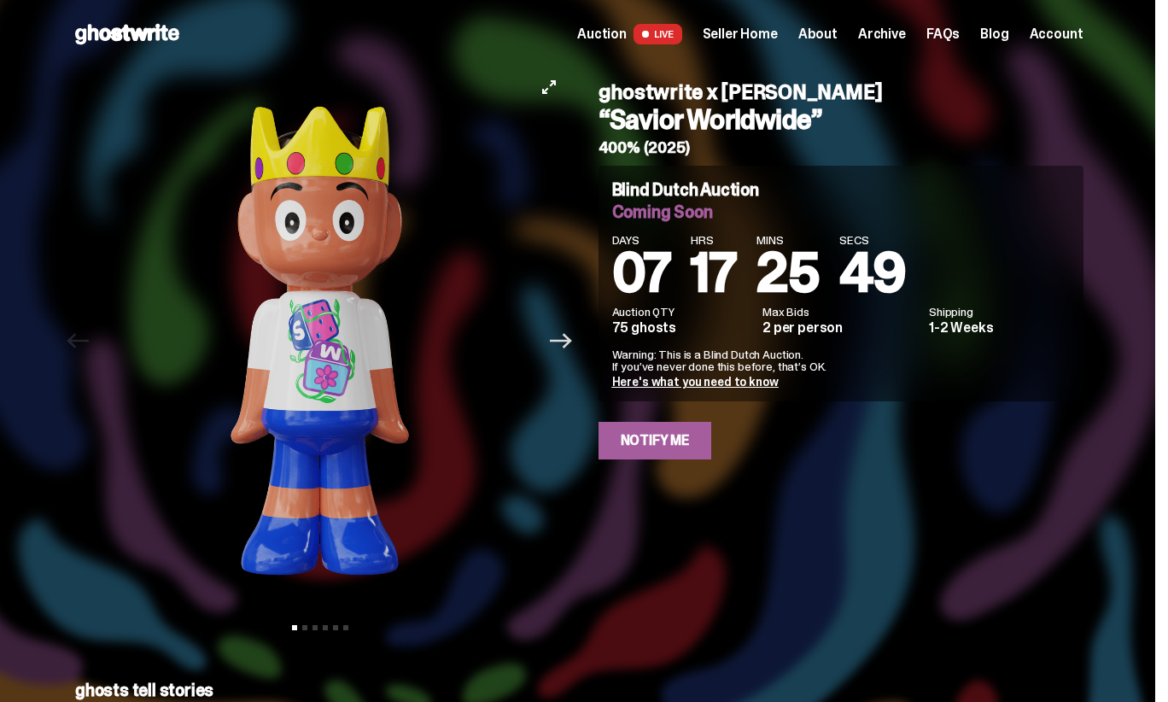
click at [561, 343] on icon "Next" at bounding box center [561, 341] width 22 height 22
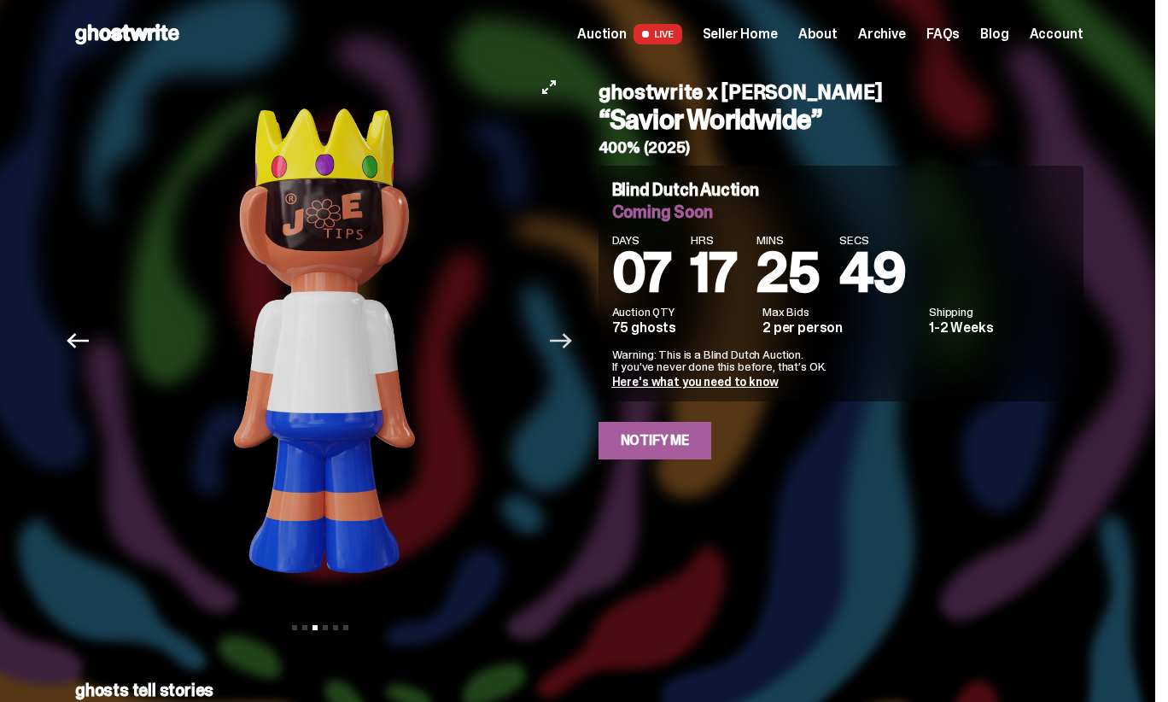
click at [561, 343] on icon "Next" at bounding box center [561, 341] width 22 height 22
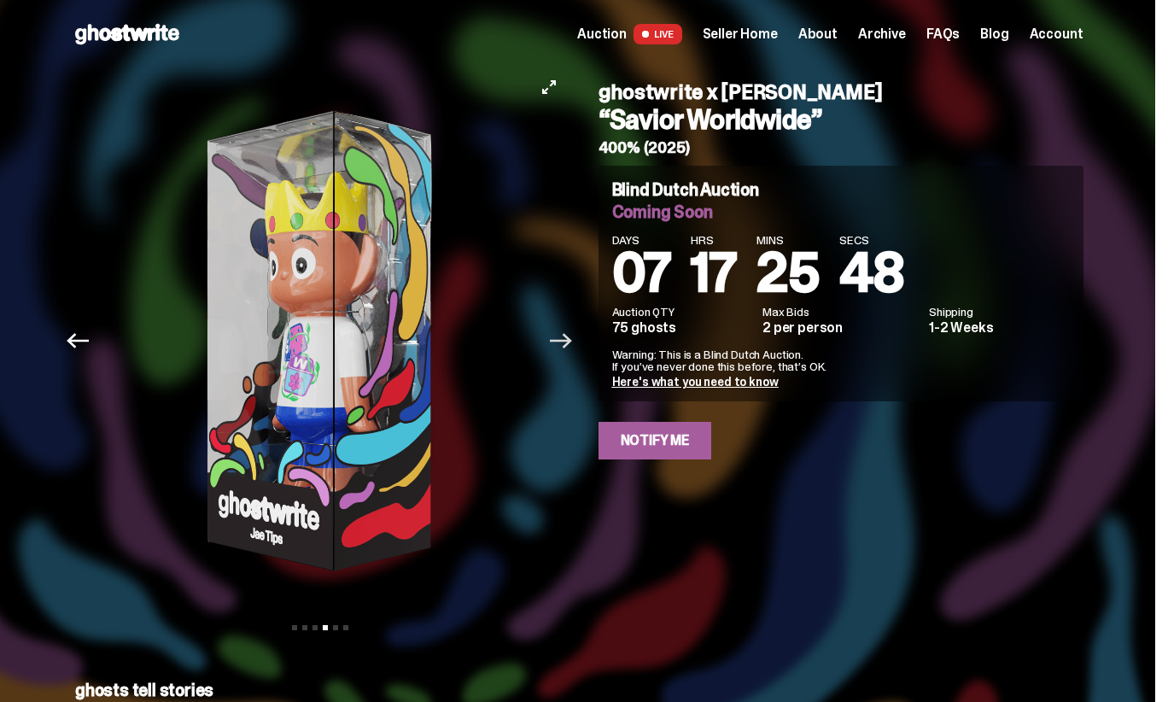
click at [561, 343] on icon "Next" at bounding box center [561, 341] width 22 height 22
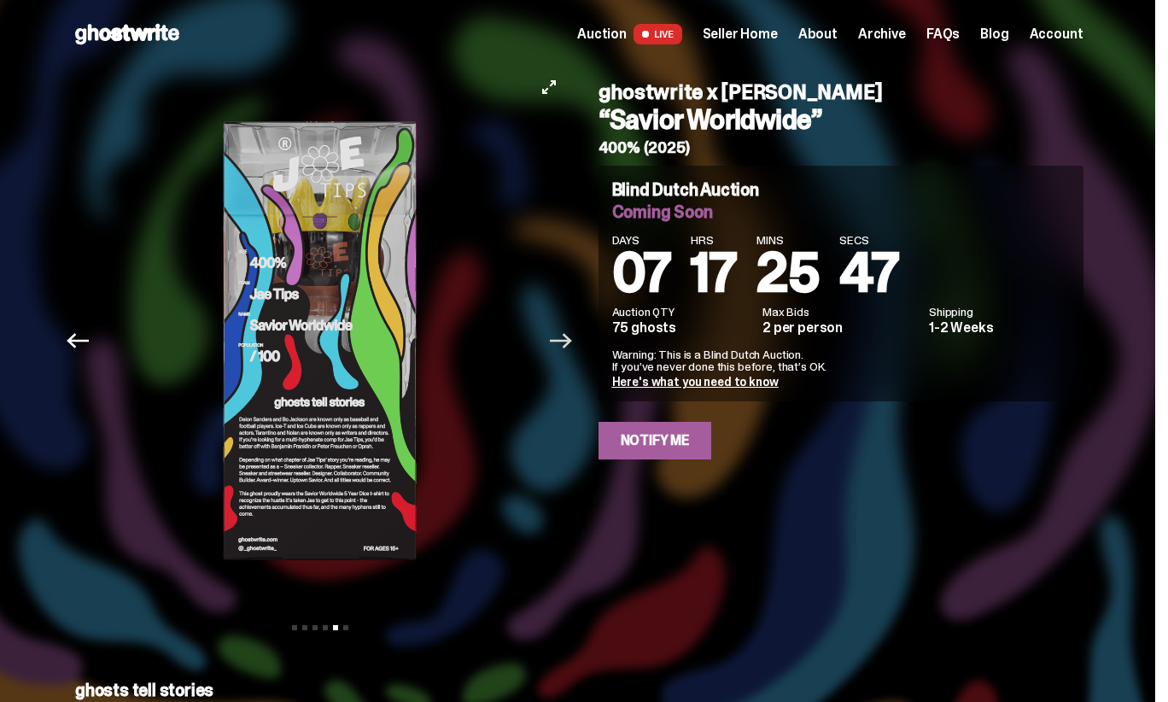
click at [561, 343] on icon "Next" at bounding box center [561, 341] width 22 height 22
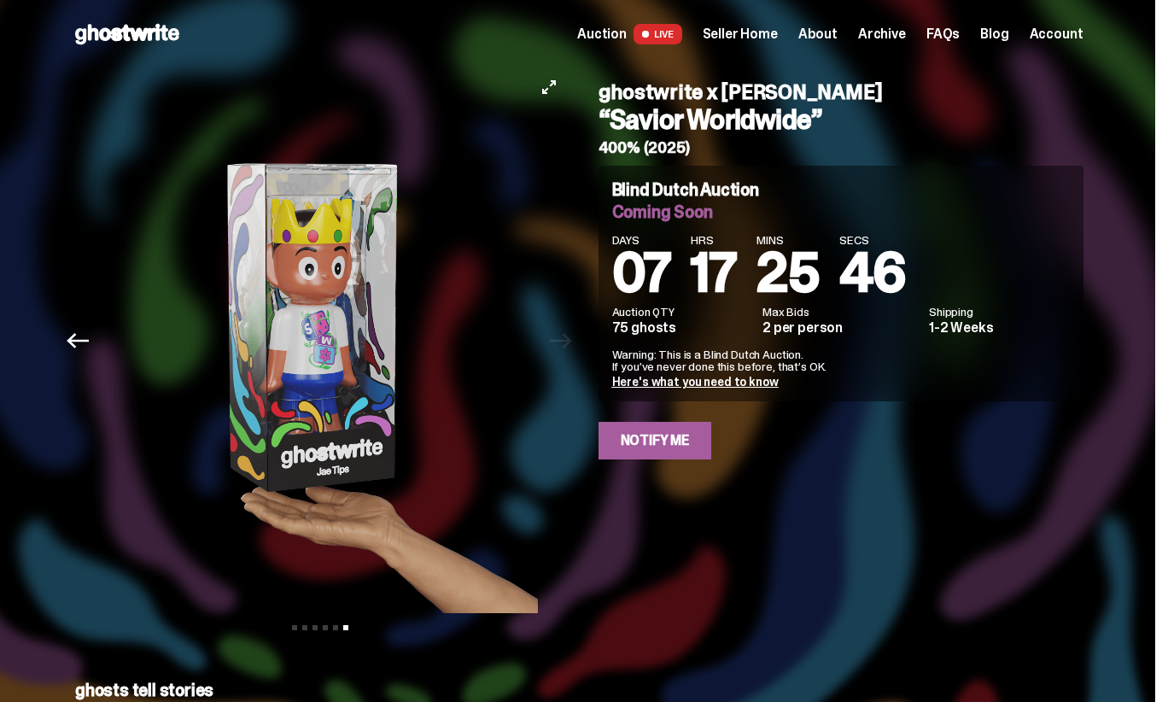
click at [561, 343] on div at bounding box center [320, 340] width 495 height 545
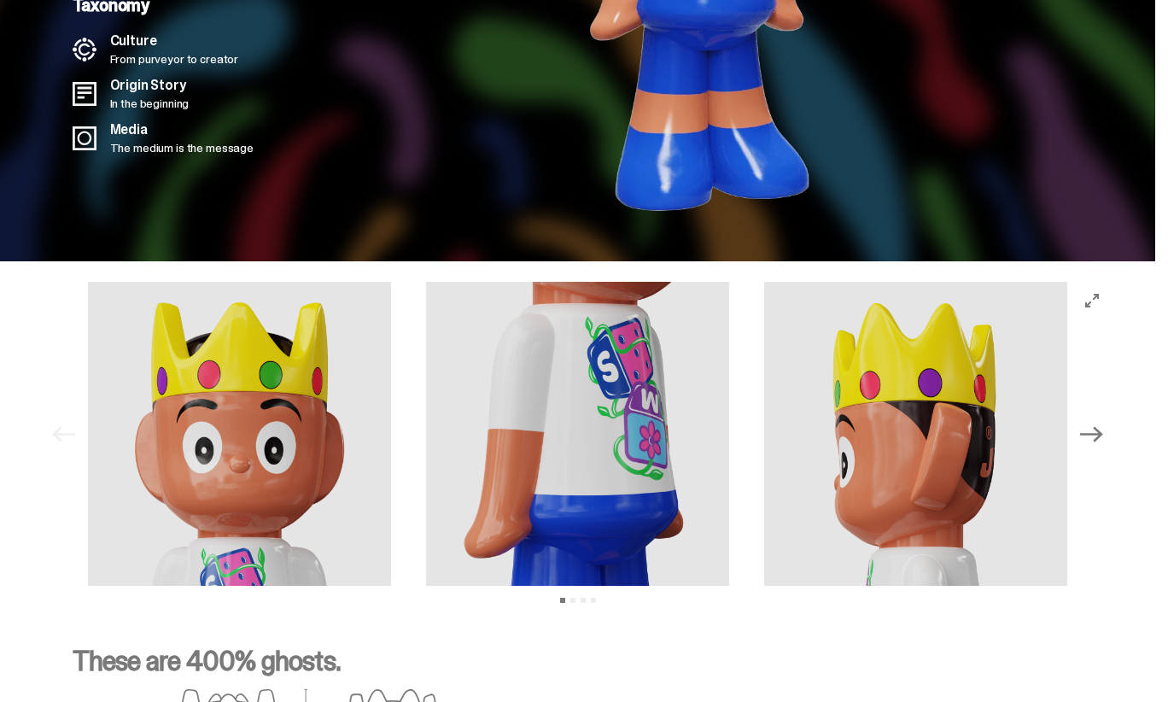
scroll to position [2137, 0]
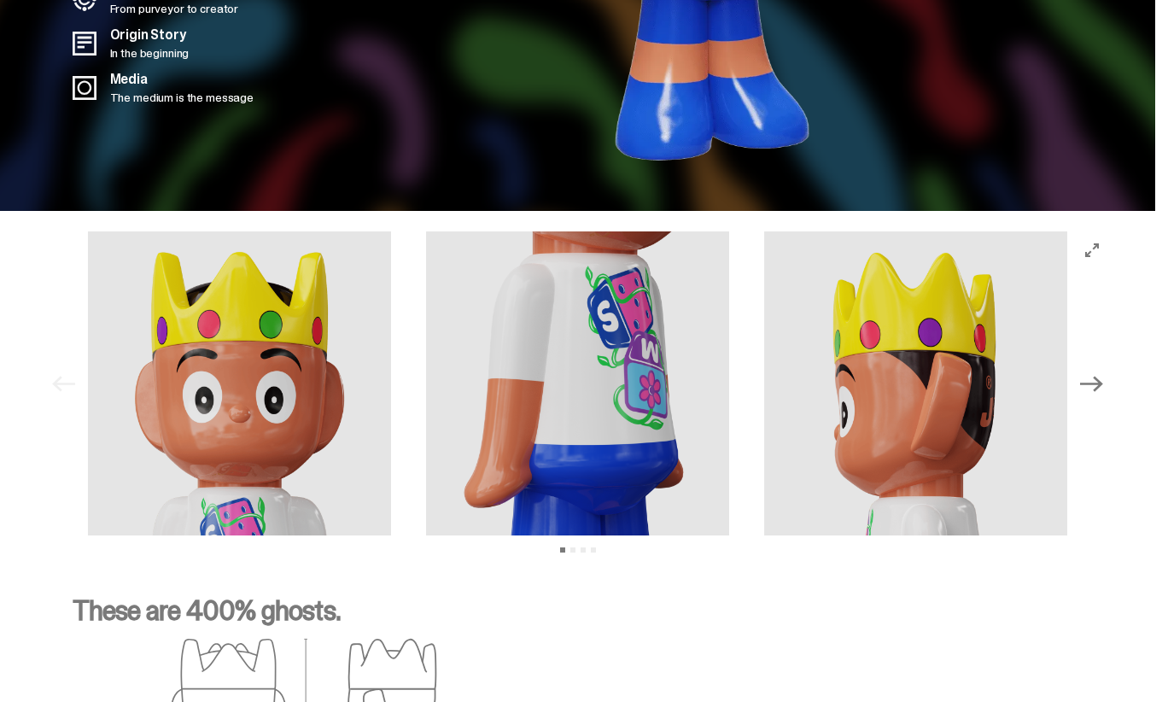
click at [1102, 376] on icon "Next" at bounding box center [1091, 383] width 22 height 15
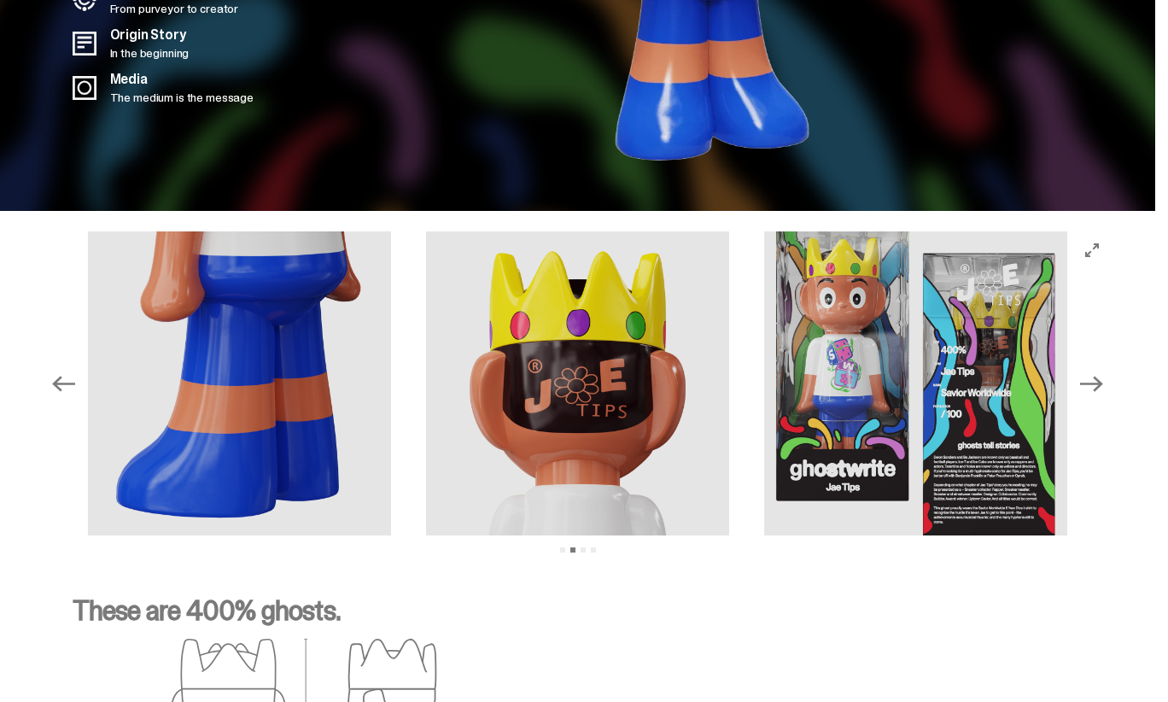
click at [1102, 376] on icon "Next" at bounding box center [1091, 383] width 22 height 15
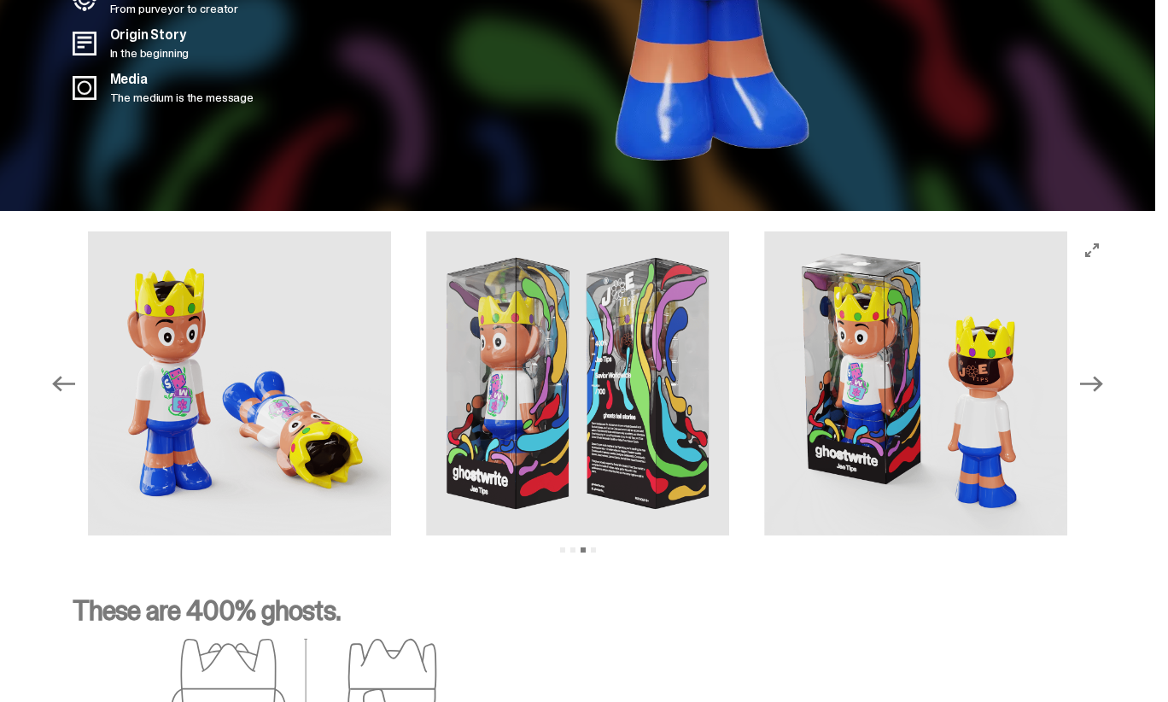
click at [1102, 376] on icon "Next" at bounding box center [1091, 383] width 22 height 15
